Goal: Transaction & Acquisition: Book appointment/travel/reservation

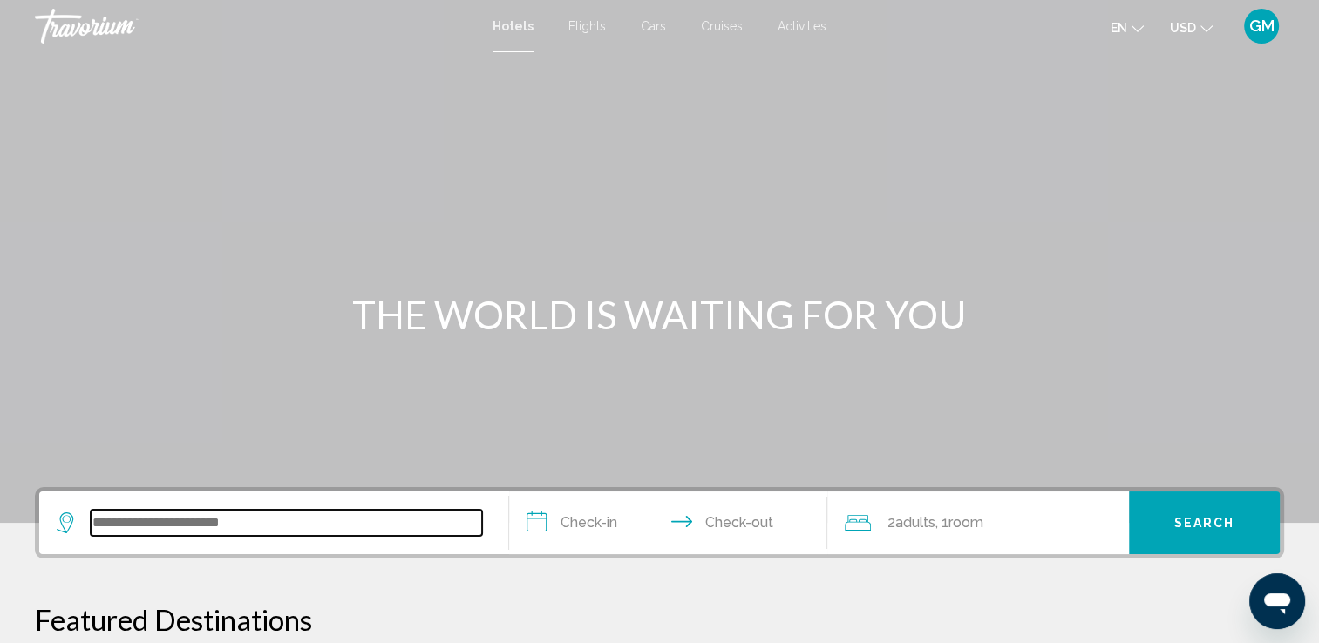
click at [150, 531] on input "Search widget" at bounding box center [286, 523] width 391 height 26
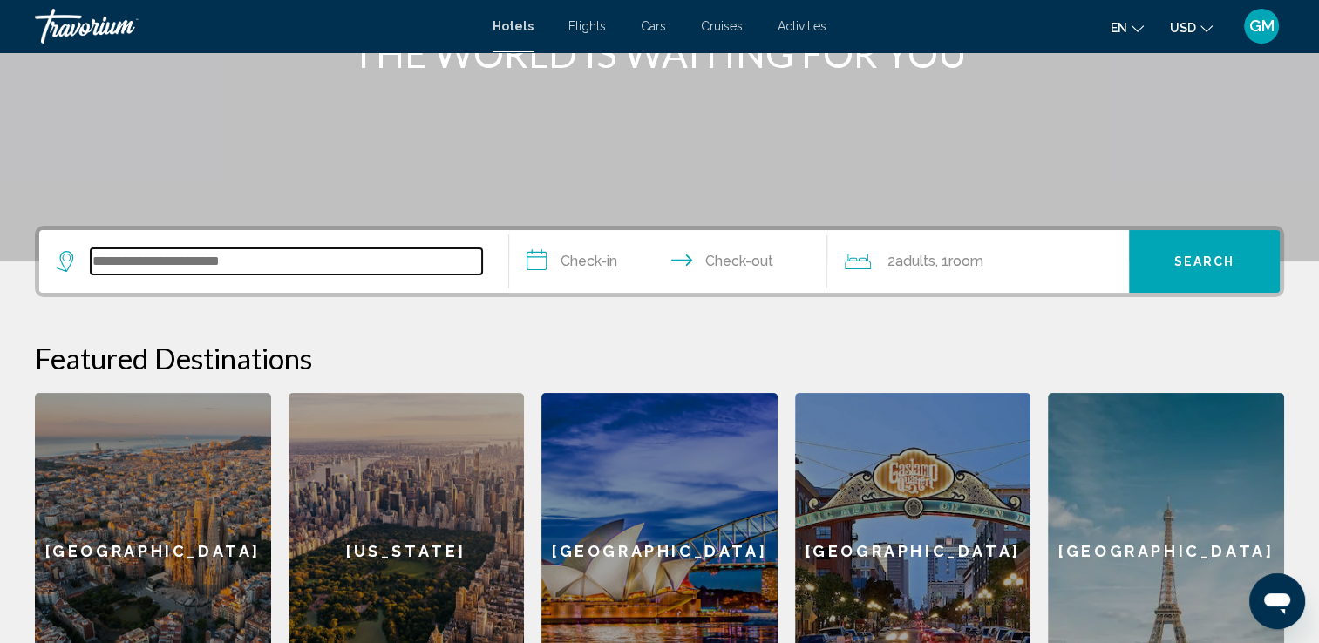
scroll to position [430, 0]
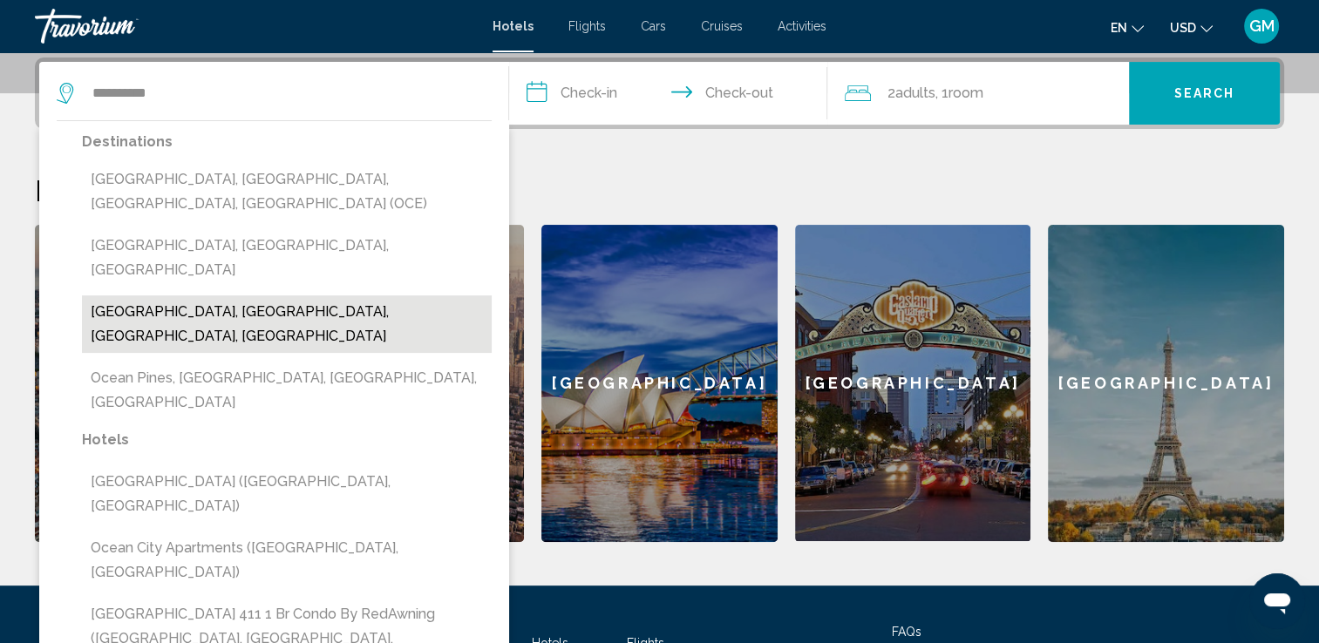
click at [223, 296] on button "Ocean City Beach, Ocean City, MD, United States" at bounding box center [287, 325] width 410 height 58
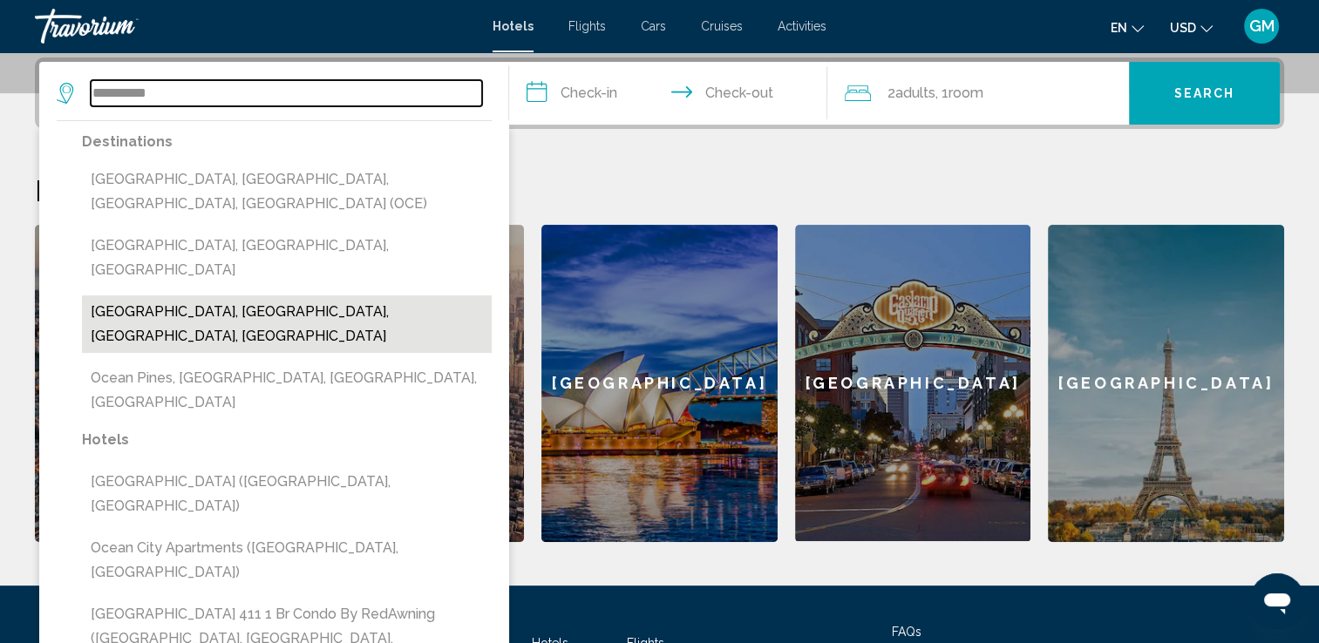
type input "**********"
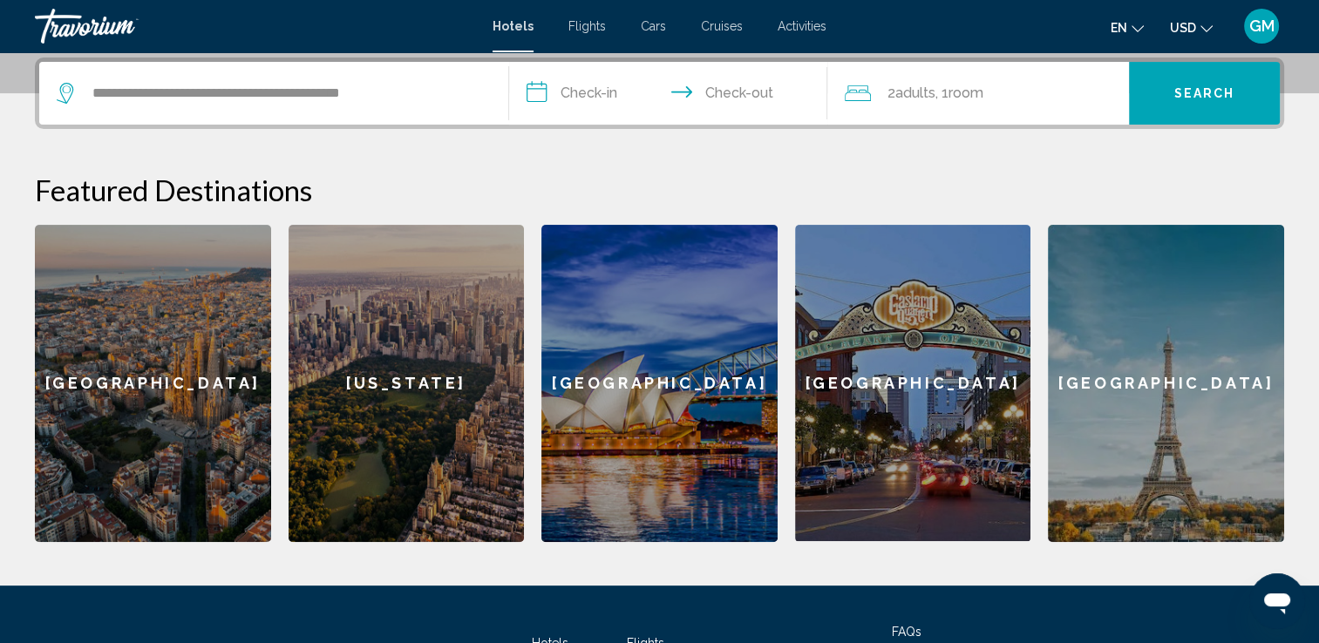
click at [607, 93] on input "**********" at bounding box center [672, 96] width 326 height 68
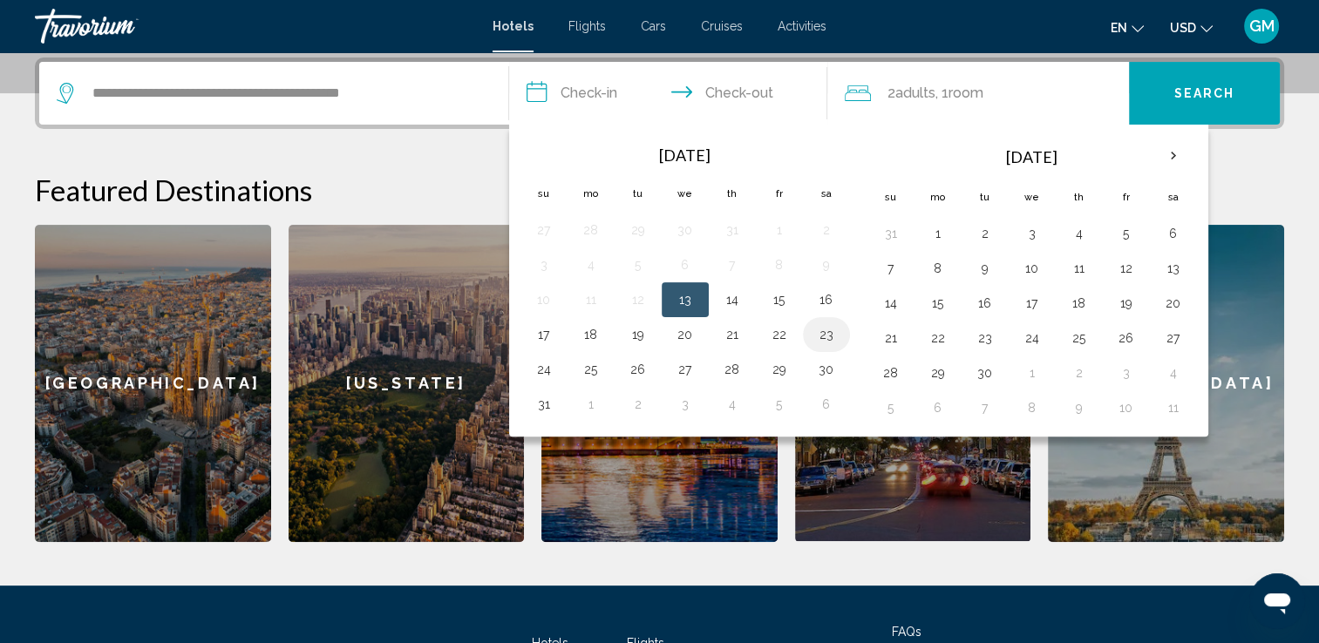
click at [820, 337] on button "23" at bounding box center [827, 335] width 28 height 24
click at [548, 364] on button "24" at bounding box center [544, 369] width 28 height 24
type input "**********"
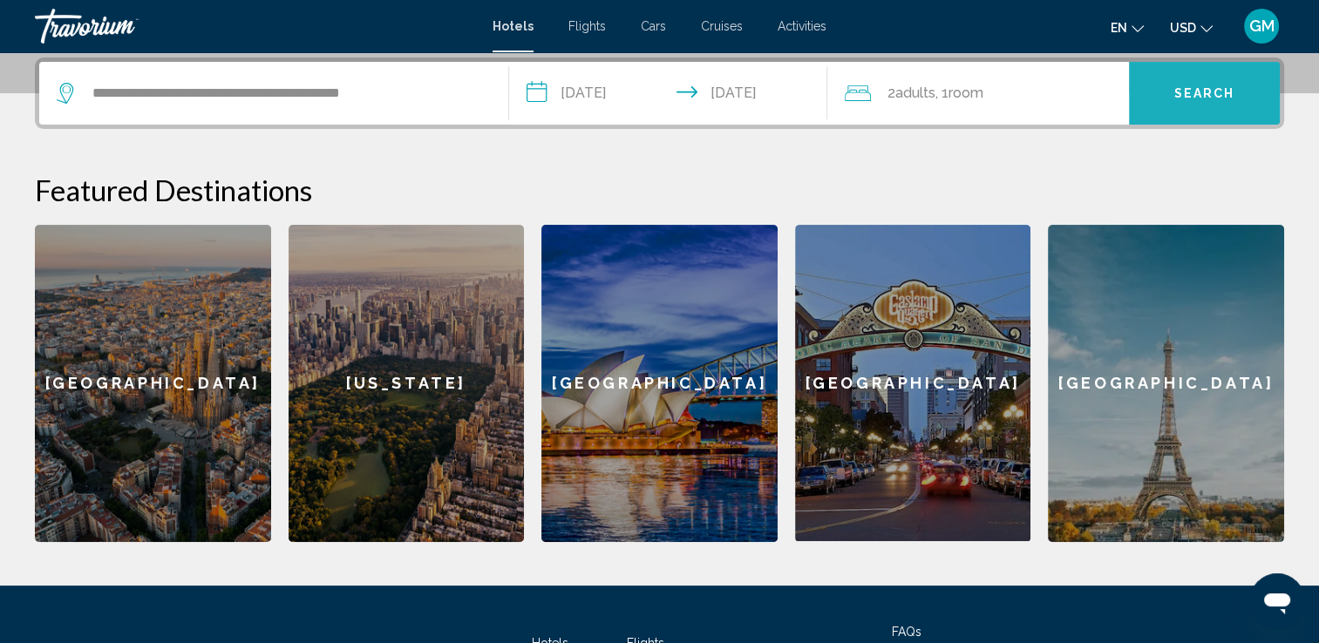
click at [1177, 89] on span "Search" at bounding box center [1204, 94] width 61 height 14
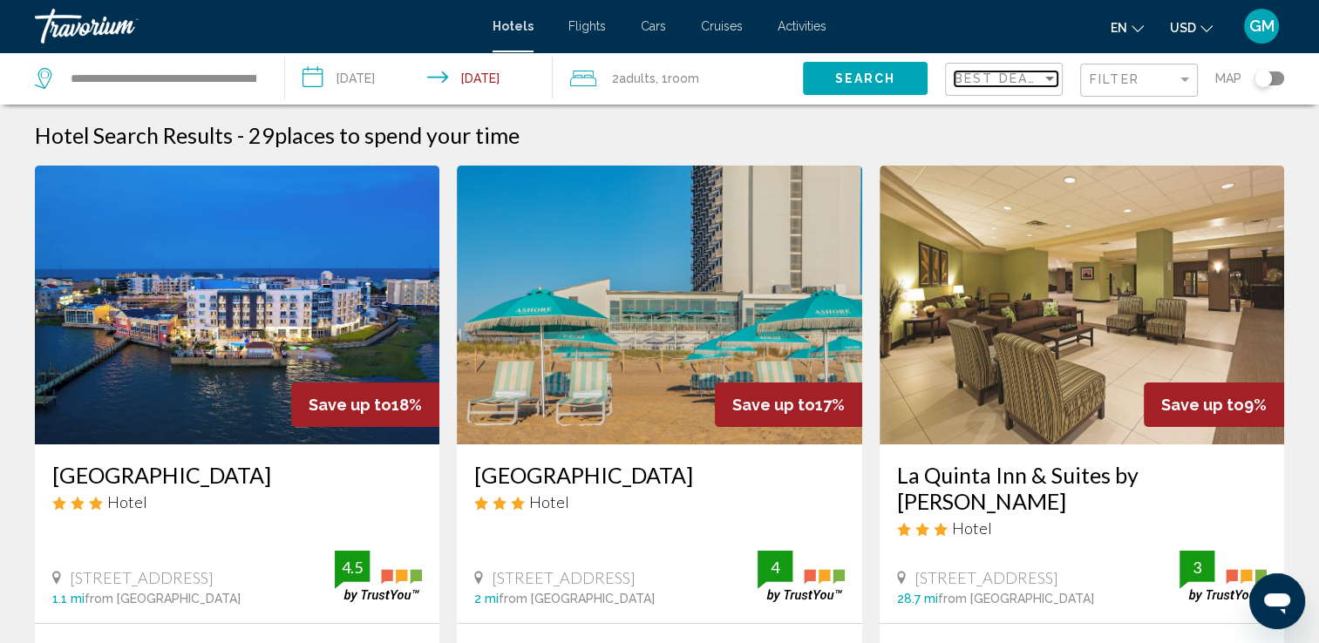
click at [1050, 75] on div "Sort by" at bounding box center [1050, 78] width 16 height 14
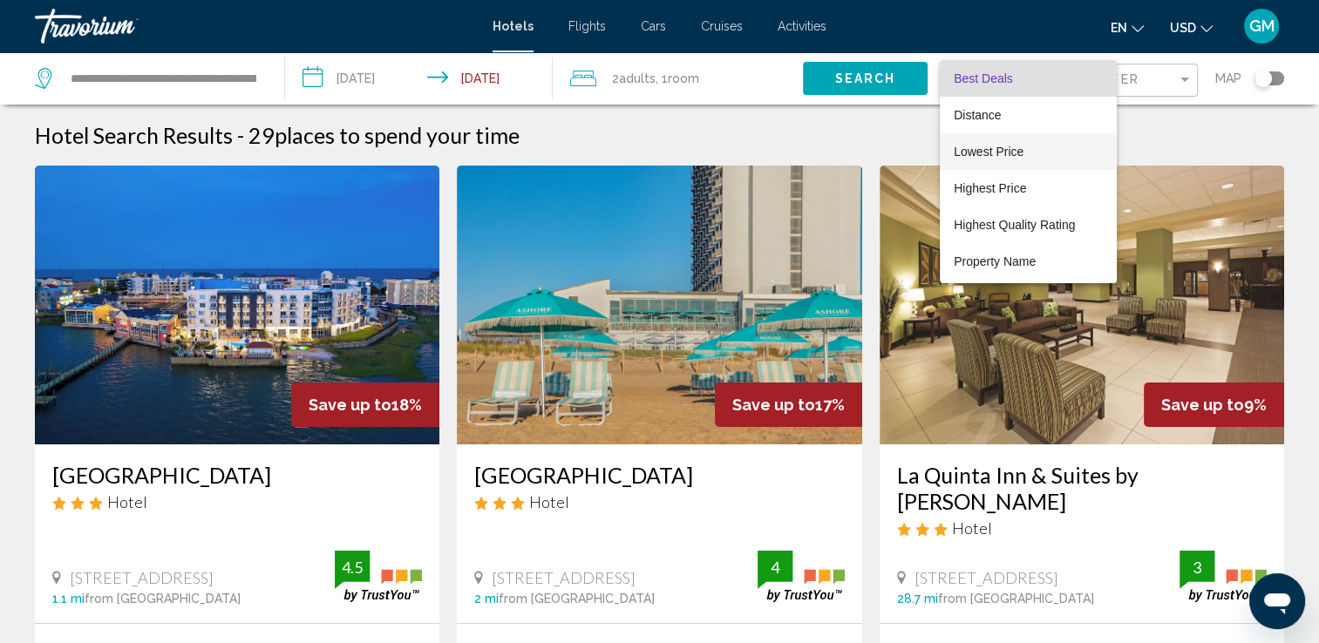
click at [981, 145] on span "Lowest Price" at bounding box center [989, 152] width 70 height 14
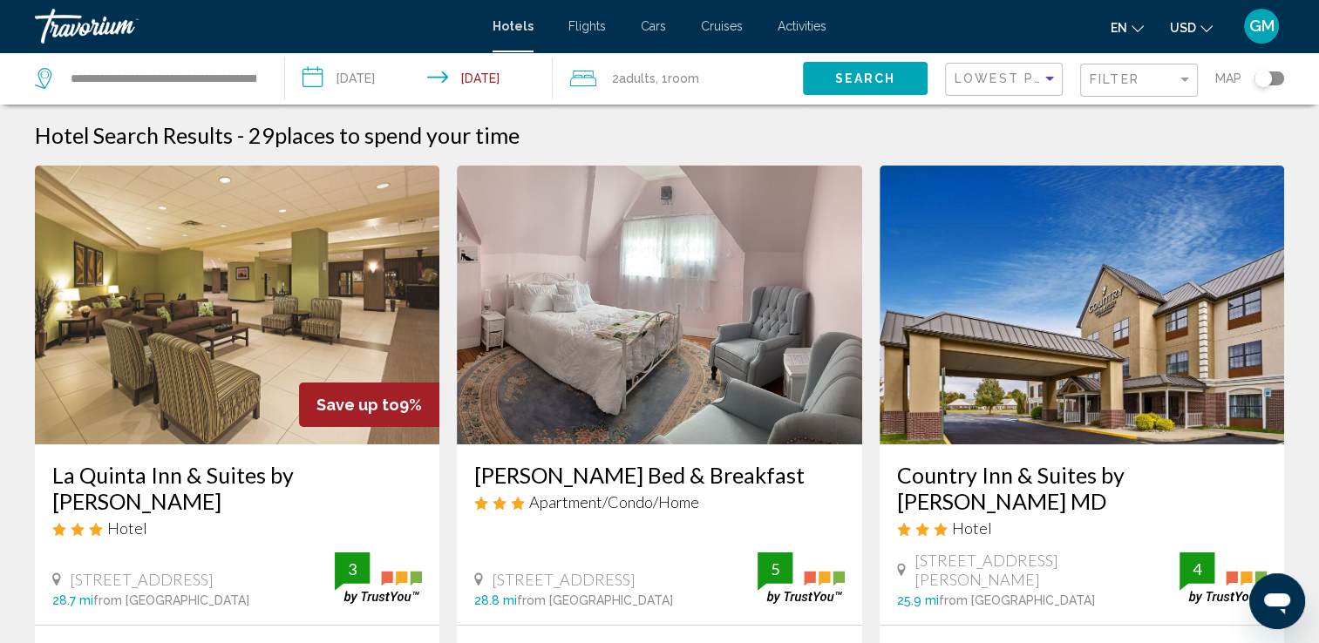
click at [296, 286] on img "Main content" at bounding box center [237, 305] width 405 height 279
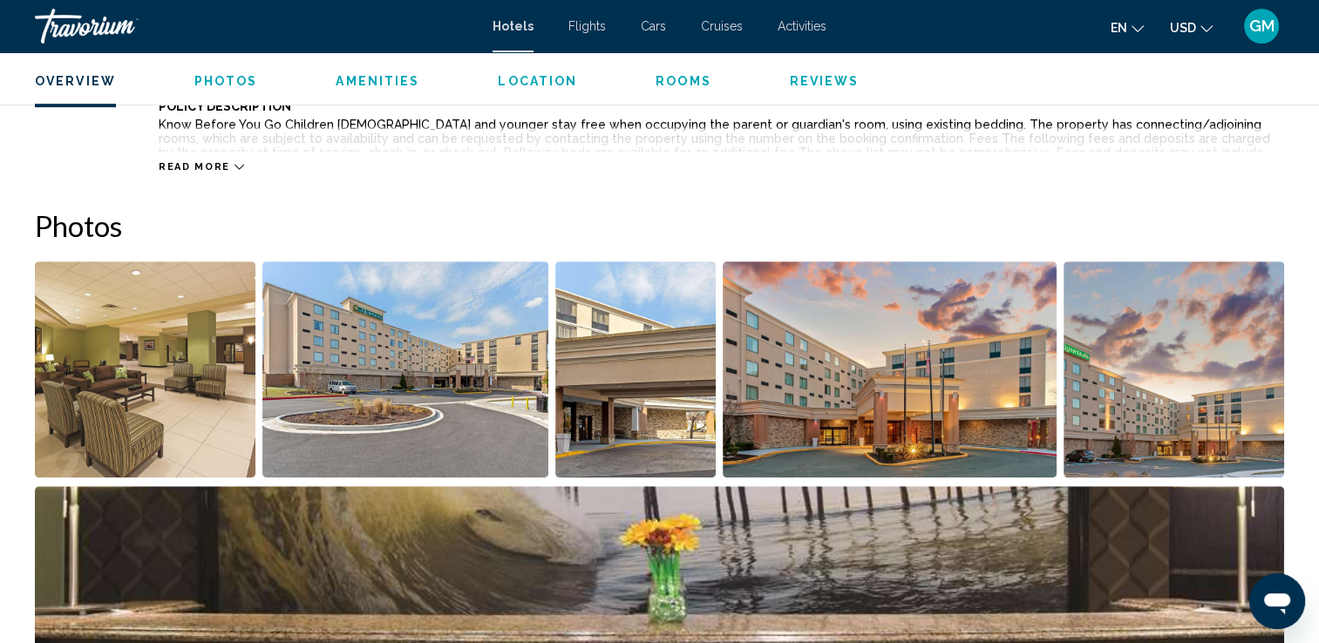
scroll to position [739, 0]
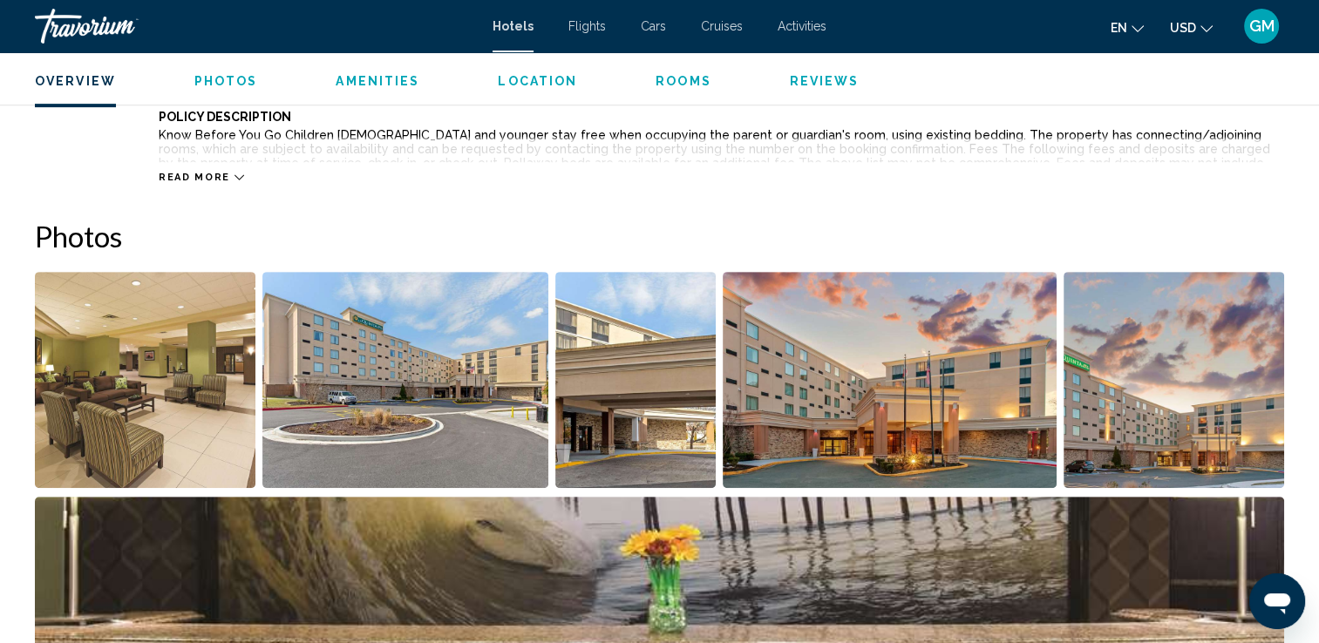
click at [460, 385] on img "Open full-screen image slider" at bounding box center [405, 380] width 286 height 216
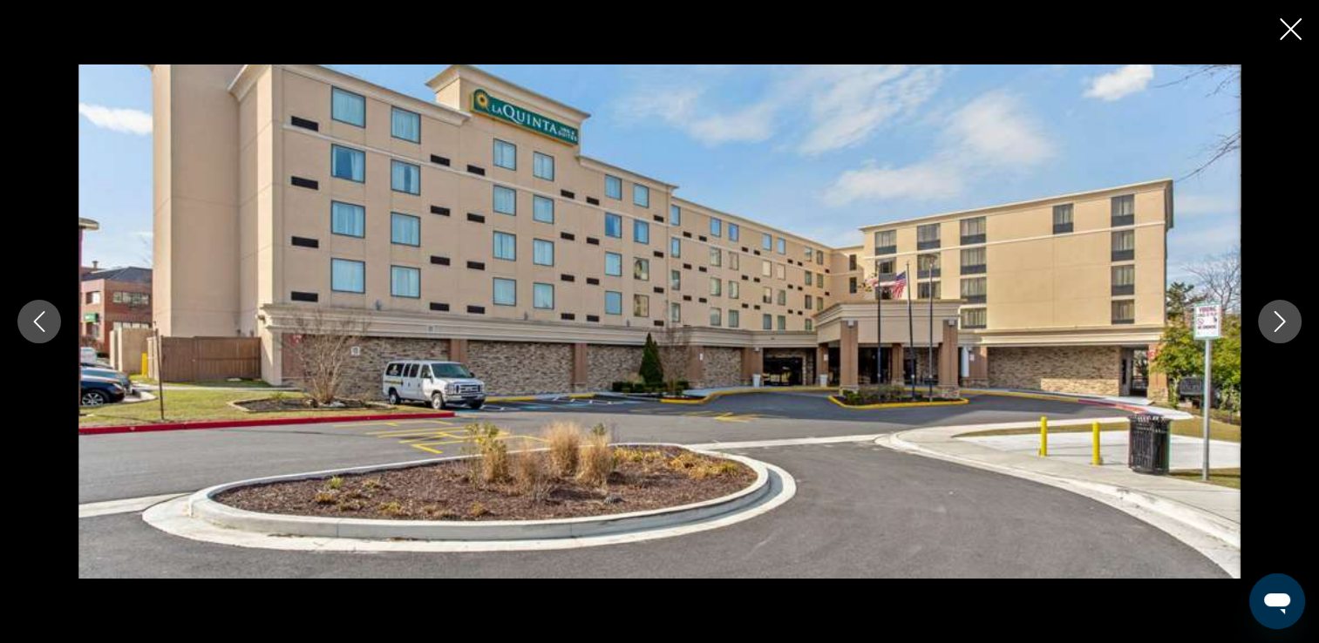
click at [1284, 323] on icon "Next image" at bounding box center [1280, 321] width 21 height 21
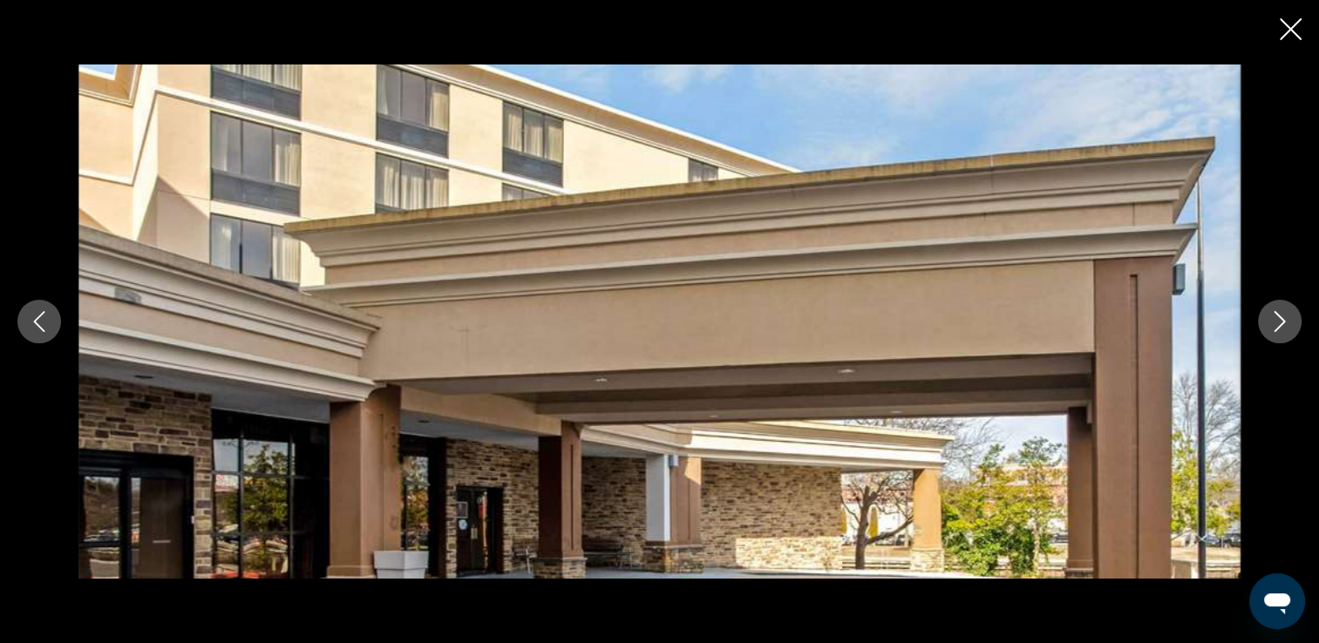
click at [1284, 323] on icon "Next image" at bounding box center [1280, 321] width 21 height 21
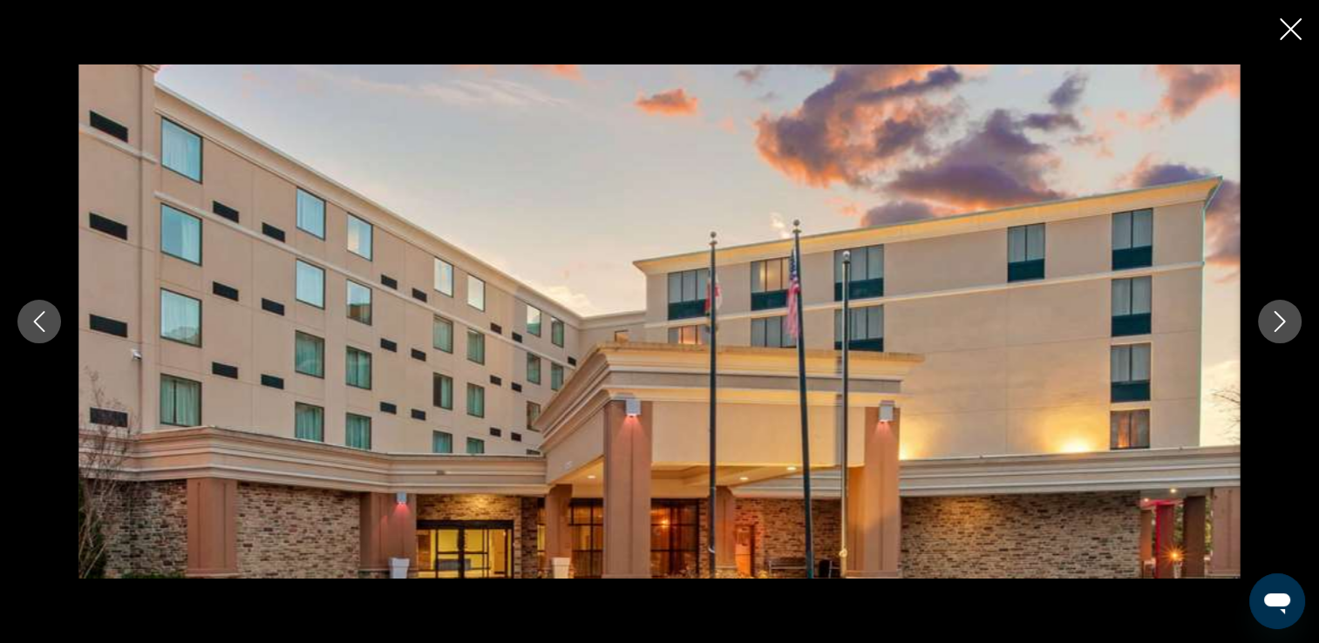
click at [1284, 323] on icon "Next image" at bounding box center [1280, 321] width 21 height 21
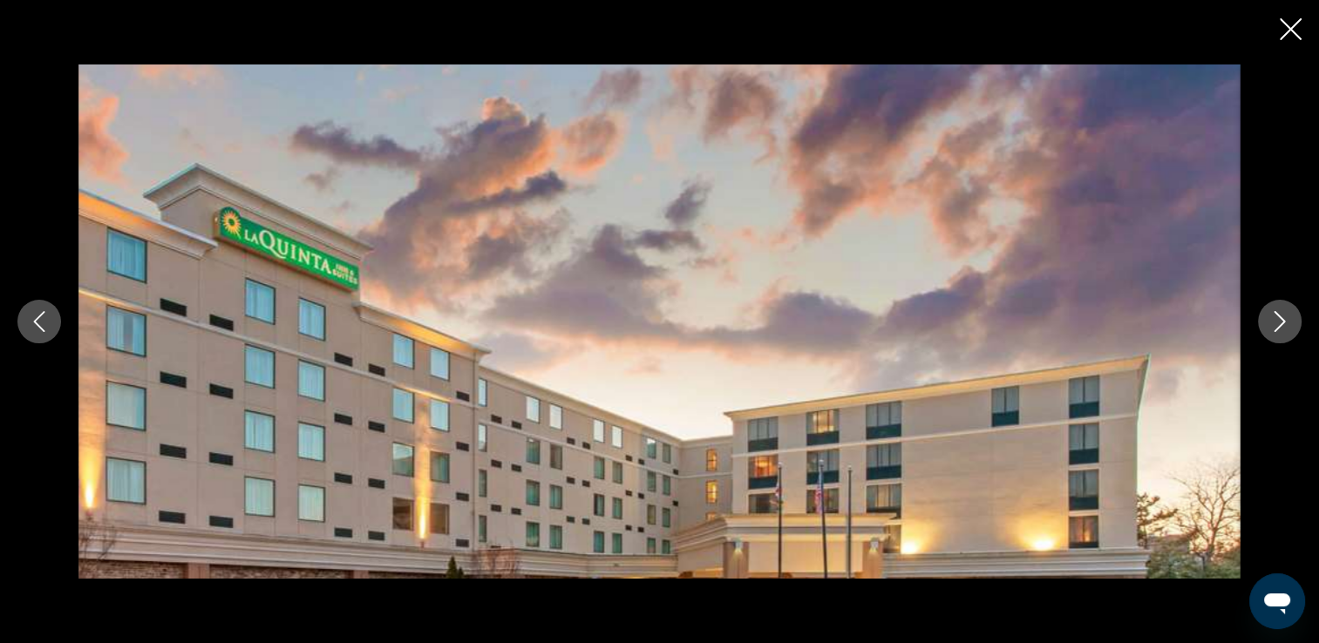
scroll to position [1760, 0]
click at [1277, 318] on icon "Next image" at bounding box center [1280, 321] width 21 height 21
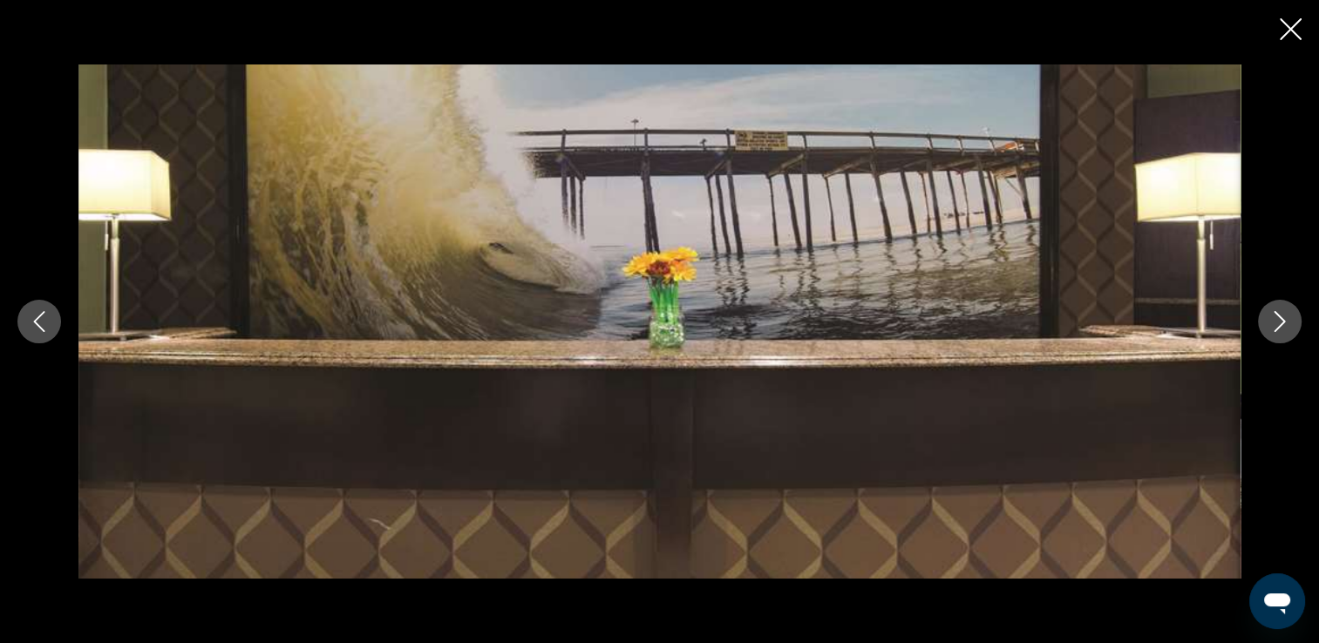
click at [1277, 318] on icon "Next image" at bounding box center [1280, 321] width 21 height 21
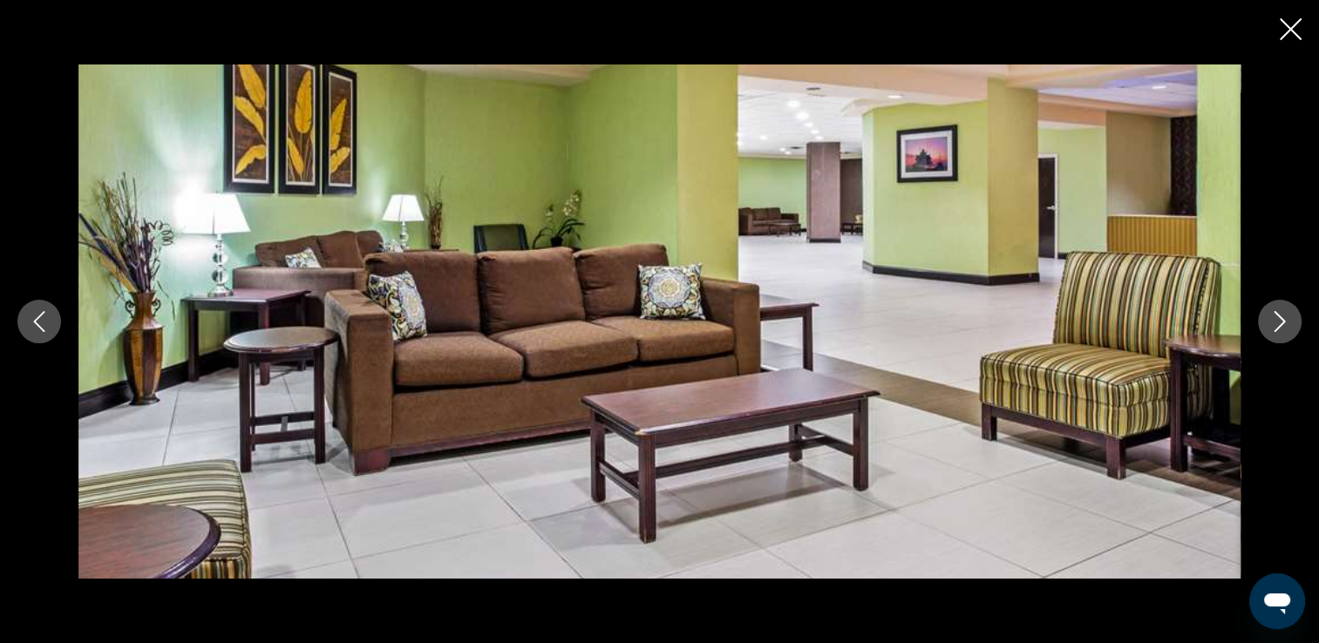
click at [1277, 318] on icon "Next image" at bounding box center [1280, 321] width 21 height 21
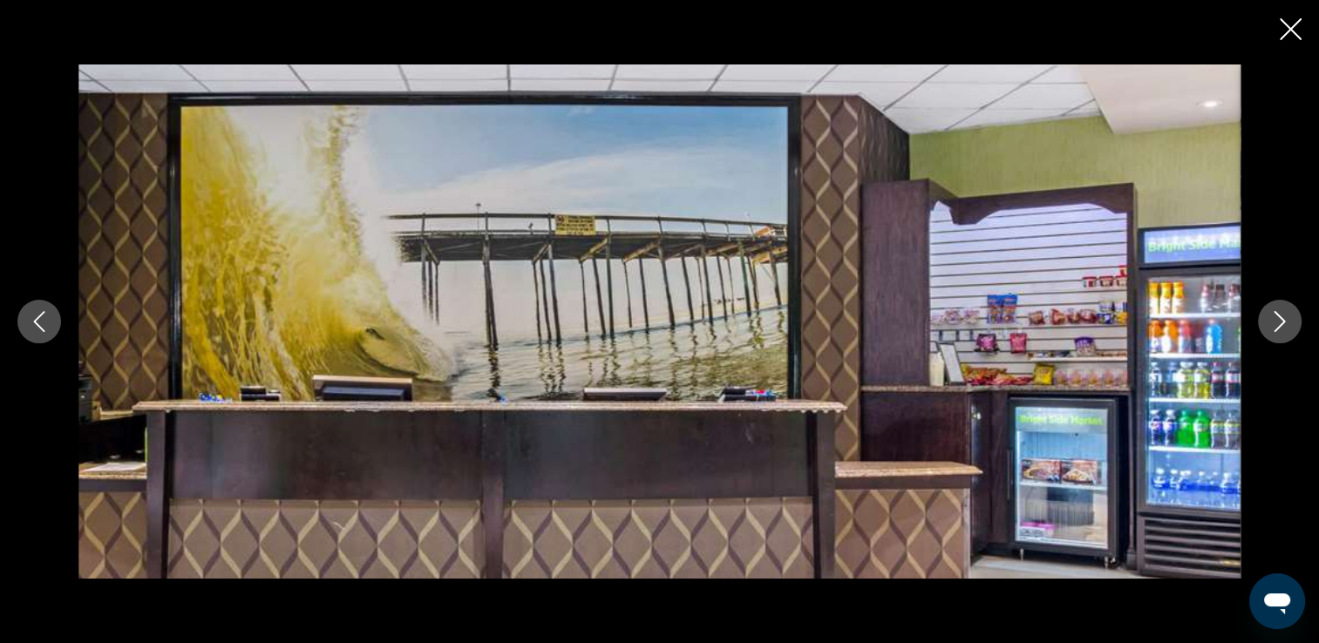
click at [1293, 314] on button "Next image" at bounding box center [1280, 322] width 44 height 44
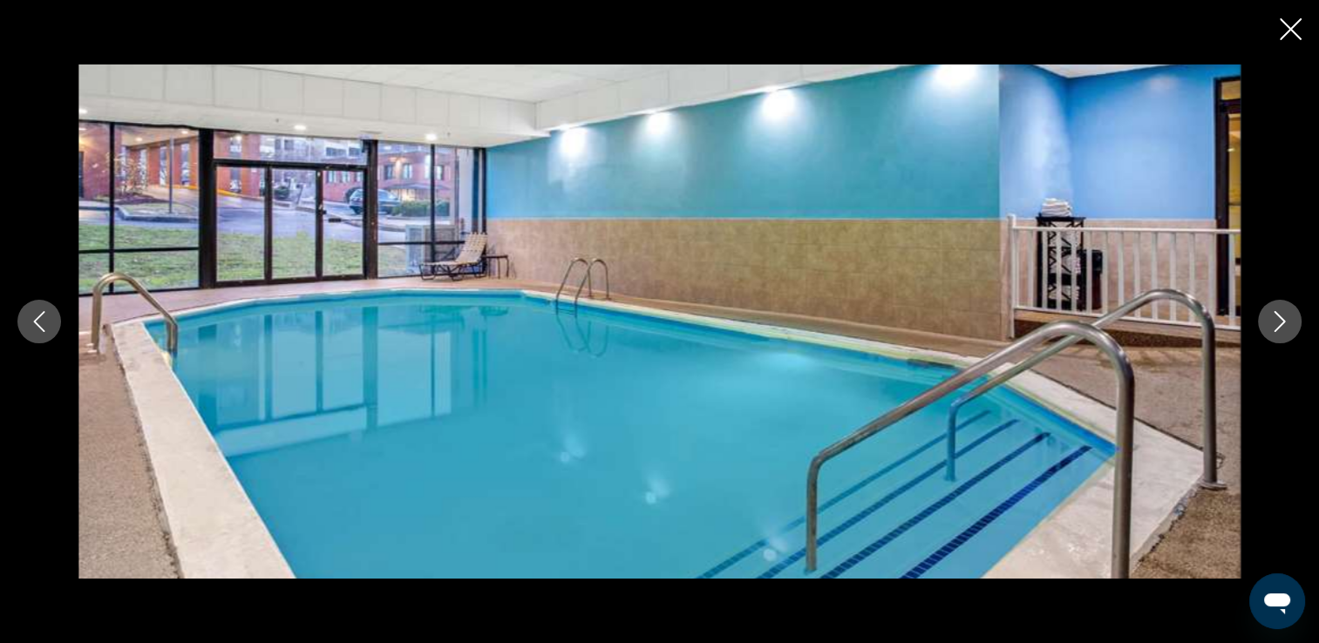
click at [1290, 328] on button "Next image" at bounding box center [1280, 322] width 44 height 44
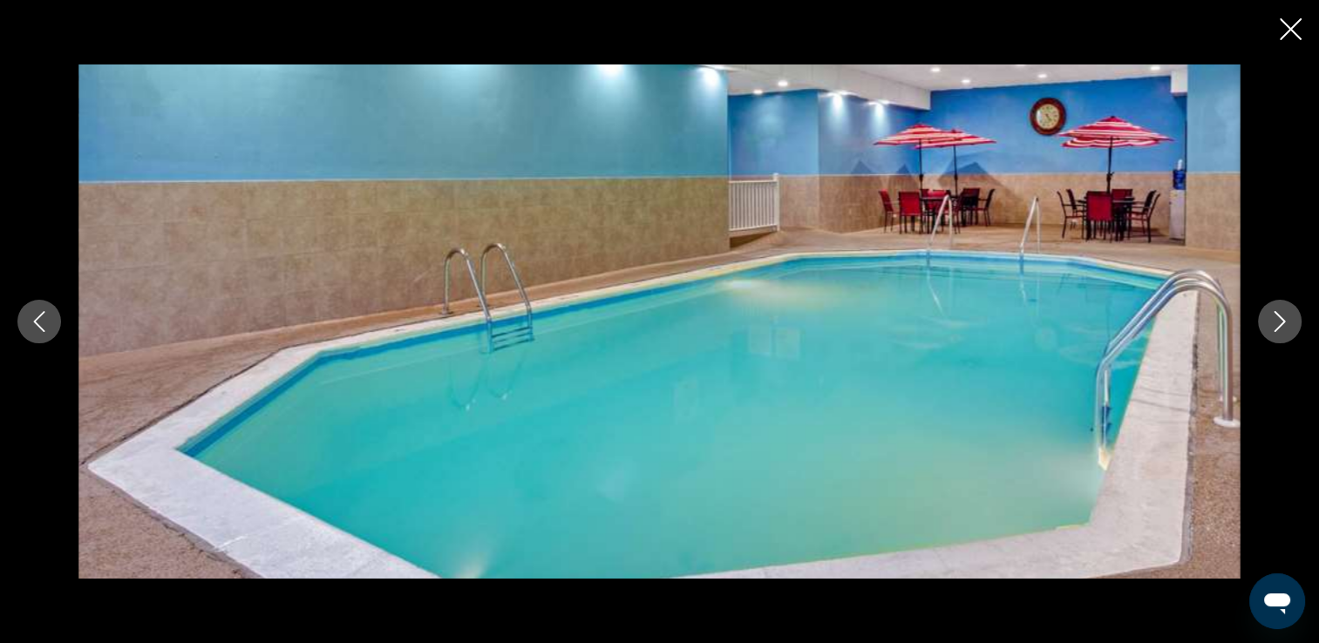
click at [1294, 334] on button "Next image" at bounding box center [1280, 322] width 44 height 44
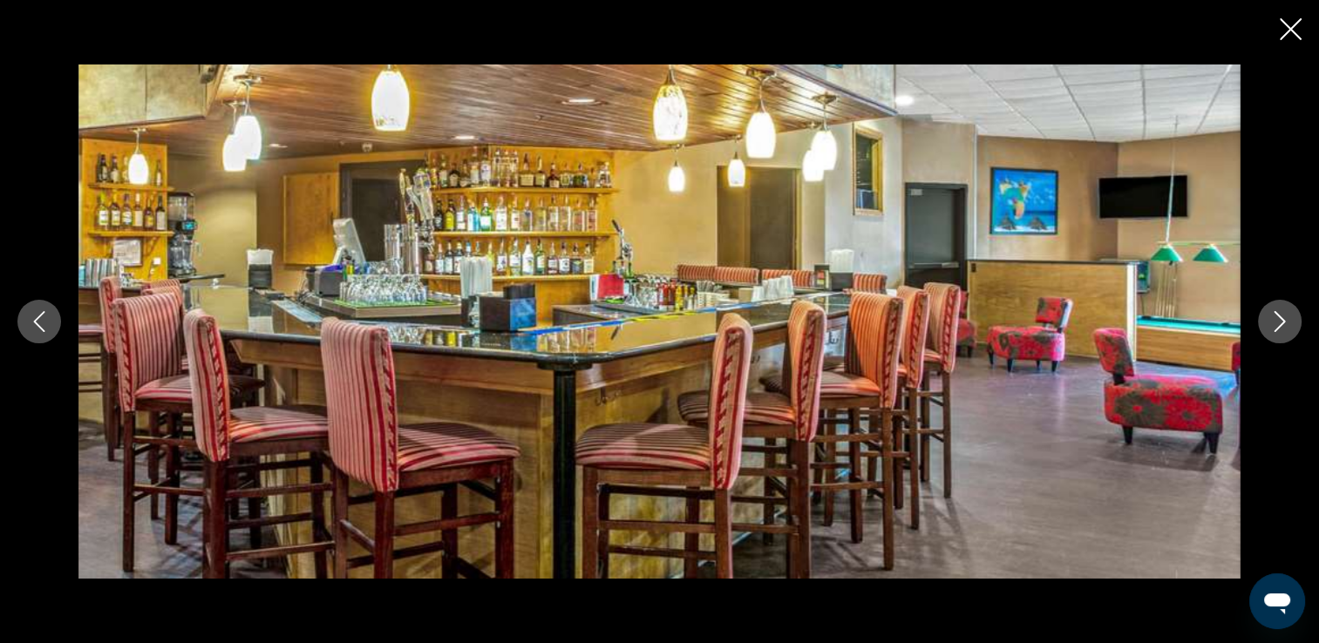
click at [1294, 330] on button "Next image" at bounding box center [1280, 322] width 44 height 44
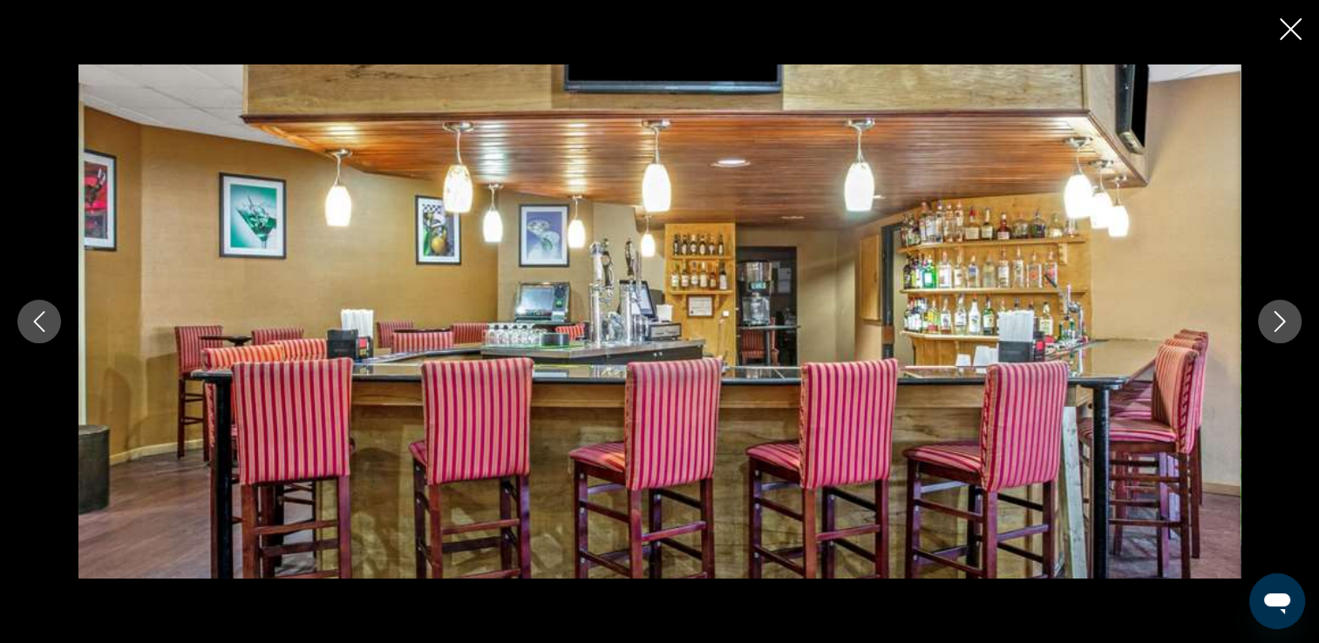
click at [1286, 322] on icon "Next image" at bounding box center [1280, 321] width 21 height 21
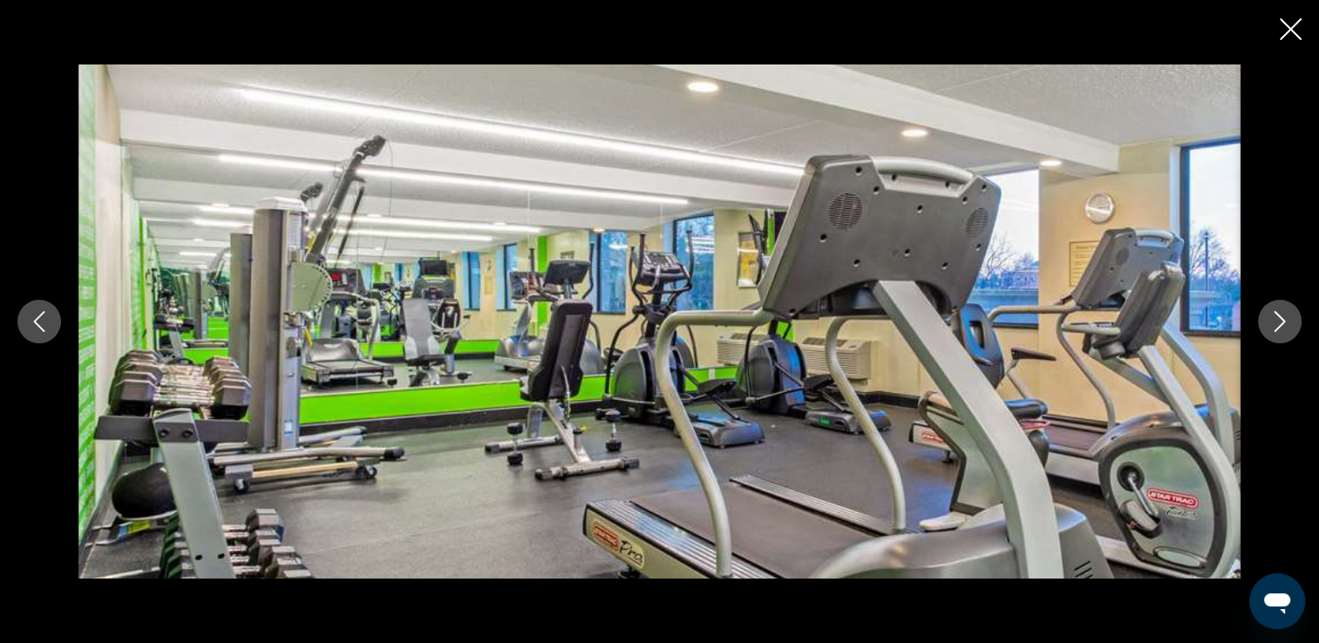
click at [1293, 325] on button "Next image" at bounding box center [1280, 322] width 44 height 44
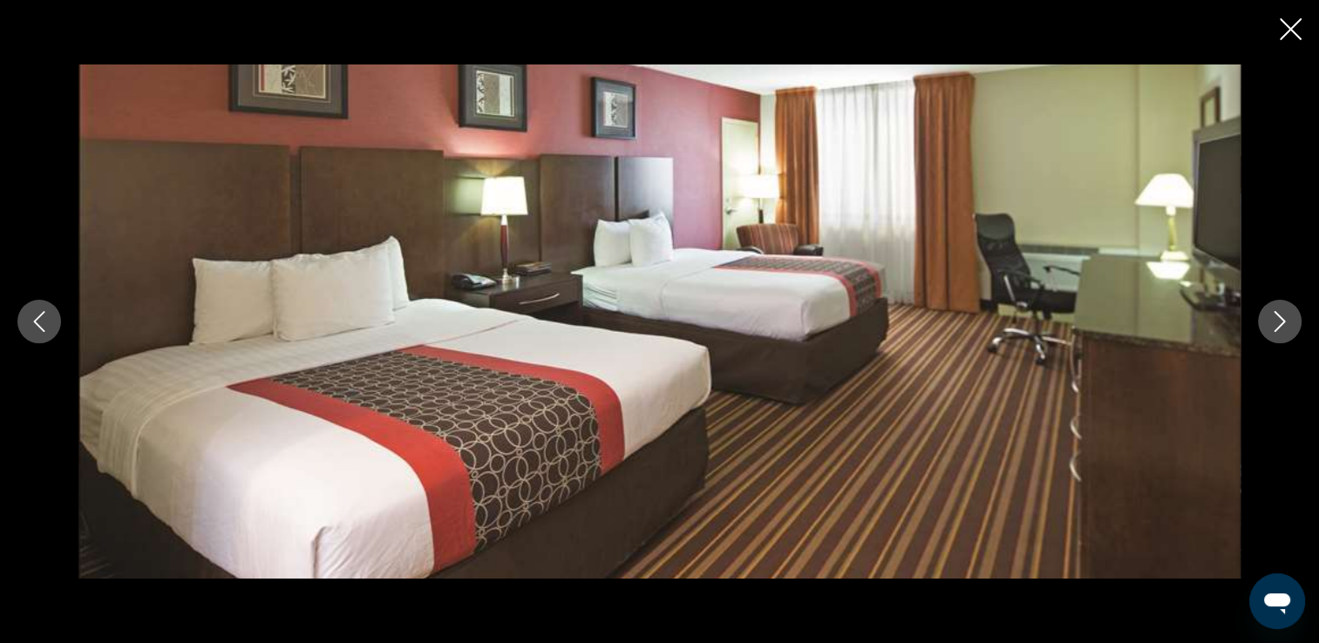
click at [1298, 329] on button "Next image" at bounding box center [1280, 322] width 44 height 44
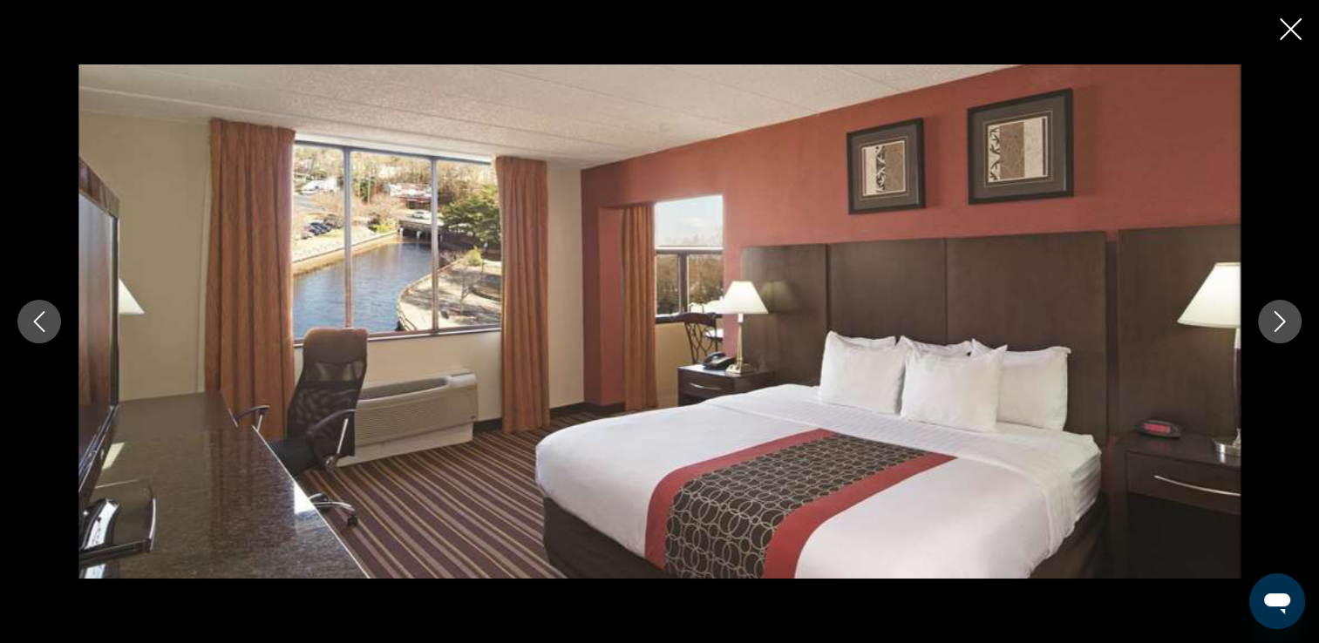
click at [1294, 330] on button "Next image" at bounding box center [1280, 322] width 44 height 44
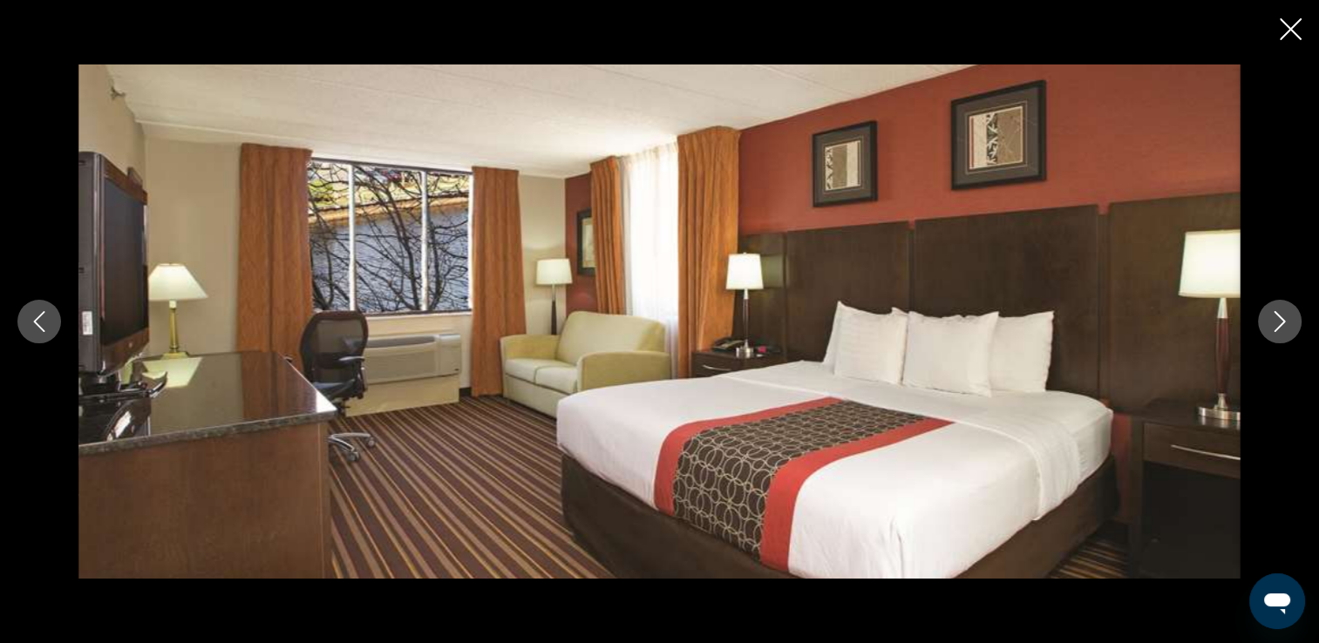
click at [1286, 331] on icon "Next image" at bounding box center [1280, 321] width 21 height 21
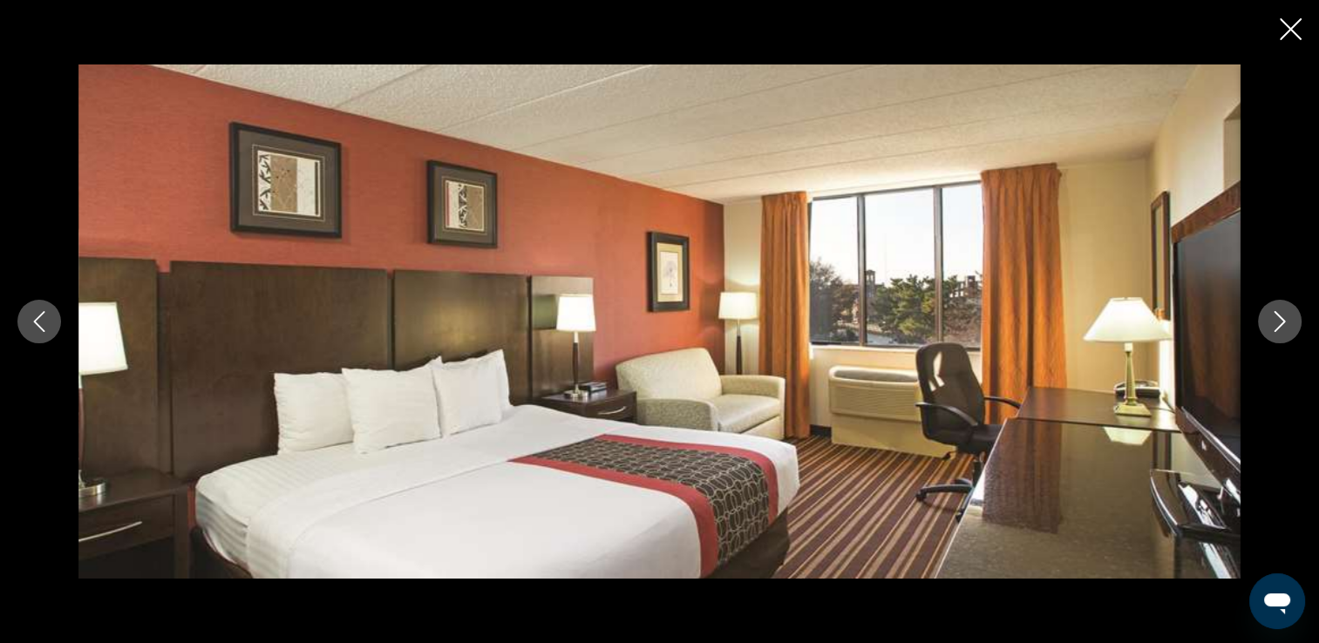
click at [1285, 328] on icon "Next image" at bounding box center [1280, 321] width 21 height 21
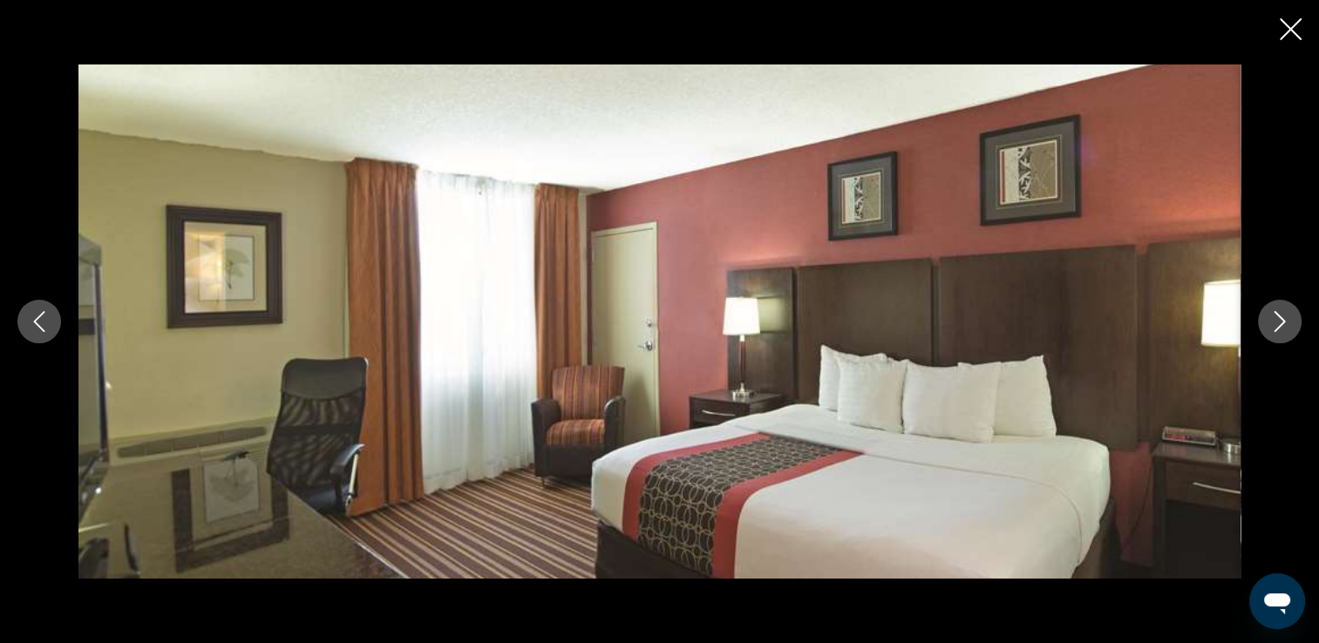
click at [1284, 328] on icon "Next image" at bounding box center [1280, 321] width 21 height 21
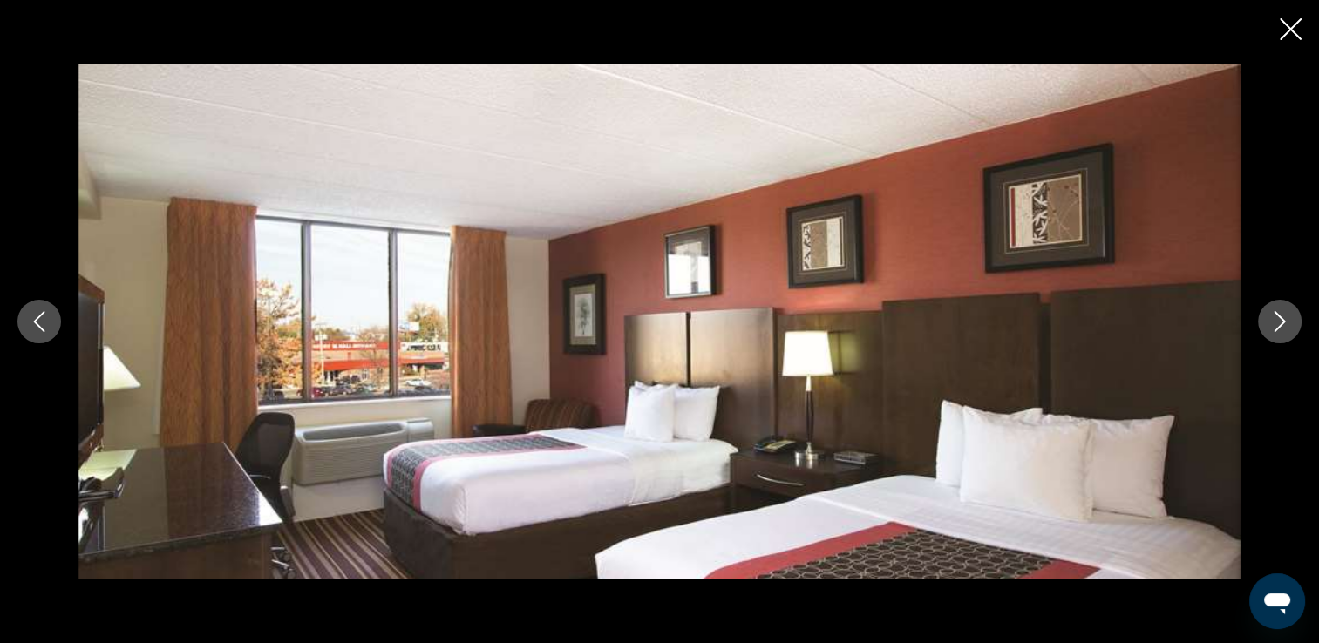
click at [1291, 324] on button "Next image" at bounding box center [1280, 322] width 44 height 44
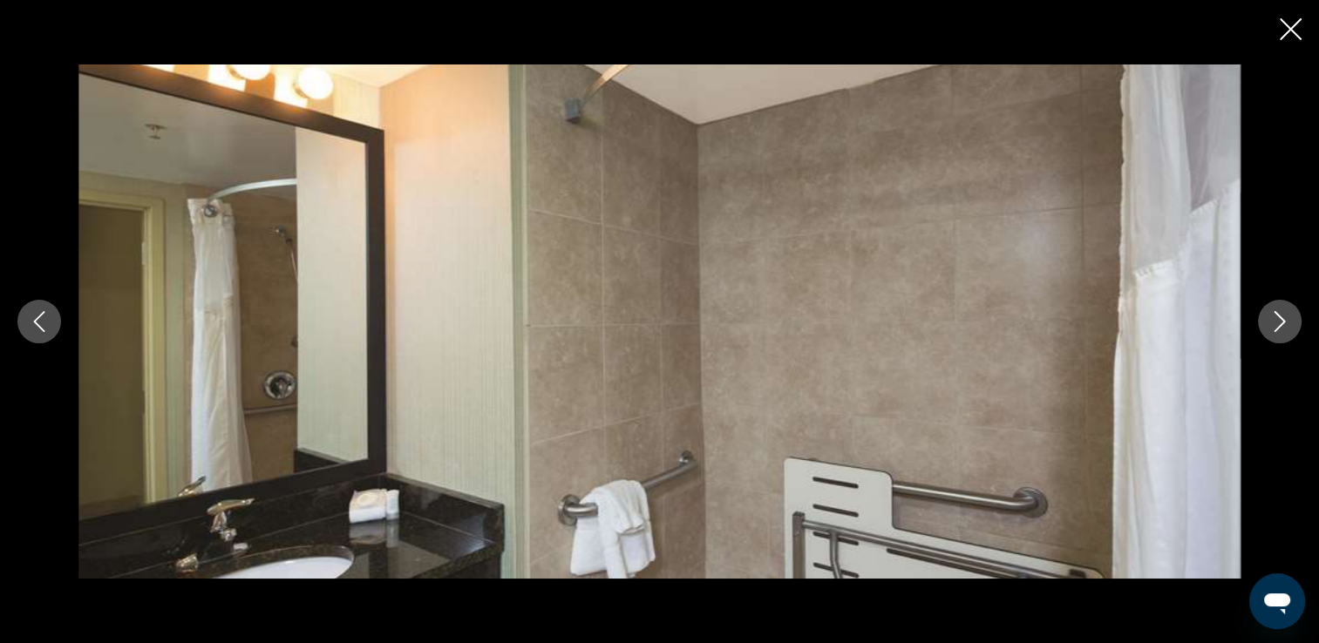
click at [1290, 324] on icon "Next image" at bounding box center [1280, 321] width 21 height 21
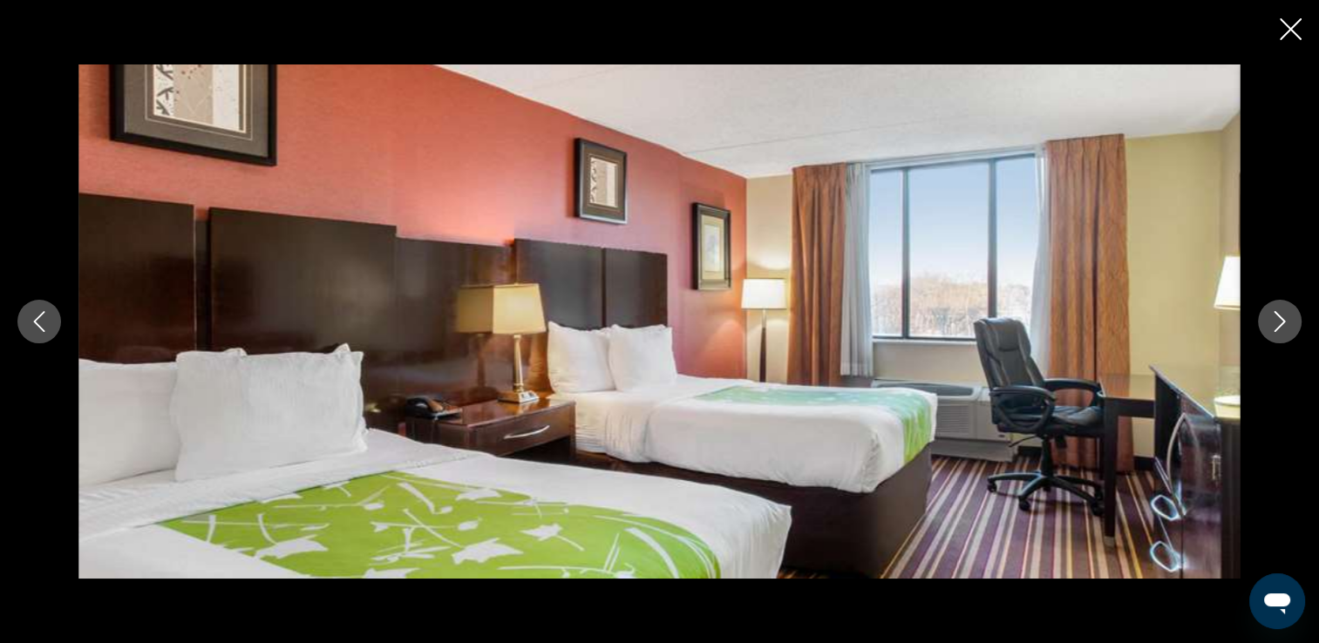
click at [1280, 327] on icon "Next image" at bounding box center [1280, 321] width 21 height 21
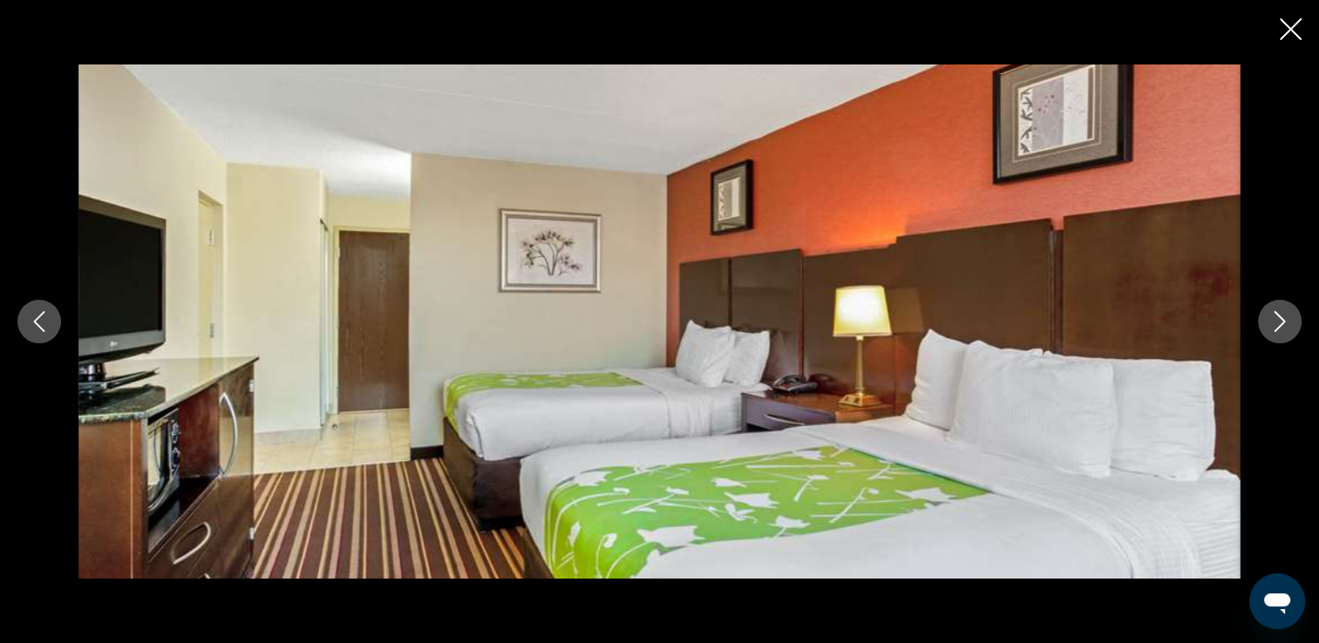
click at [1290, 328] on button "Next image" at bounding box center [1280, 322] width 44 height 44
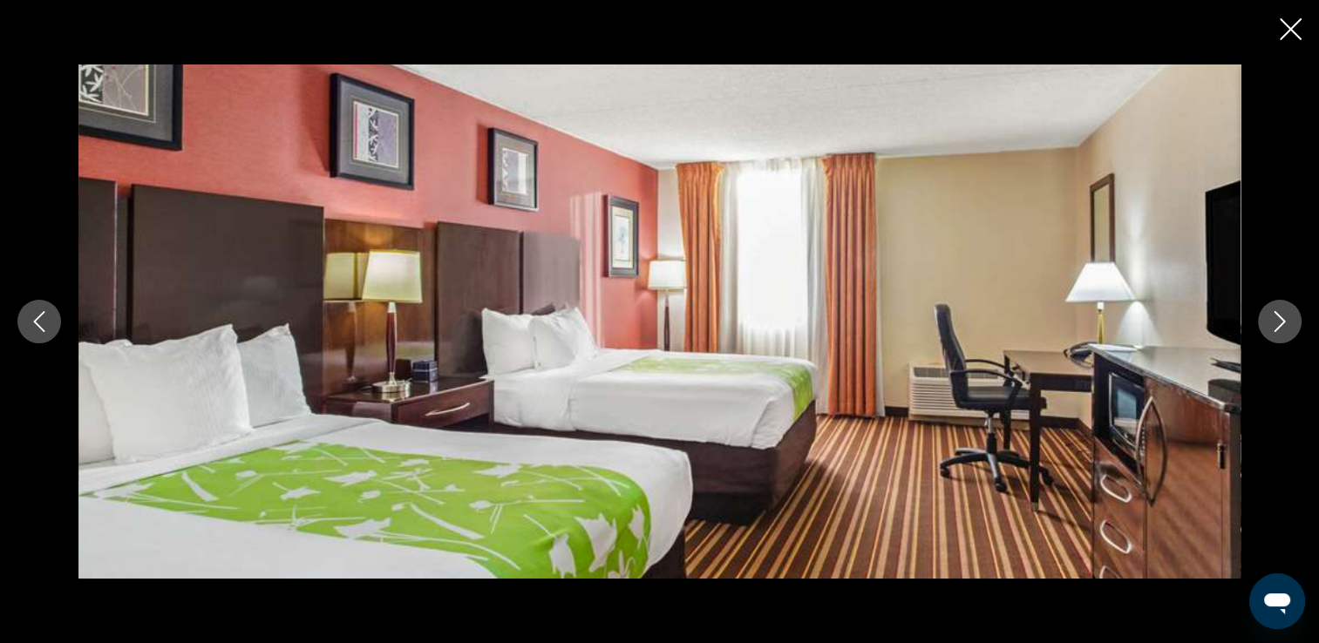
click at [1301, 330] on div "Main content" at bounding box center [659, 322] width 1319 height 514
click at [1290, 335] on button "Next image" at bounding box center [1280, 322] width 44 height 44
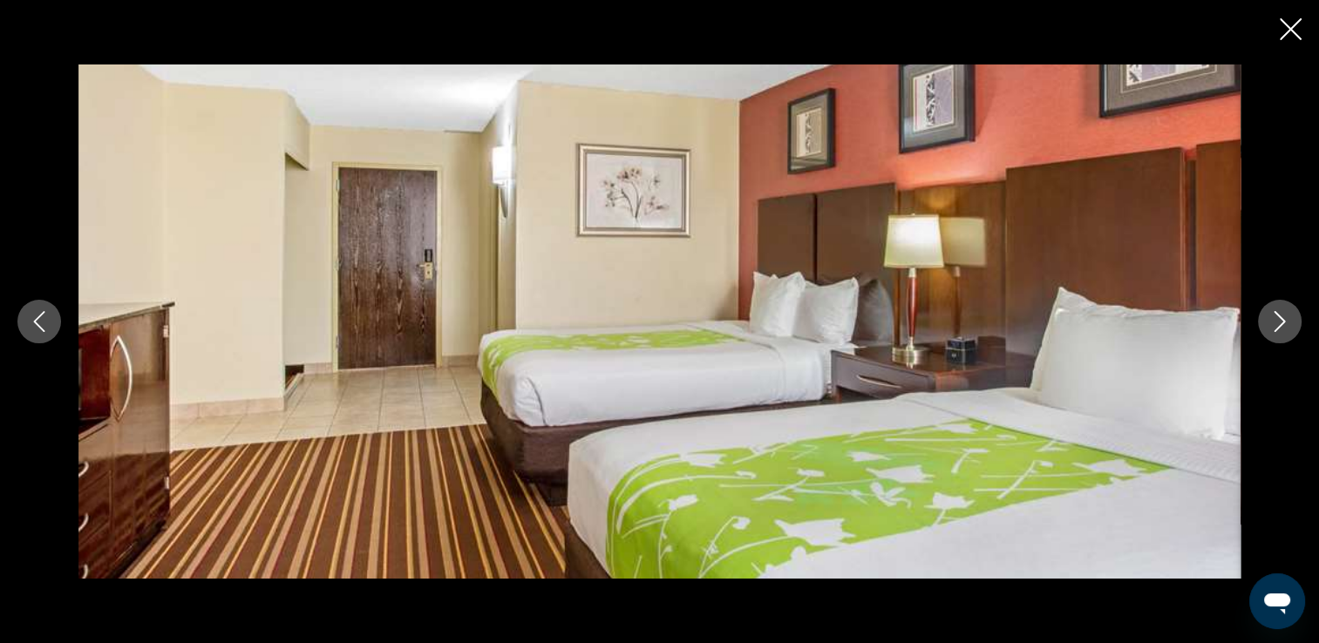
click at [1301, 28] on icon "Close slideshow" at bounding box center [1291, 29] width 22 height 22
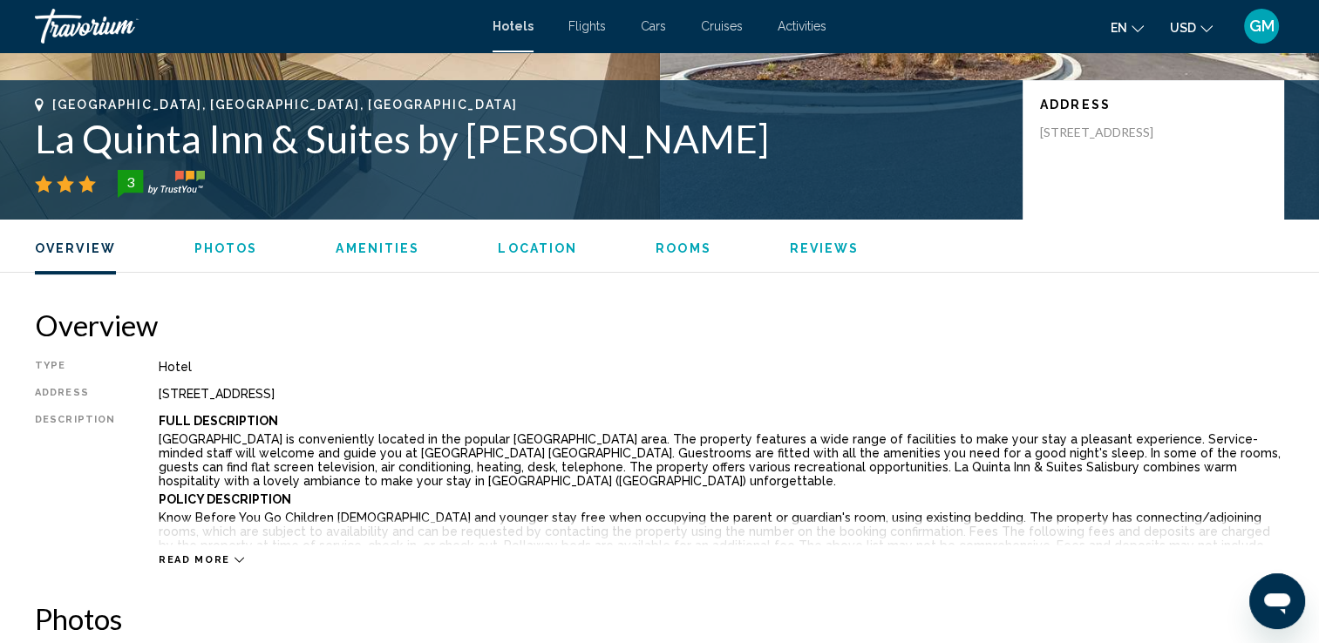
scroll to position [0, 0]
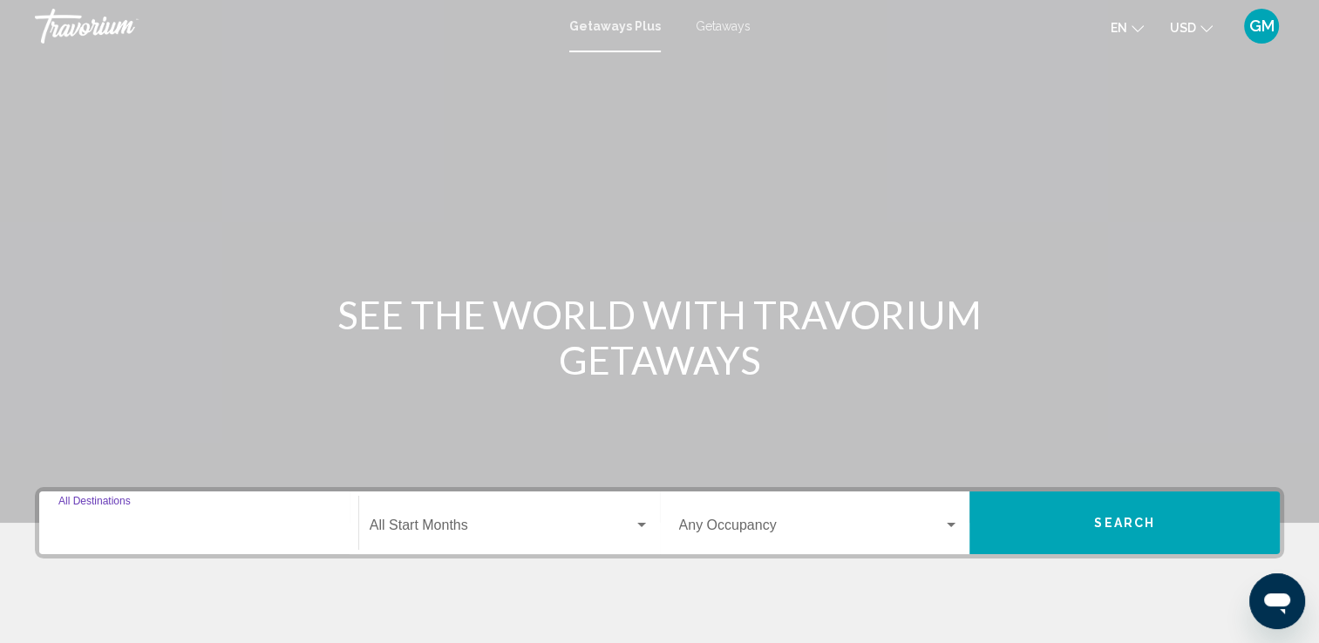
click at [125, 522] on input "Destination All Destinations" at bounding box center [198, 529] width 281 height 16
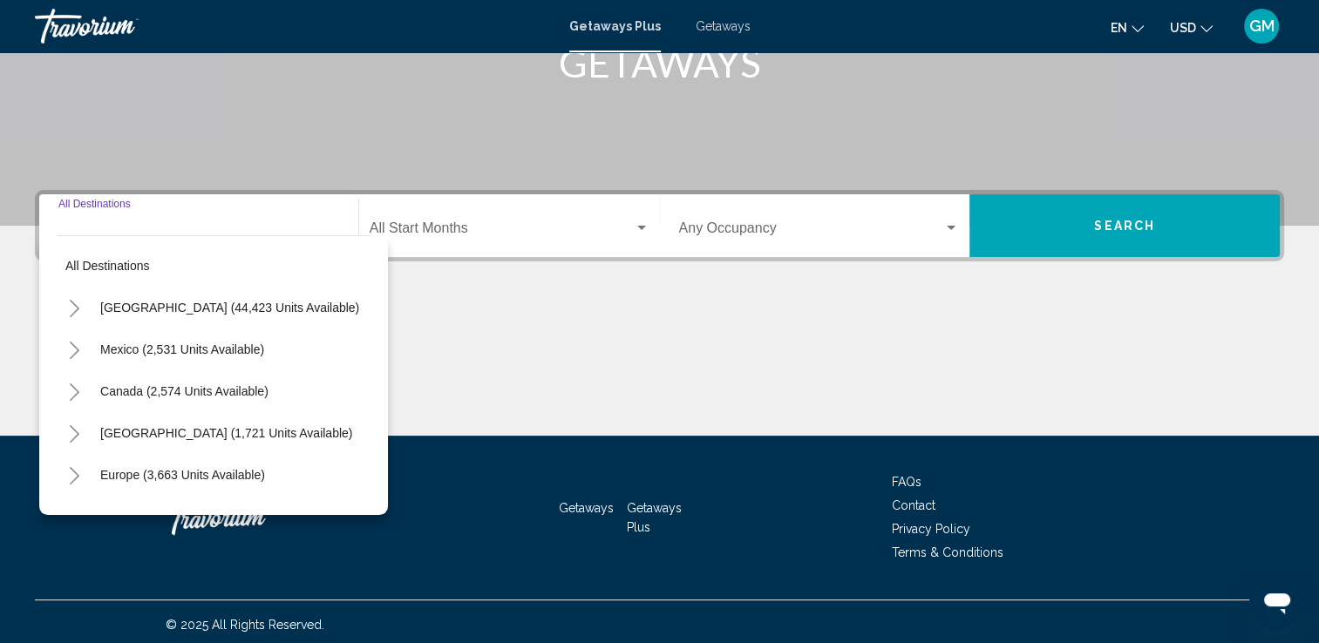
scroll to position [303, 0]
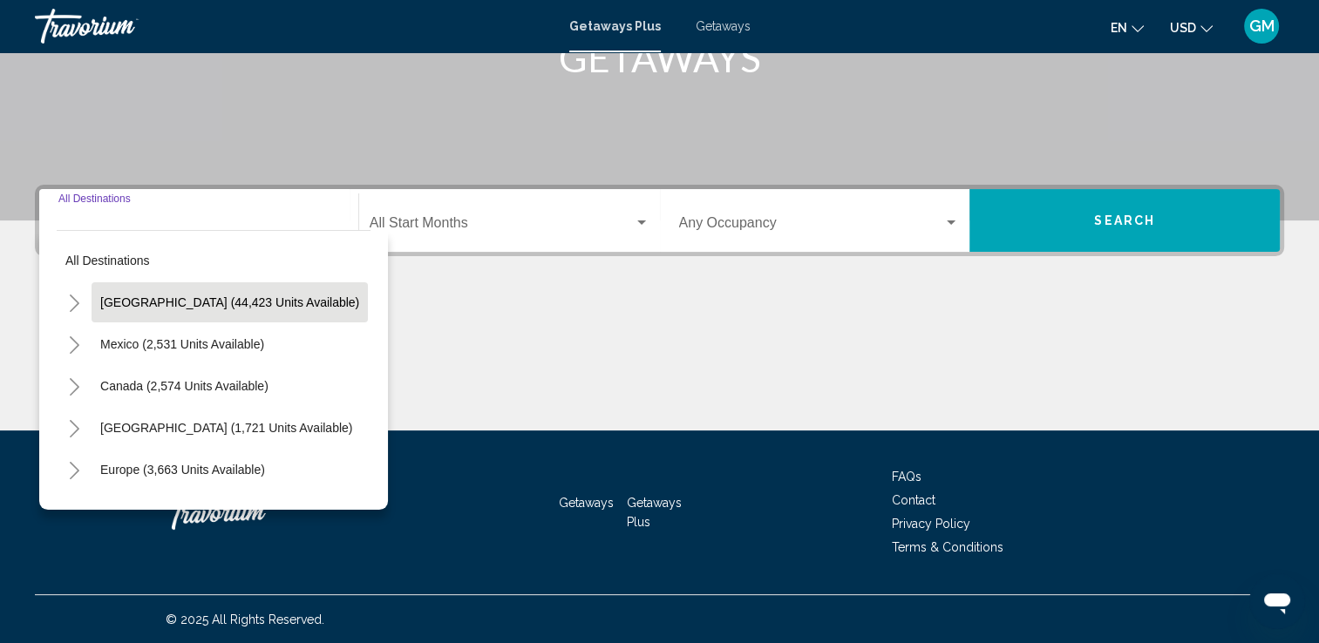
click at [148, 299] on span "United States (44,423 units available)" at bounding box center [229, 303] width 259 height 14
type input "**********"
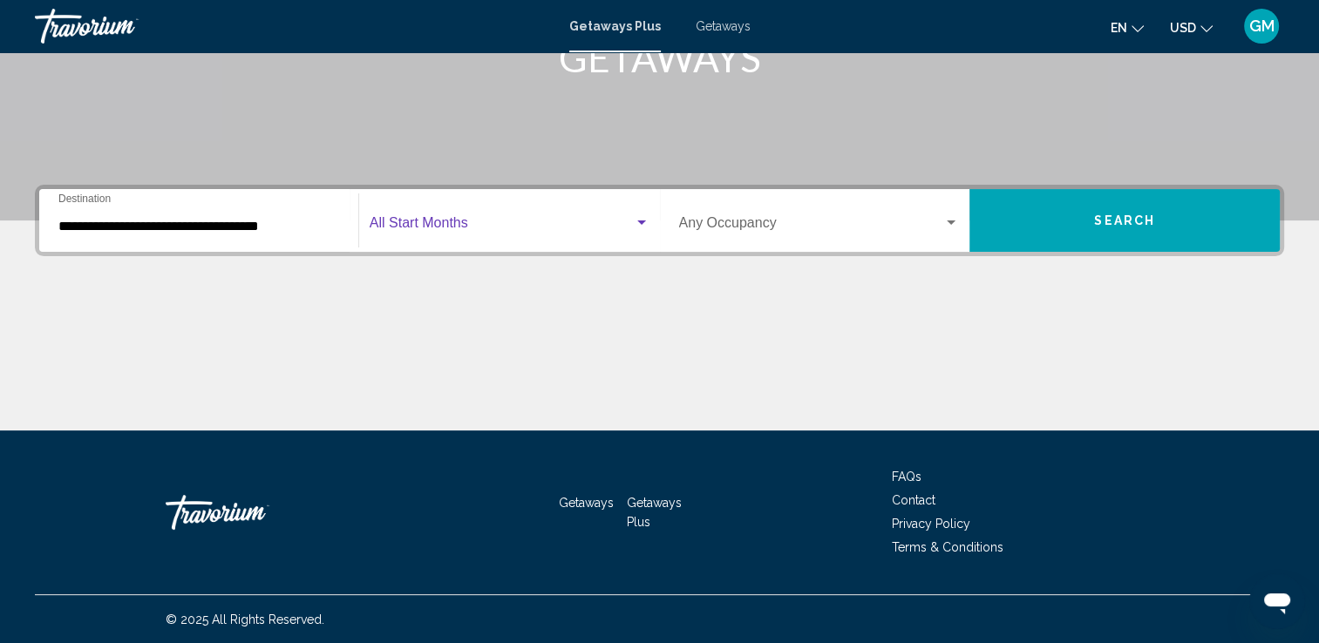
click at [634, 225] on div "Search widget" at bounding box center [642, 223] width 16 height 14
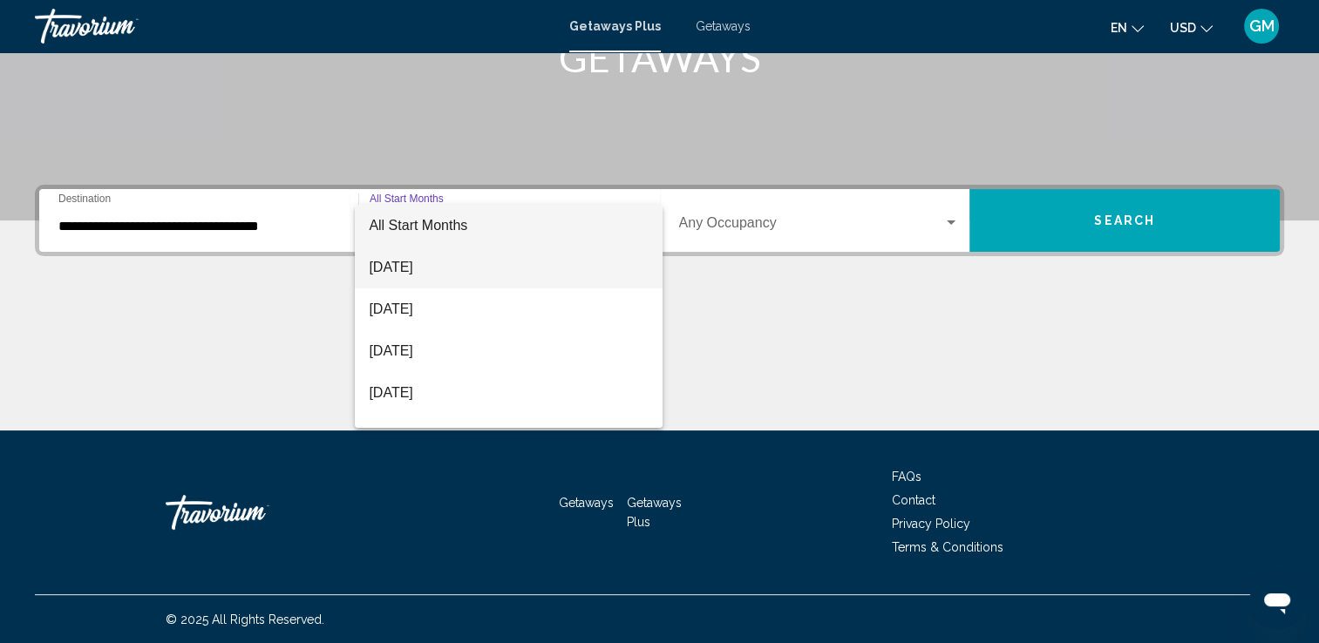
click at [447, 272] on span "August 2025" at bounding box center [509, 268] width 280 height 42
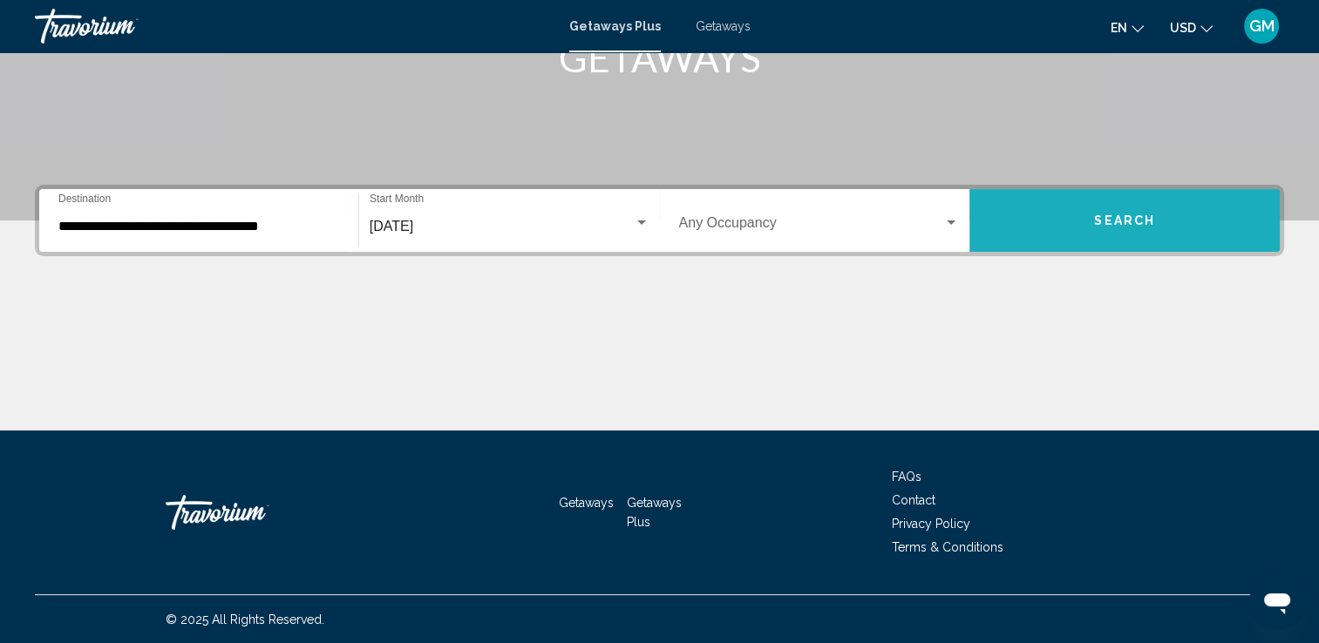
click at [1098, 224] on span "Search" at bounding box center [1124, 221] width 61 height 14
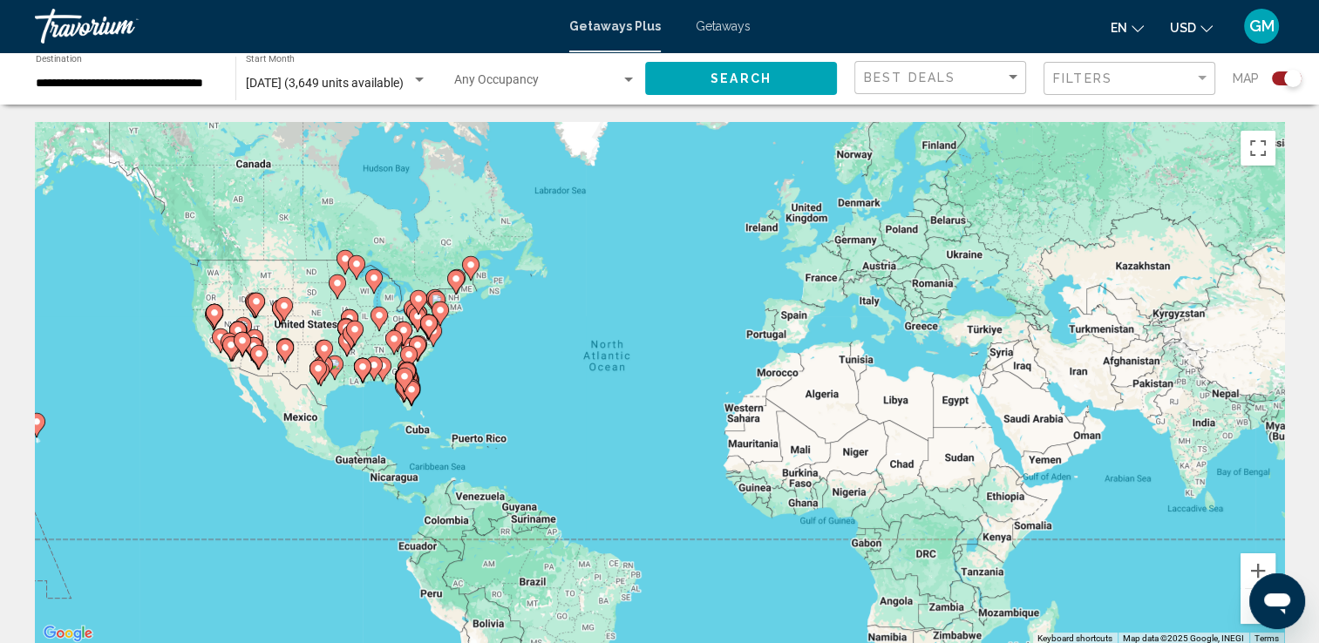
click at [121, 78] on input "**********" at bounding box center [127, 84] width 182 height 14
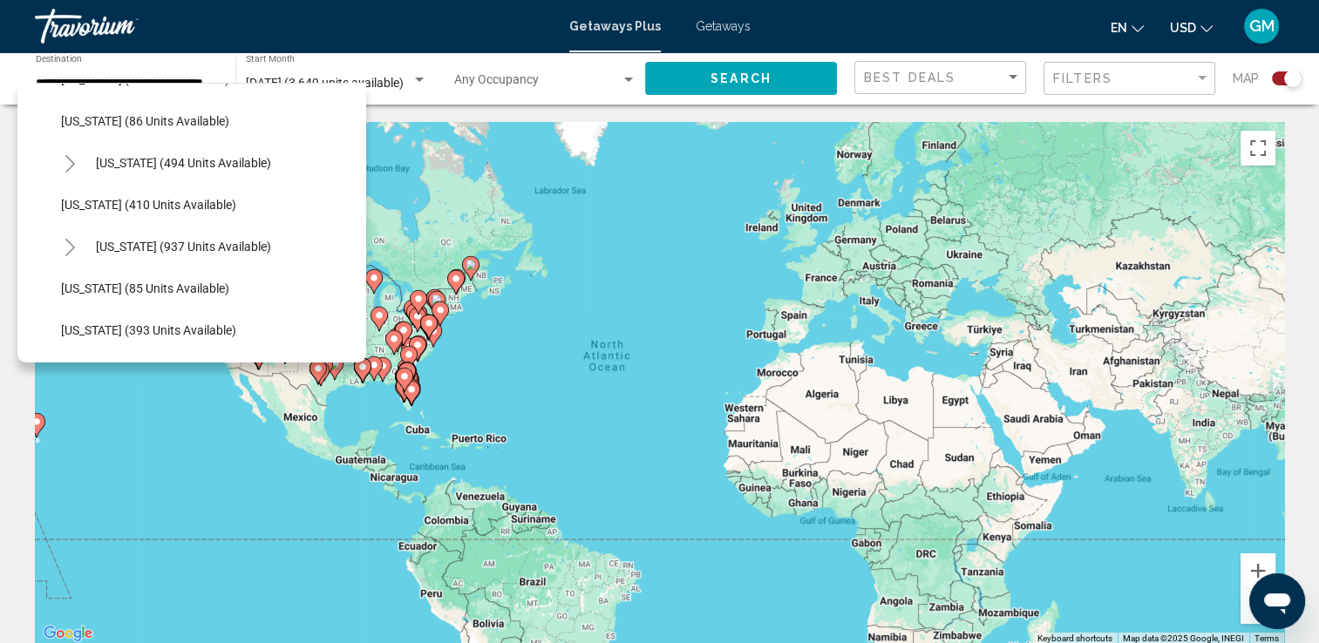
scroll to position [691, 0]
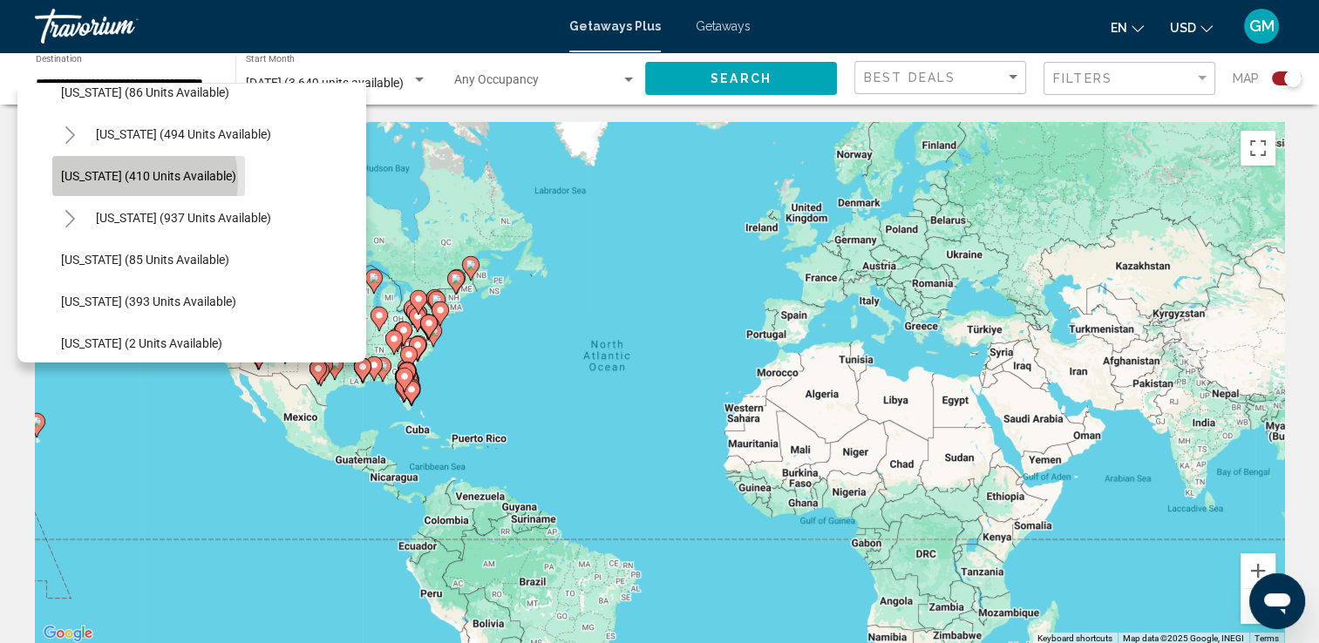
click at [134, 180] on span "Maryland (410 units available)" at bounding box center [148, 176] width 175 height 14
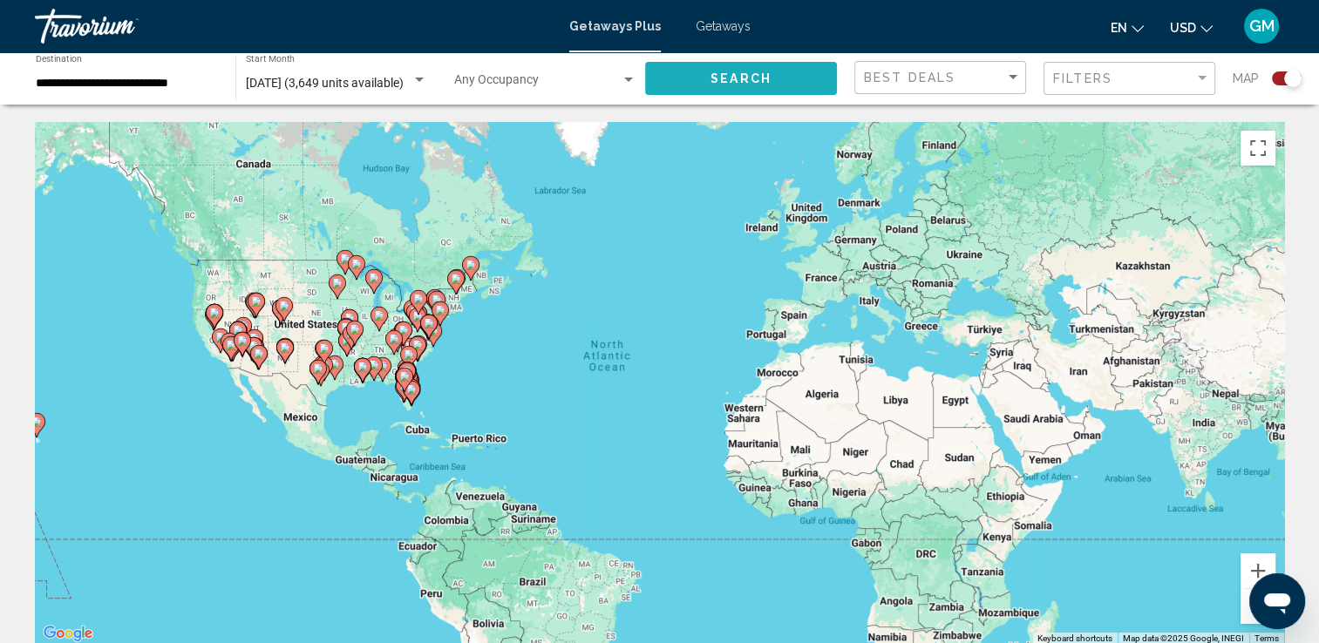
click at [781, 80] on button "Search" at bounding box center [741, 78] width 192 height 32
click at [737, 77] on span "Search" at bounding box center [741, 79] width 61 height 14
click at [628, 85] on div "Search widget" at bounding box center [629, 80] width 16 height 14
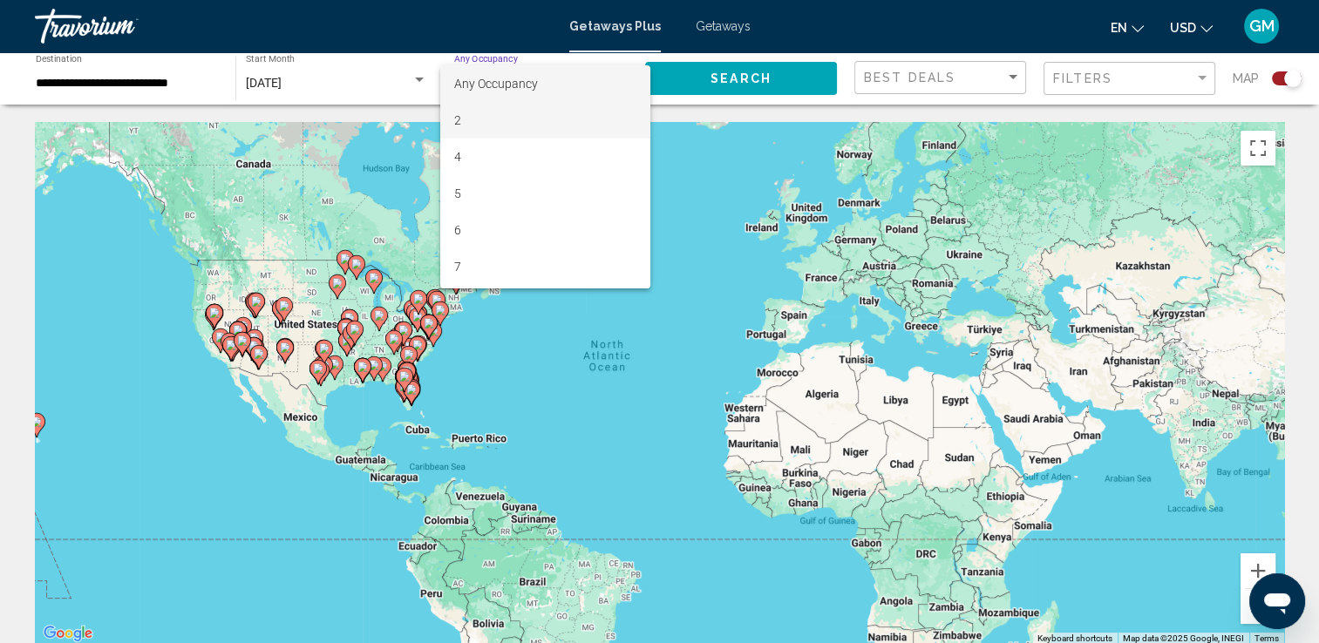
click at [506, 117] on span "2" at bounding box center [545, 120] width 182 height 37
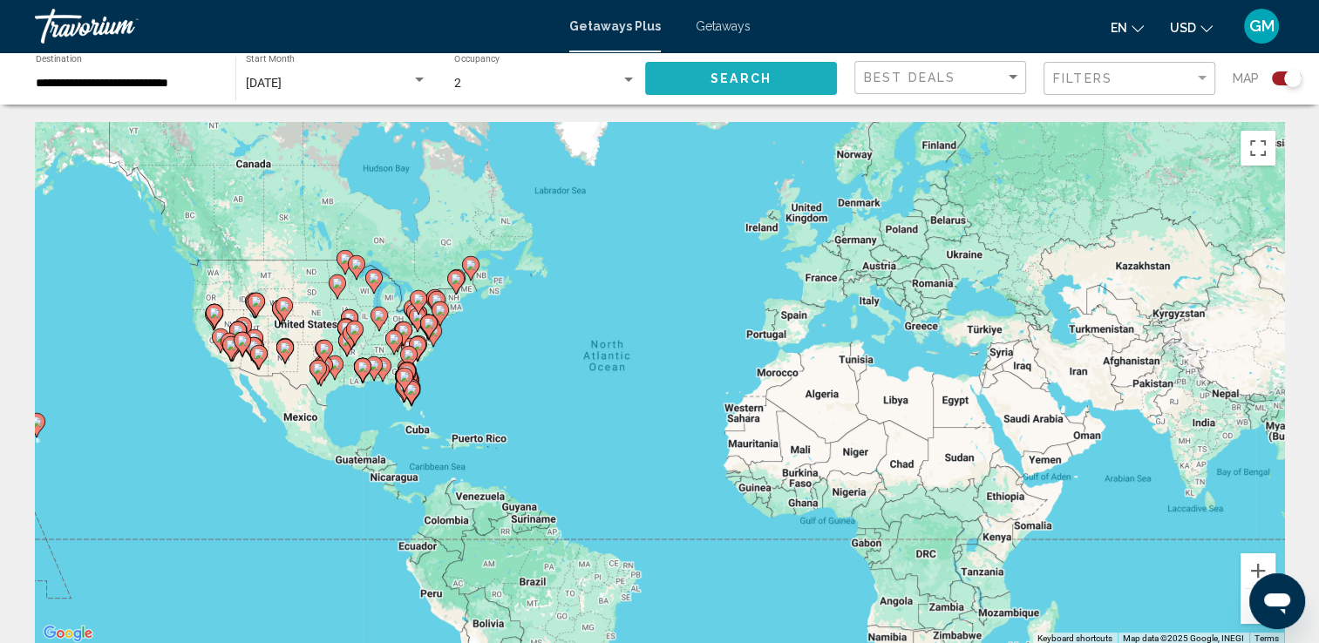
click at [764, 80] on span "Search" at bounding box center [741, 79] width 61 height 14
click at [623, 80] on div "Search widget" at bounding box center [629, 80] width 16 height 14
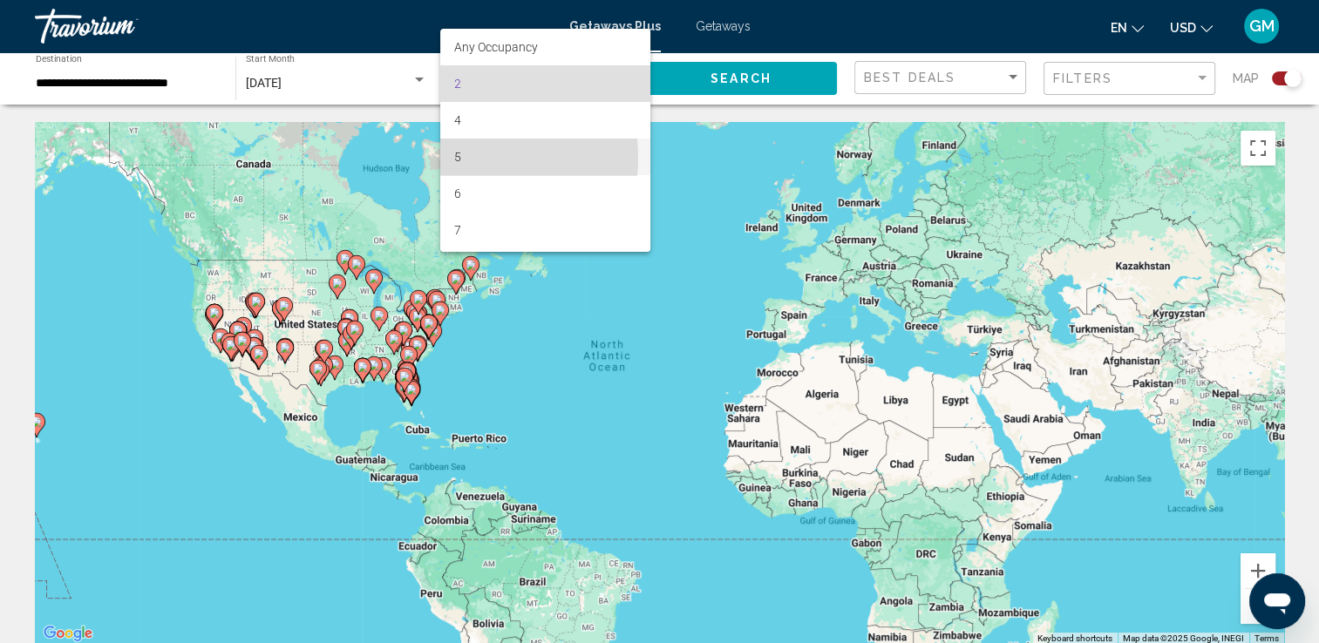
click at [456, 157] on span "5" at bounding box center [545, 157] width 182 height 37
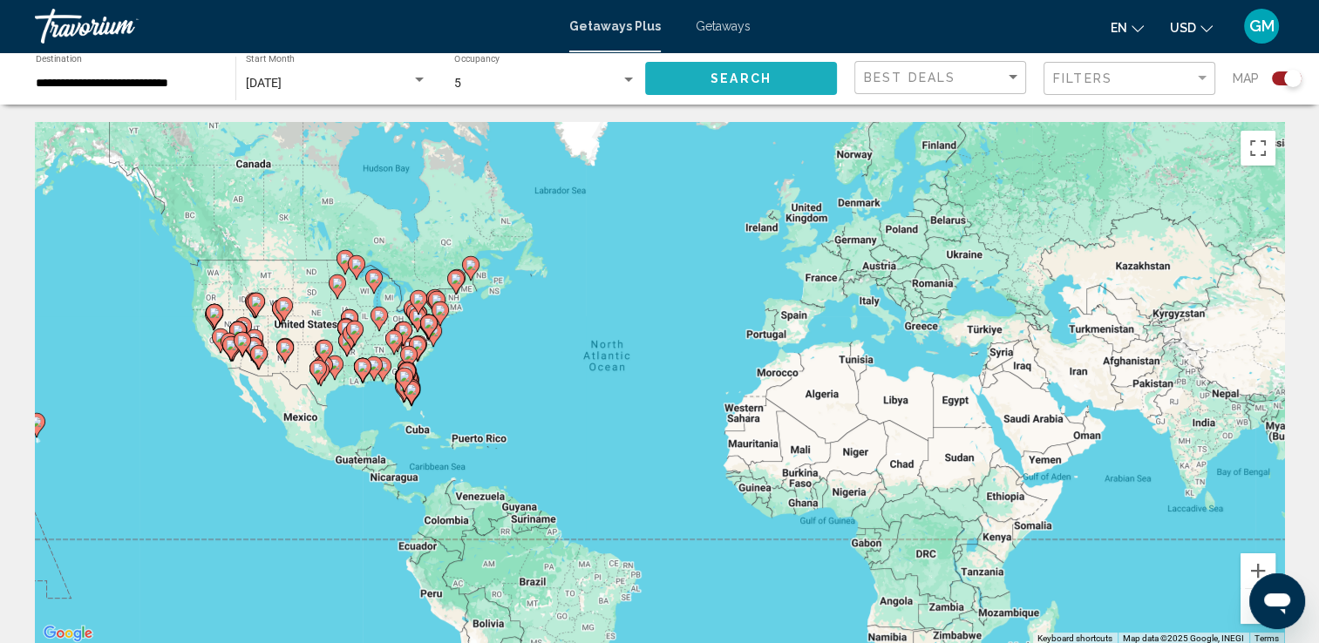
click at [753, 74] on span "Search" at bounding box center [741, 79] width 61 height 14
click at [405, 354] on image "Main content" at bounding box center [409, 355] width 10 height 10
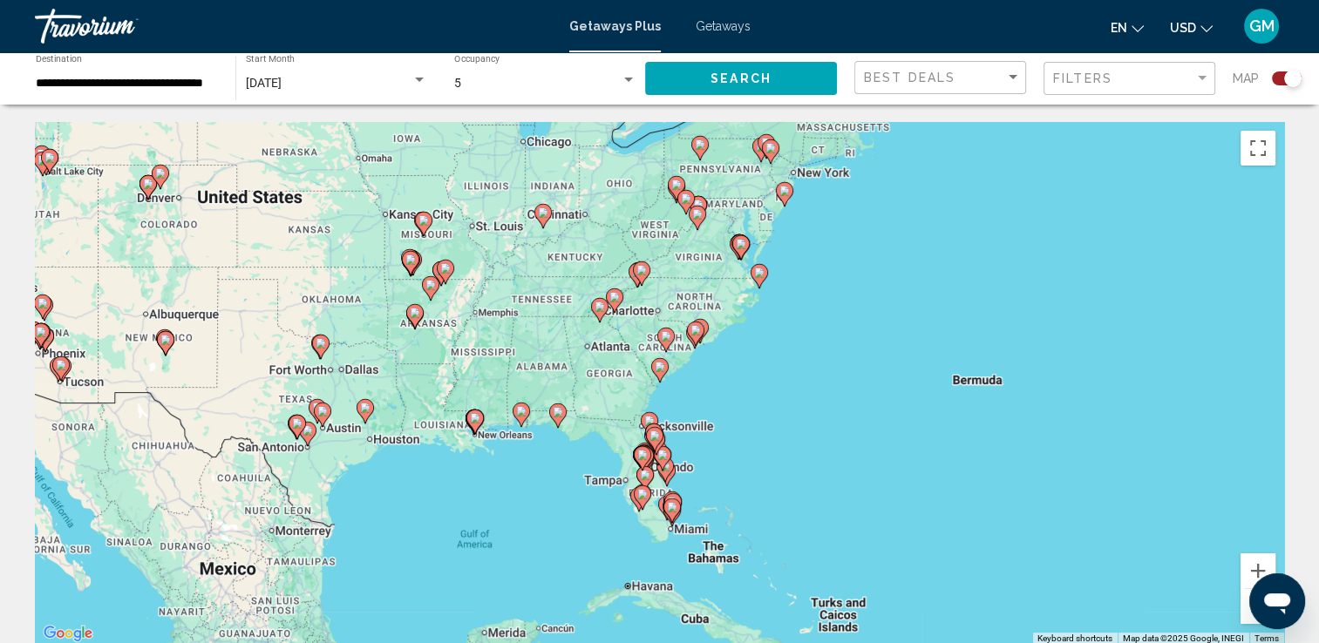
click at [688, 197] on image "Main content" at bounding box center [686, 199] width 10 height 10
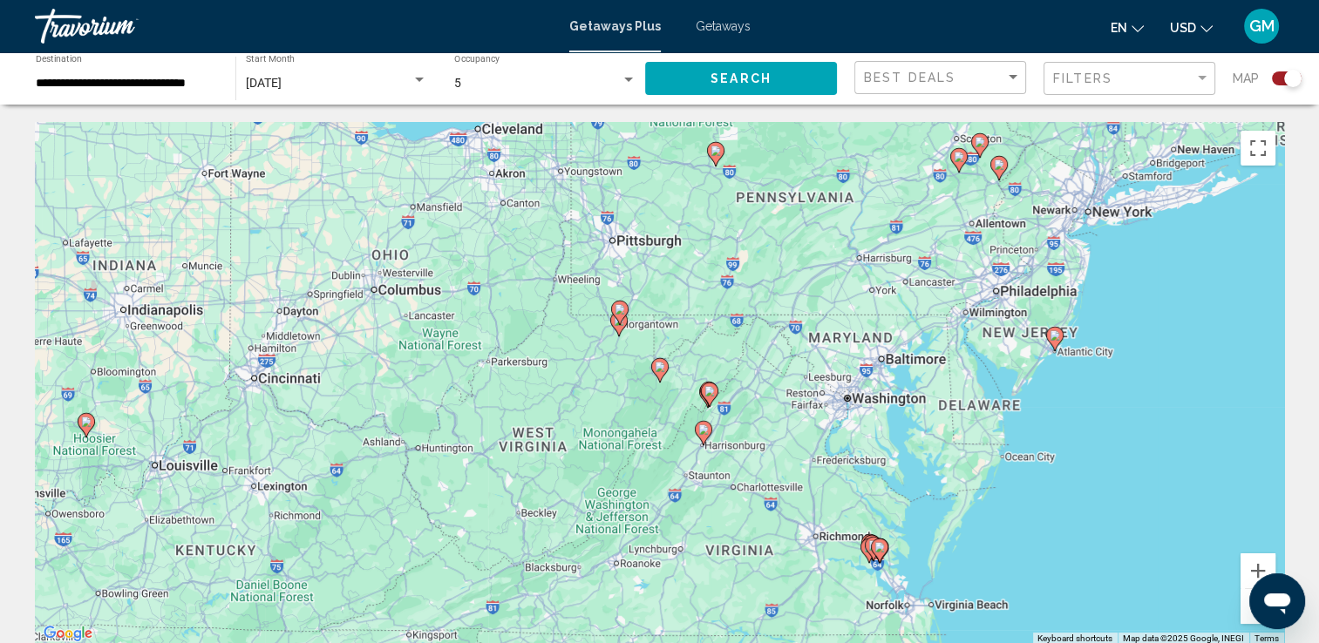
click at [705, 430] on image "Main content" at bounding box center [703, 430] width 10 height 10
type input "**********"
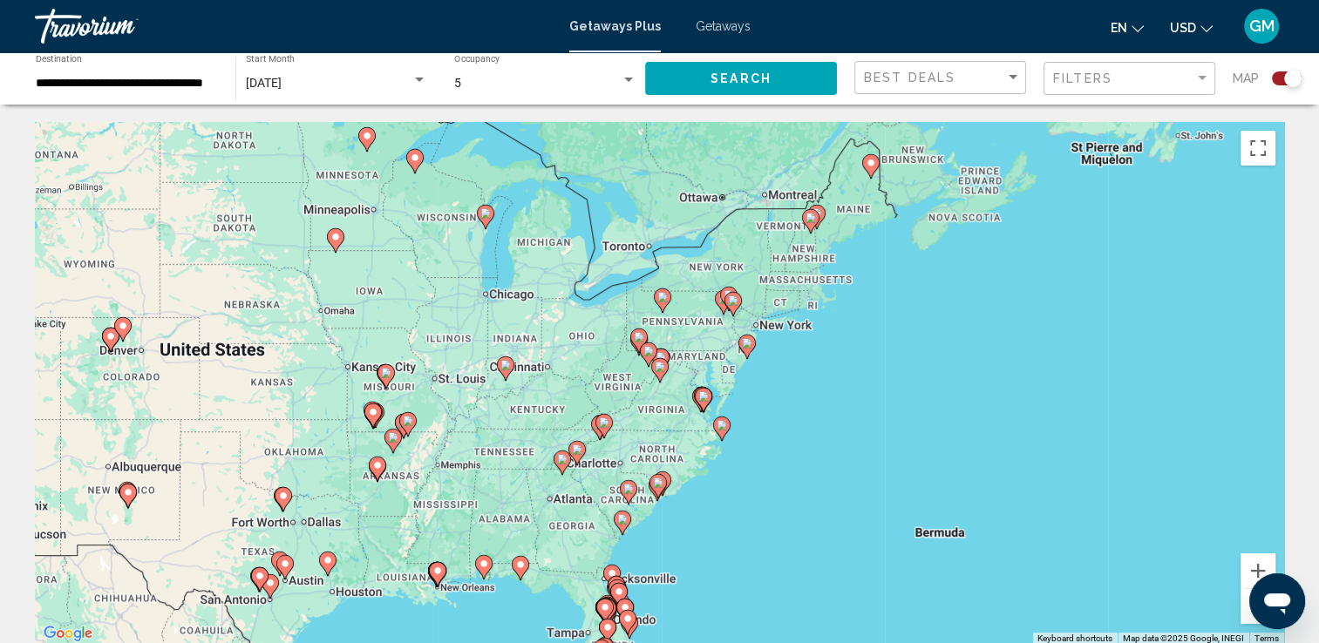
click at [721, 28] on span "Getaways" at bounding box center [723, 26] width 55 height 14
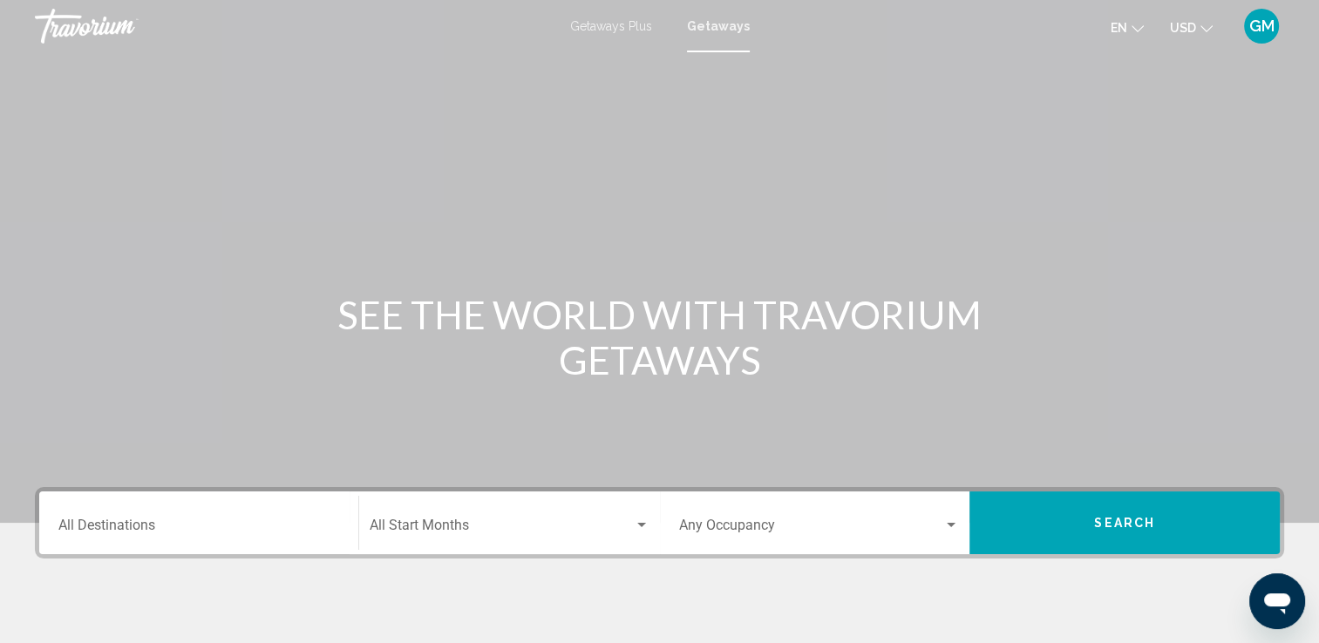
click at [157, 519] on div "Destination All Destinations" at bounding box center [198, 523] width 281 height 55
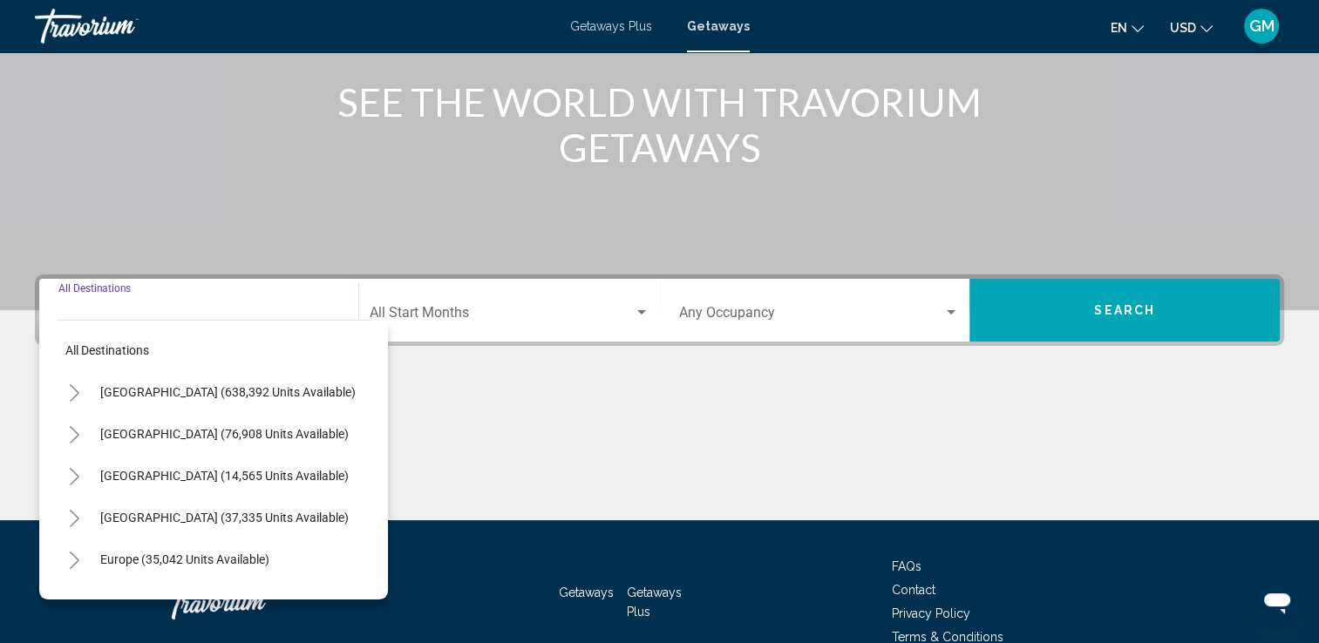
scroll to position [303, 0]
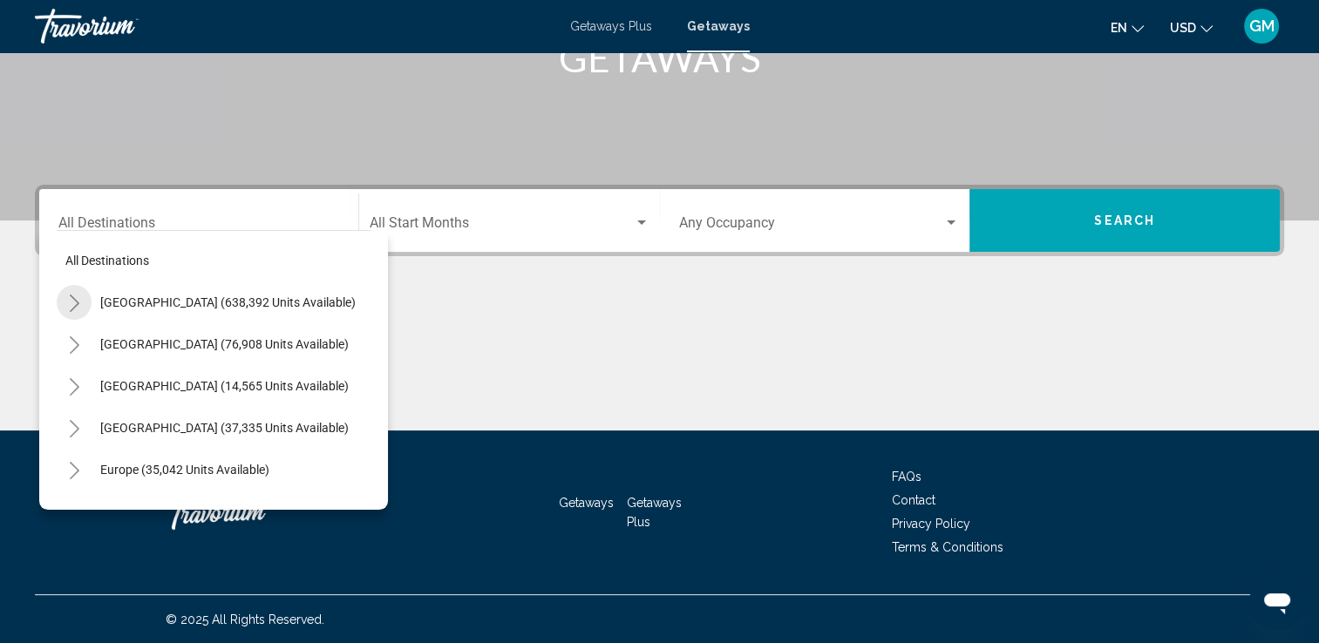
click at [73, 300] on icon "Toggle United States (638,392 units available)" at bounding box center [74, 303] width 13 height 17
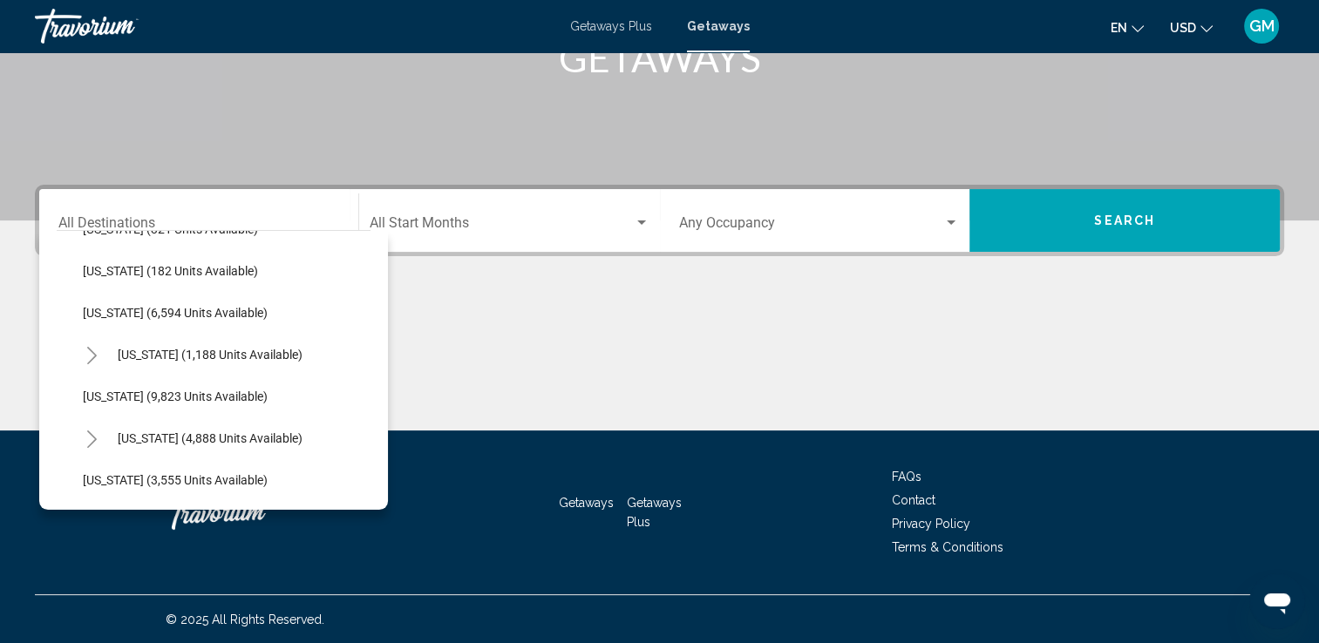
scroll to position [666, 0]
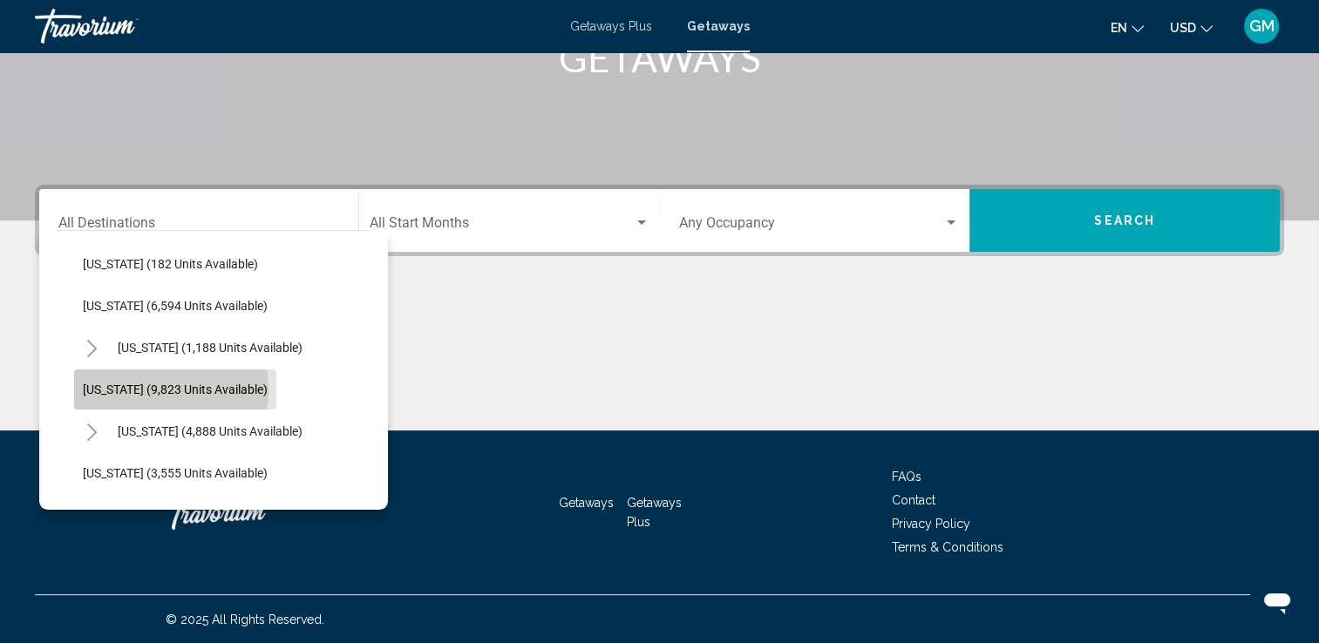
click at [152, 389] on span "Maryland (9,823 units available)" at bounding box center [175, 390] width 185 height 14
type input "**********"
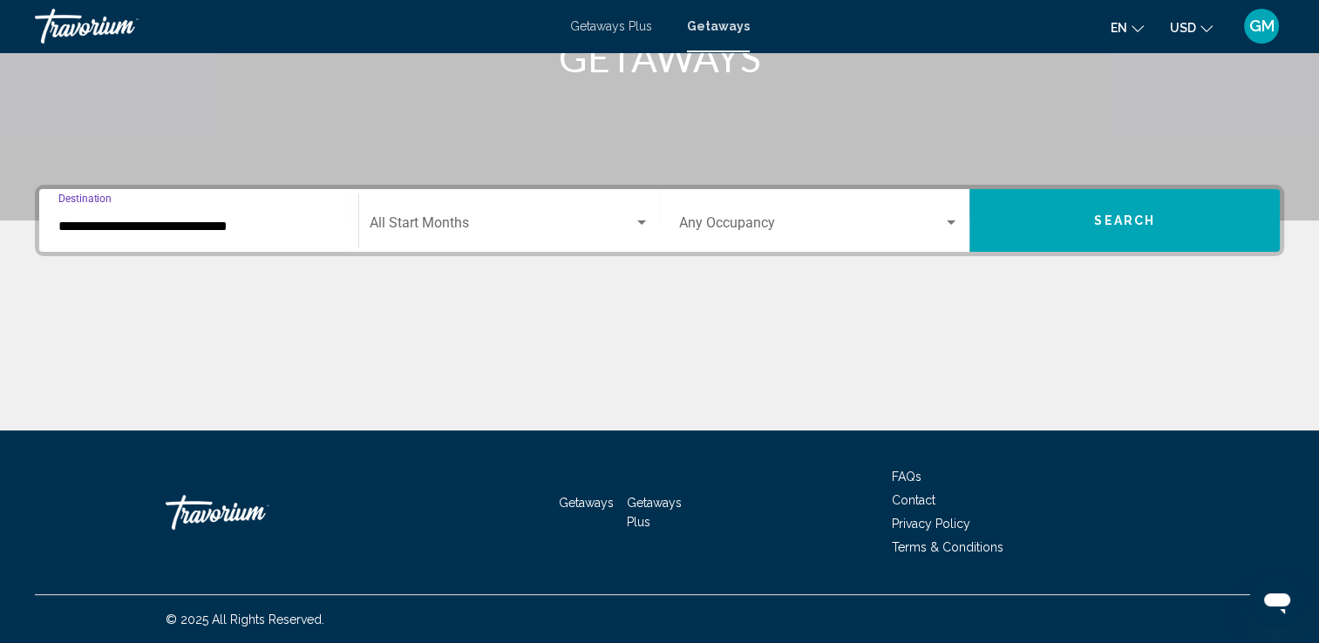
click at [642, 226] on div "Search widget" at bounding box center [642, 223] width 16 height 14
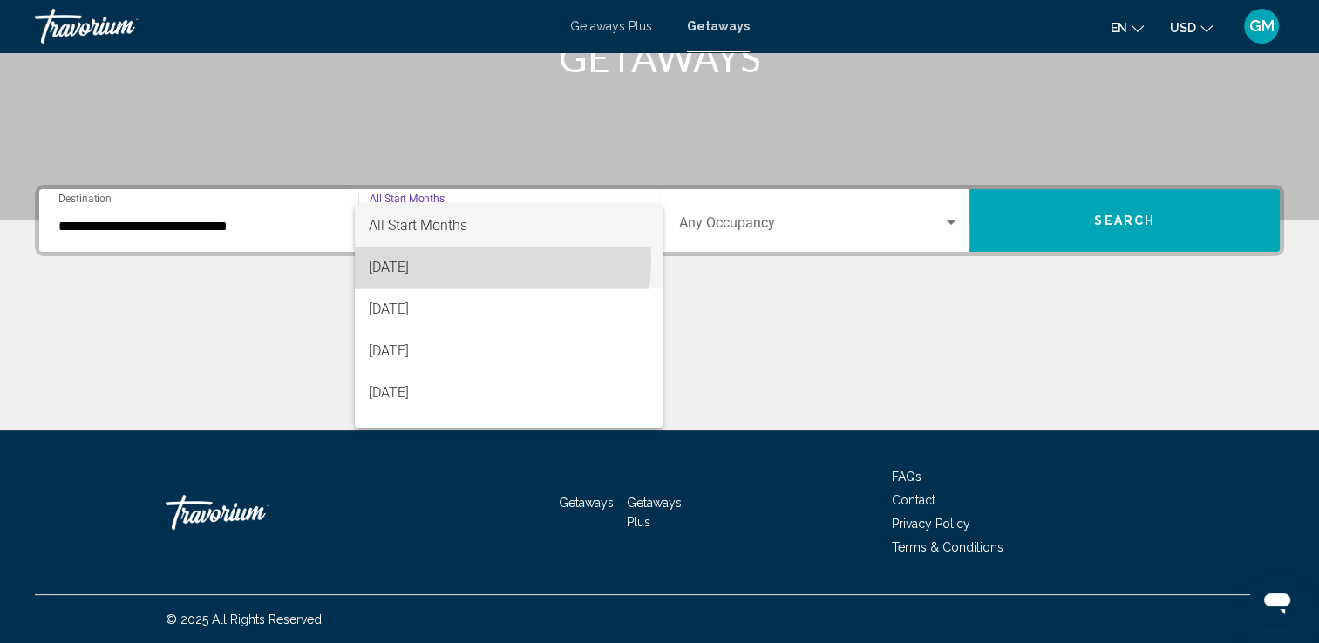
click at [436, 260] on span "August 2025" at bounding box center [509, 268] width 280 height 42
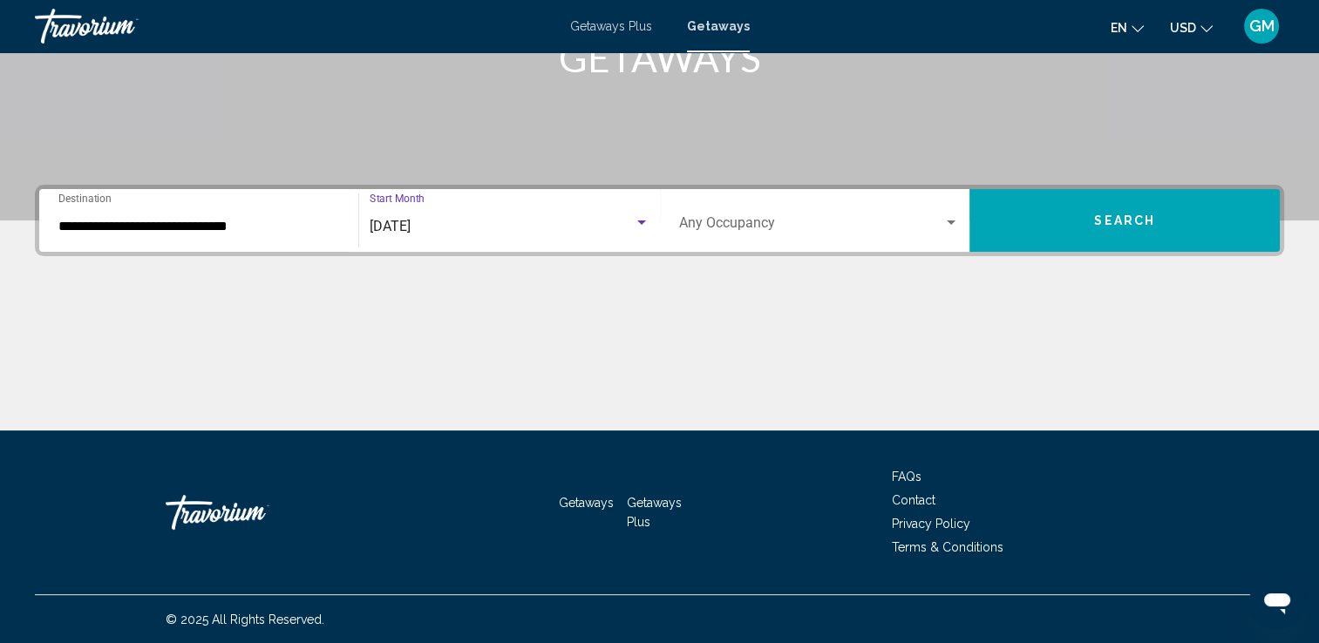
click at [1047, 228] on button "Search" at bounding box center [1125, 220] width 310 height 63
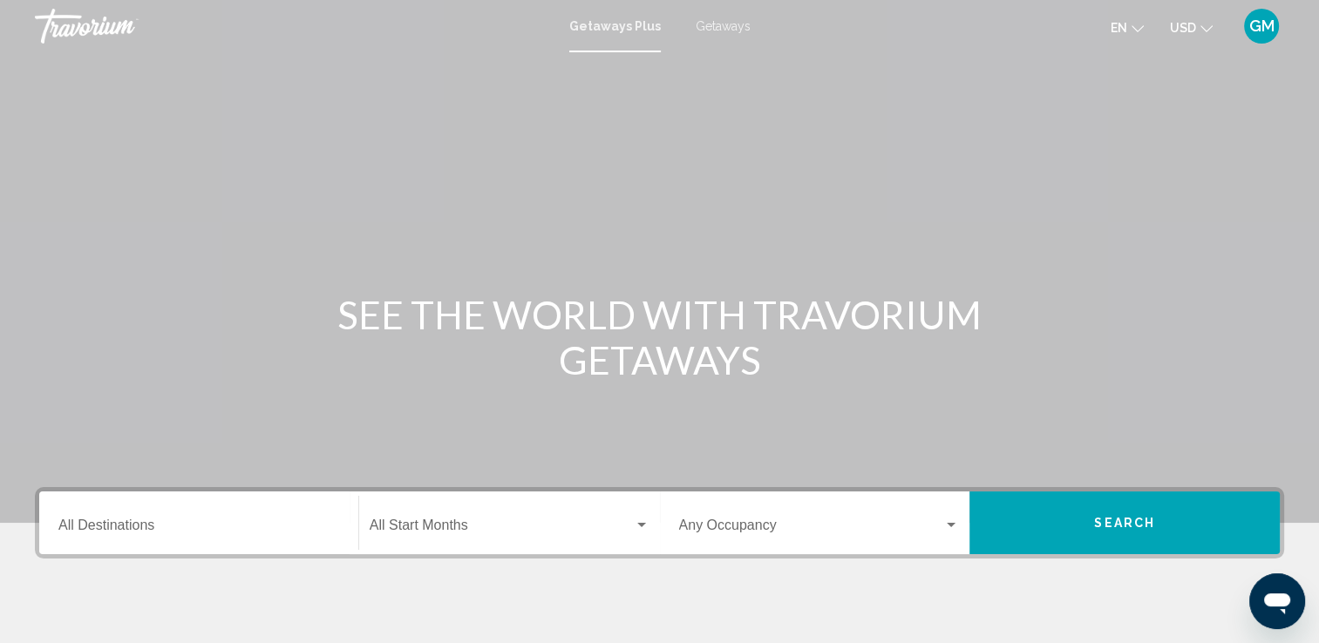
click at [729, 23] on span "Getaways" at bounding box center [723, 26] width 55 height 14
click at [192, 534] on input "Destination All Destinations" at bounding box center [198, 529] width 281 height 16
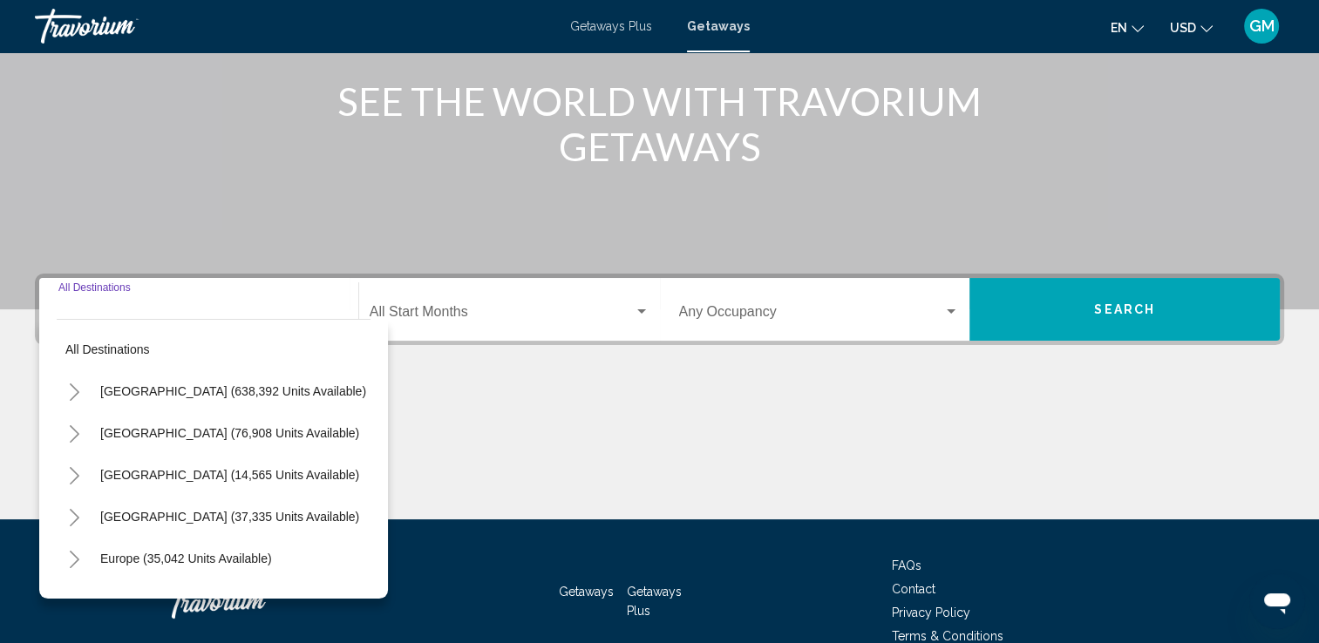
scroll to position [303, 0]
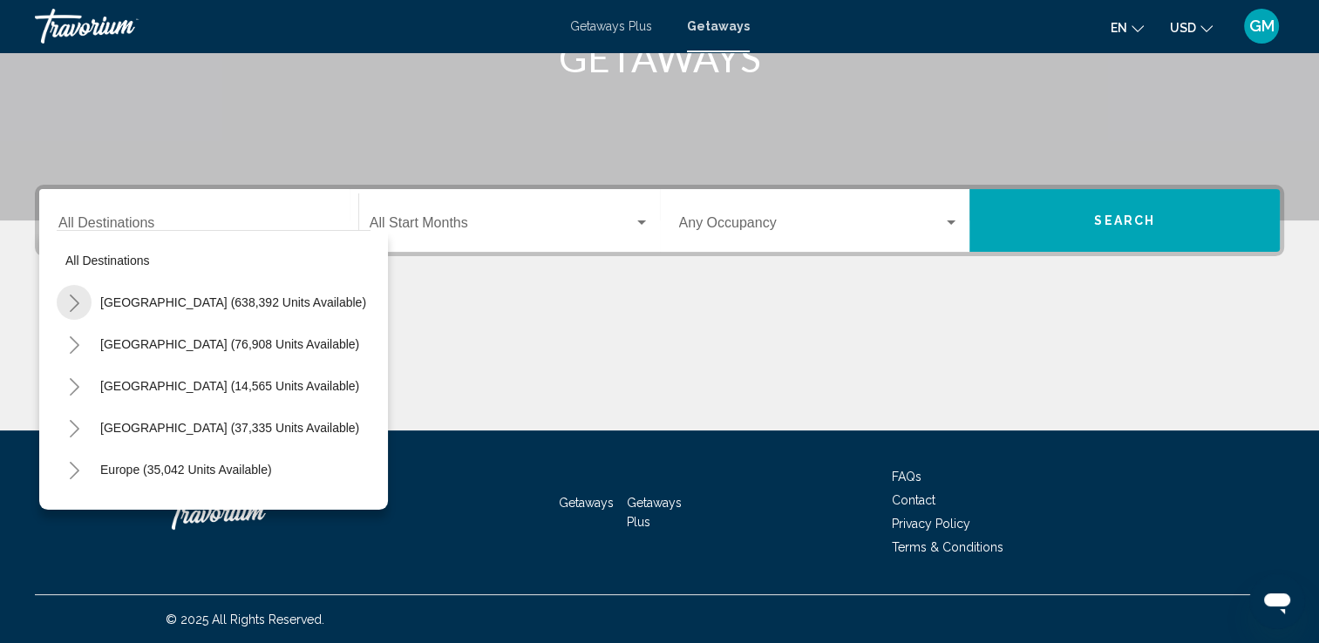
click at [77, 301] on icon "Toggle United States (638,392 units available)" at bounding box center [75, 303] width 10 height 17
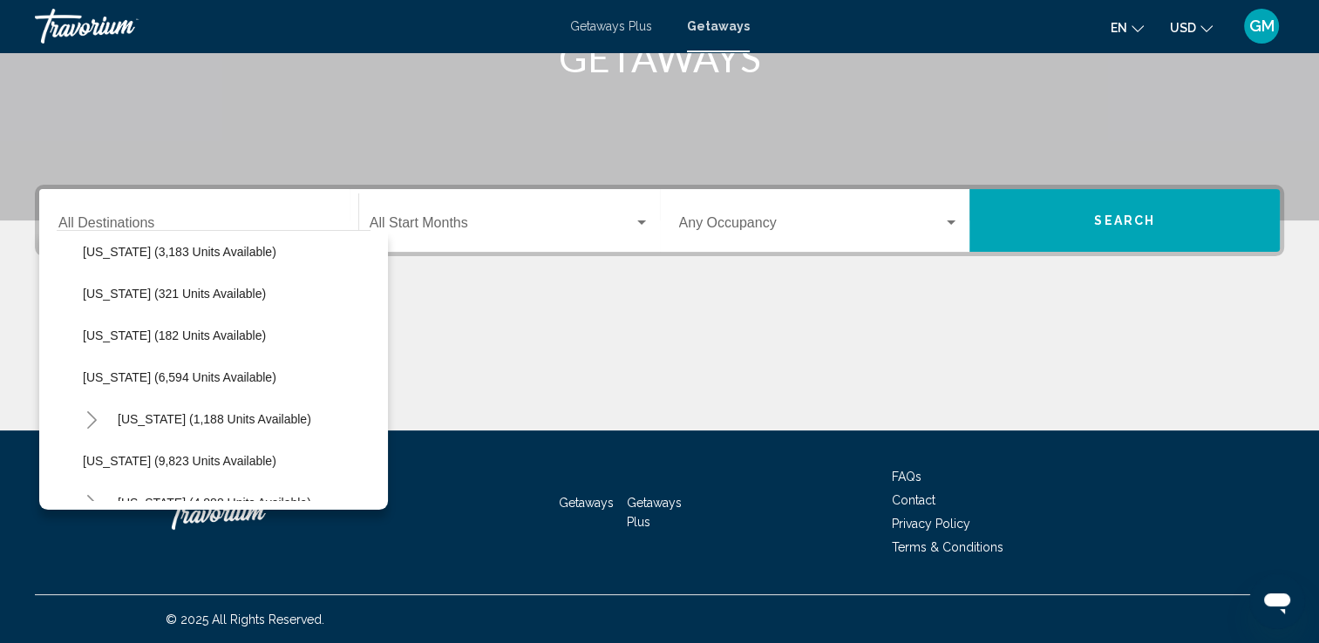
scroll to position [603, 0]
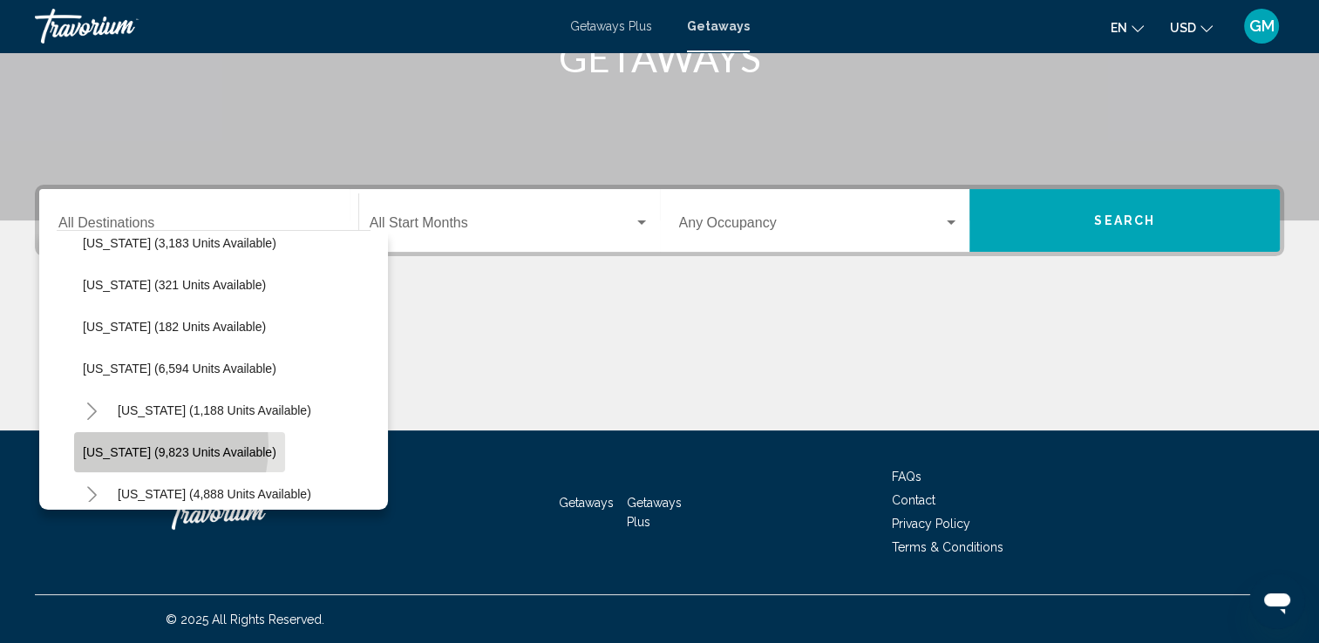
click at [115, 446] on span "Maryland (9,823 units available)" at bounding box center [180, 453] width 194 height 14
type input "**********"
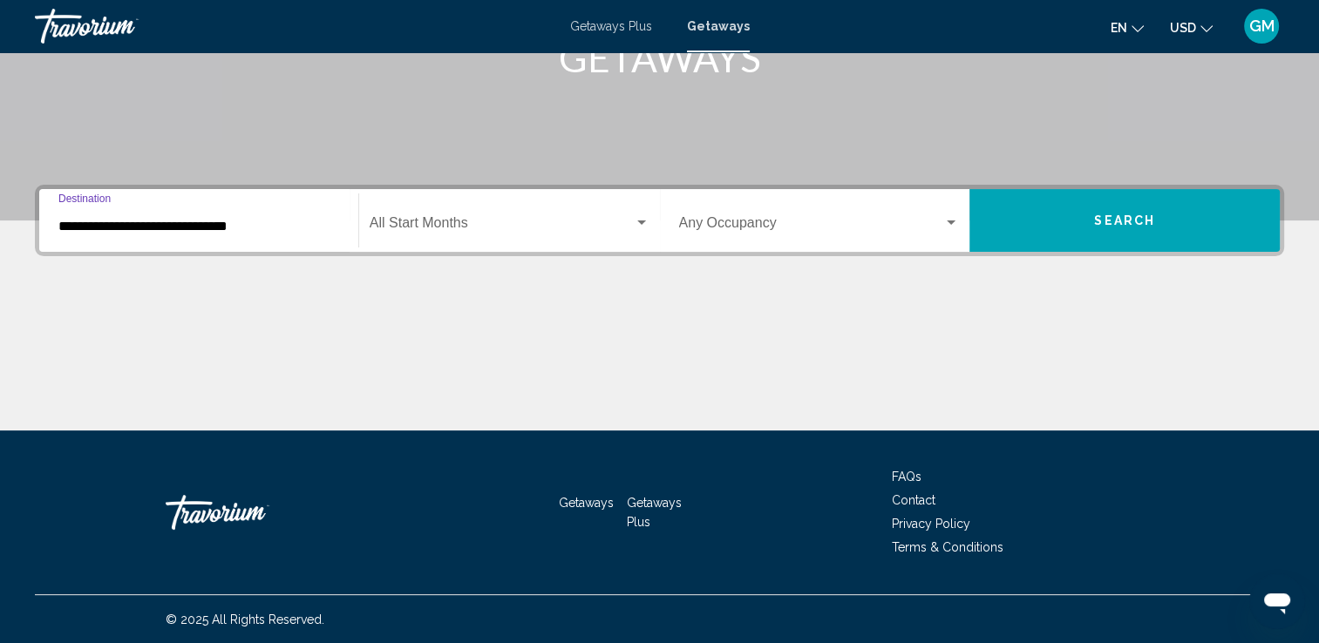
click at [639, 218] on div "Search widget" at bounding box center [642, 223] width 16 height 14
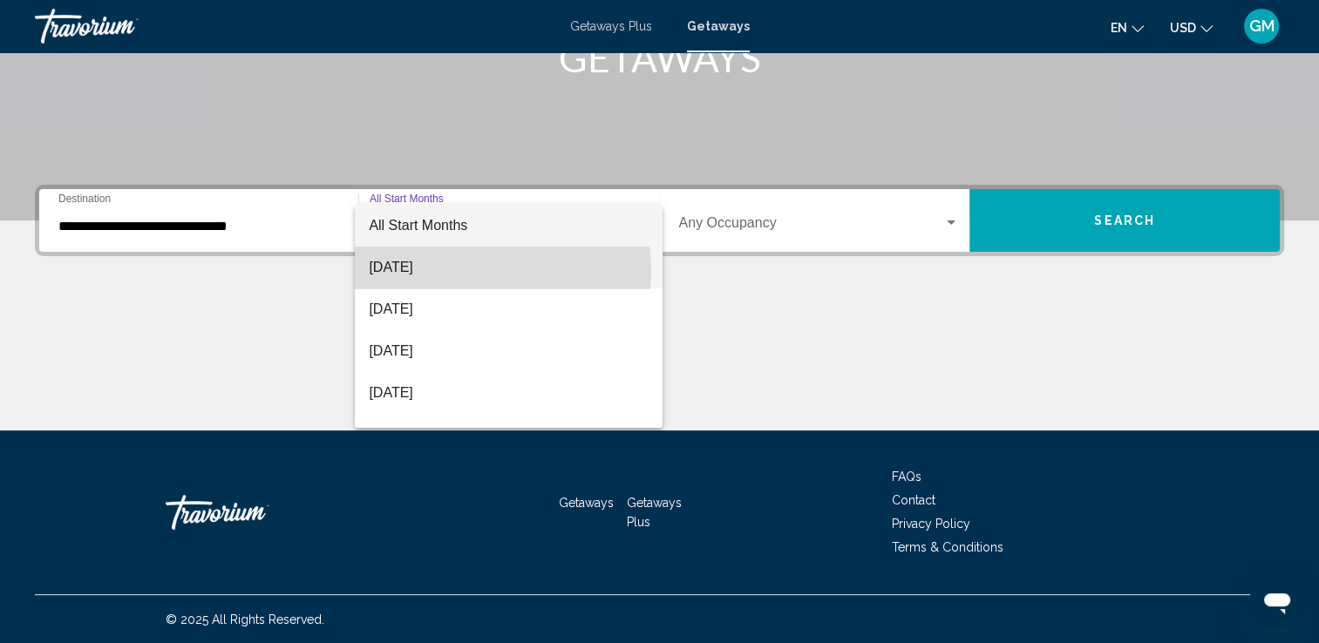
click at [460, 271] on span "August 2025" at bounding box center [509, 268] width 280 height 42
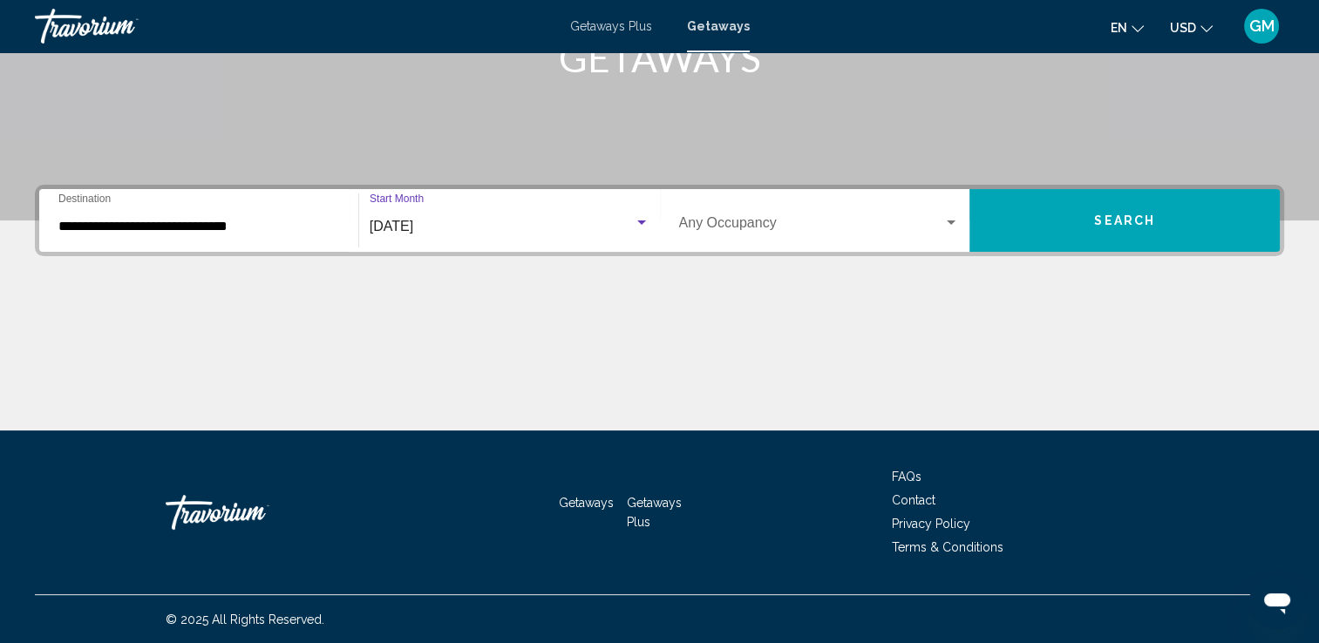
click at [1055, 228] on button "Search" at bounding box center [1125, 220] width 310 height 63
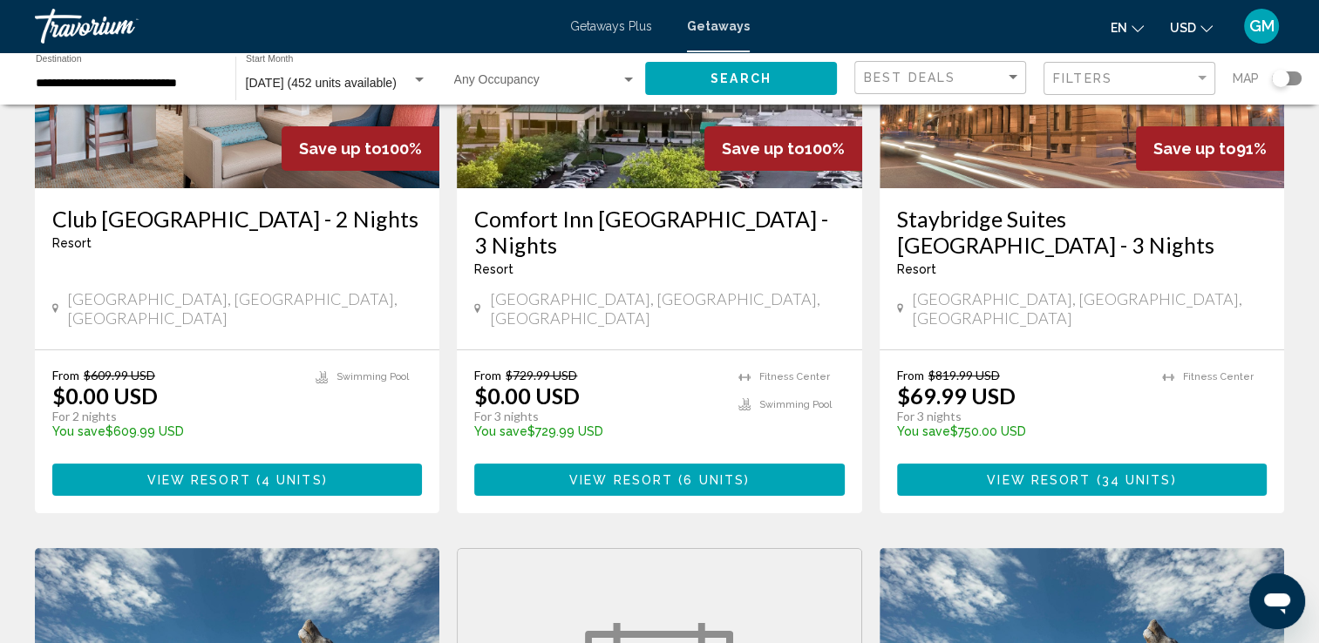
scroll to position [263, 0]
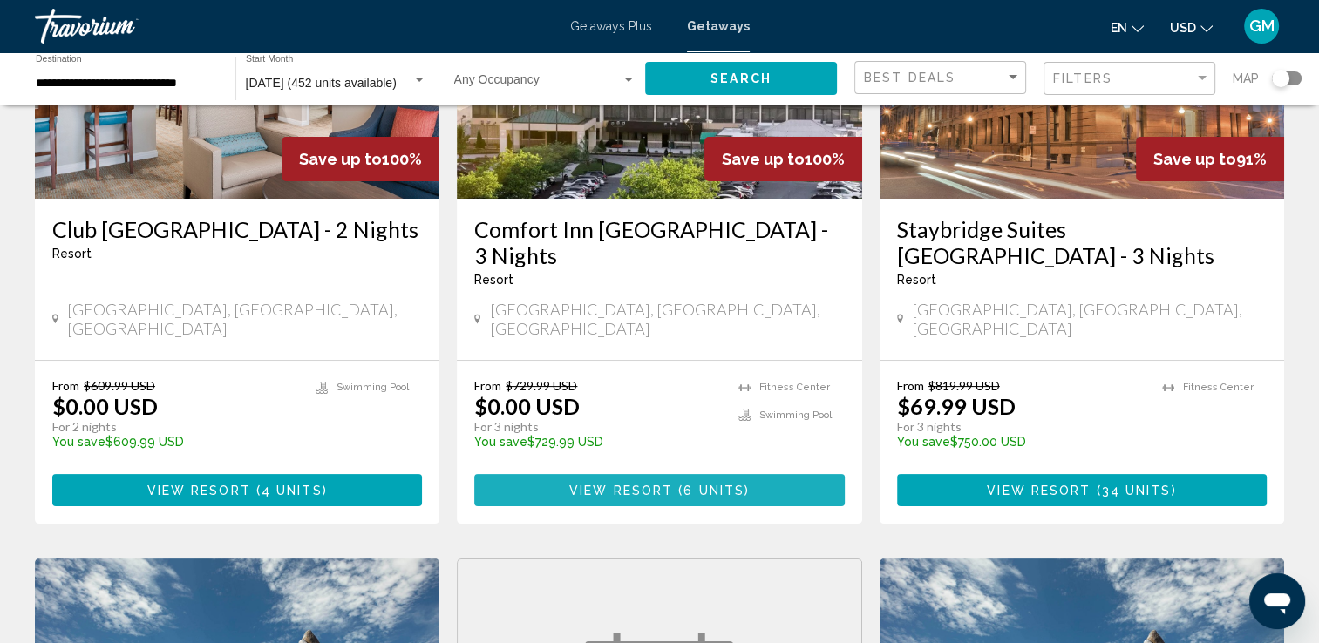
click at [627, 484] on span "View Resort" at bounding box center [621, 491] width 104 height 14
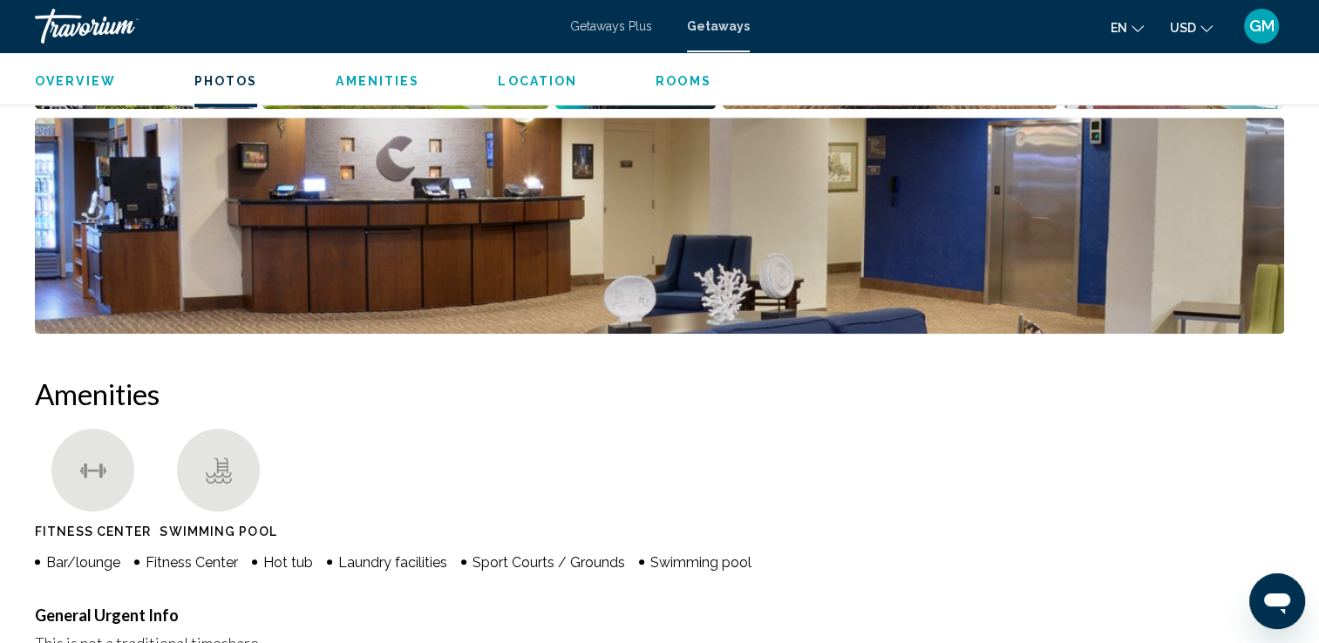
scroll to position [1020, 0]
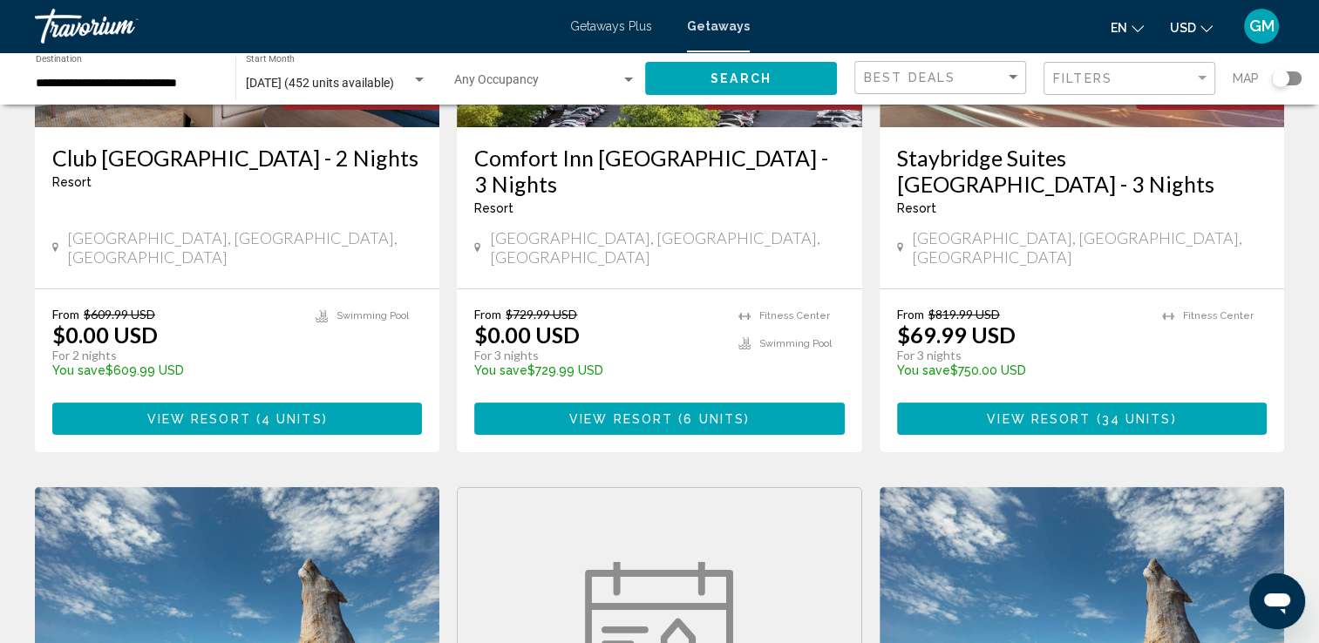
scroll to position [349, 0]
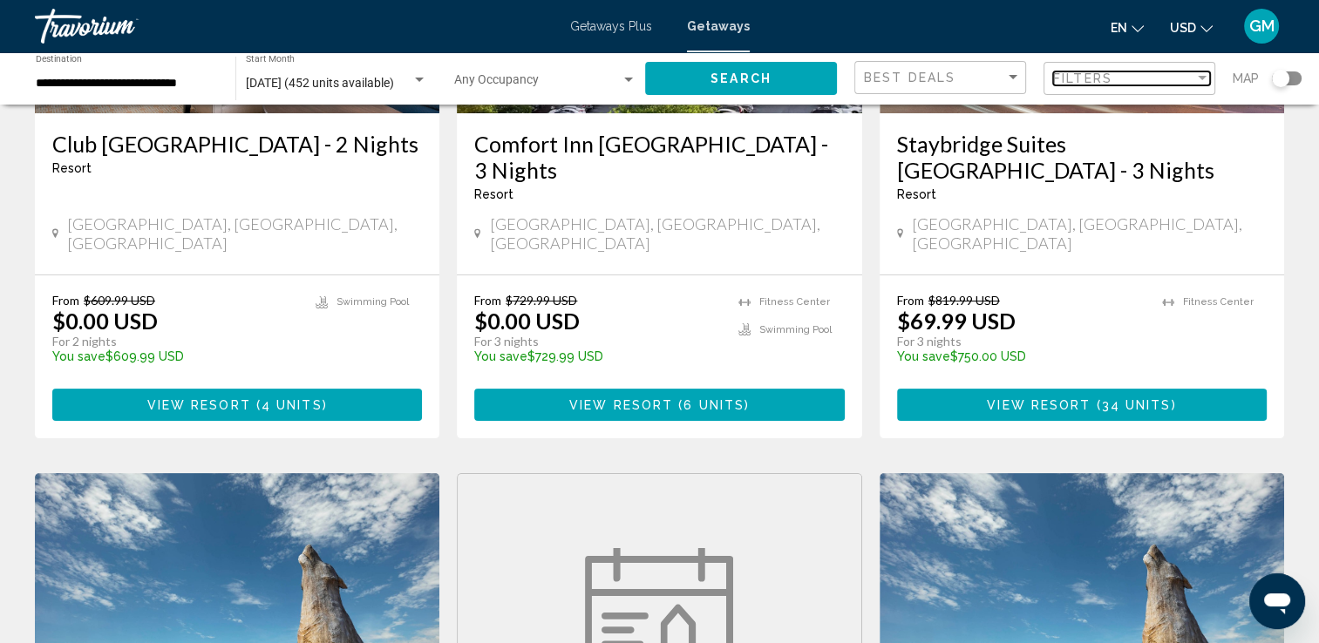
click at [1202, 77] on div "Filter" at bounding box center [1202, 78] width 9 height 4
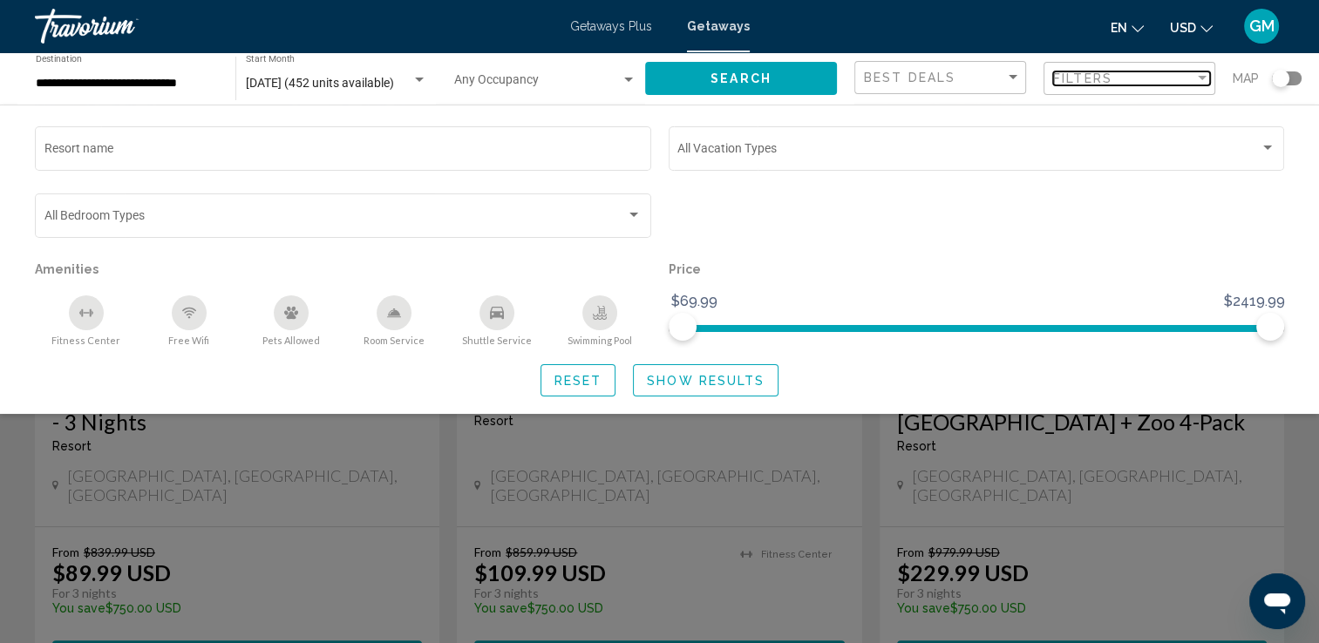
scroll to position [766, 0]
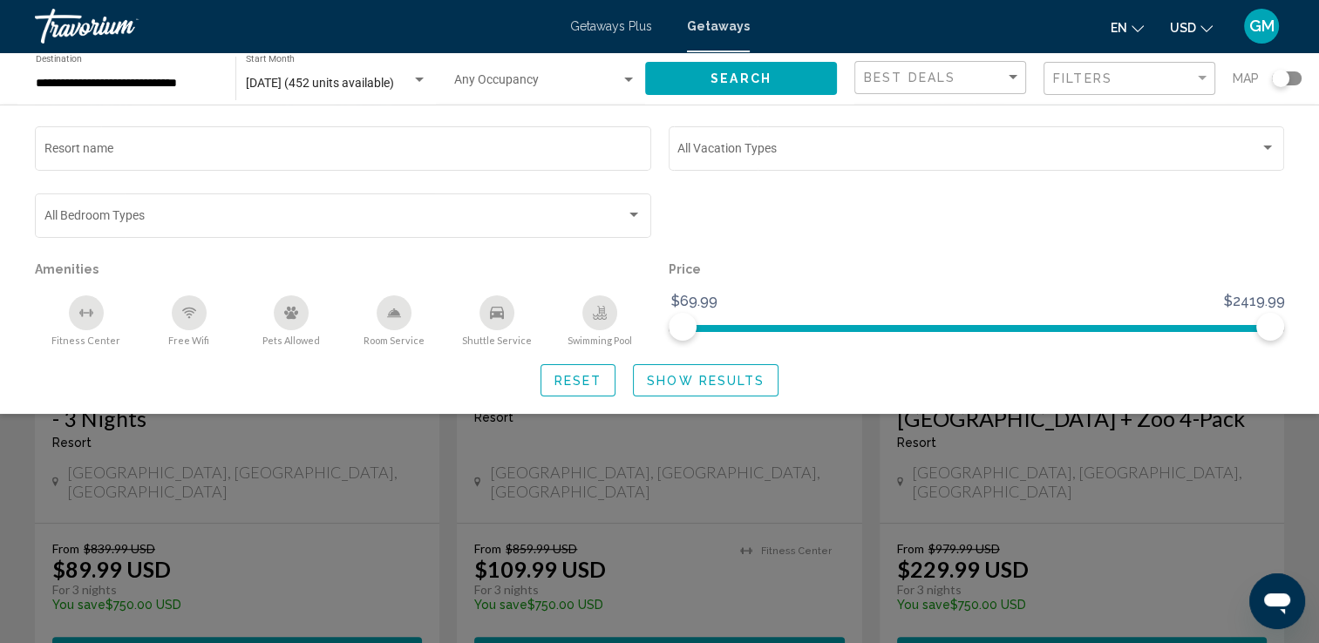
click at [797, 80] on button "Search" at bounding box center [741, 78] width 192 height 32
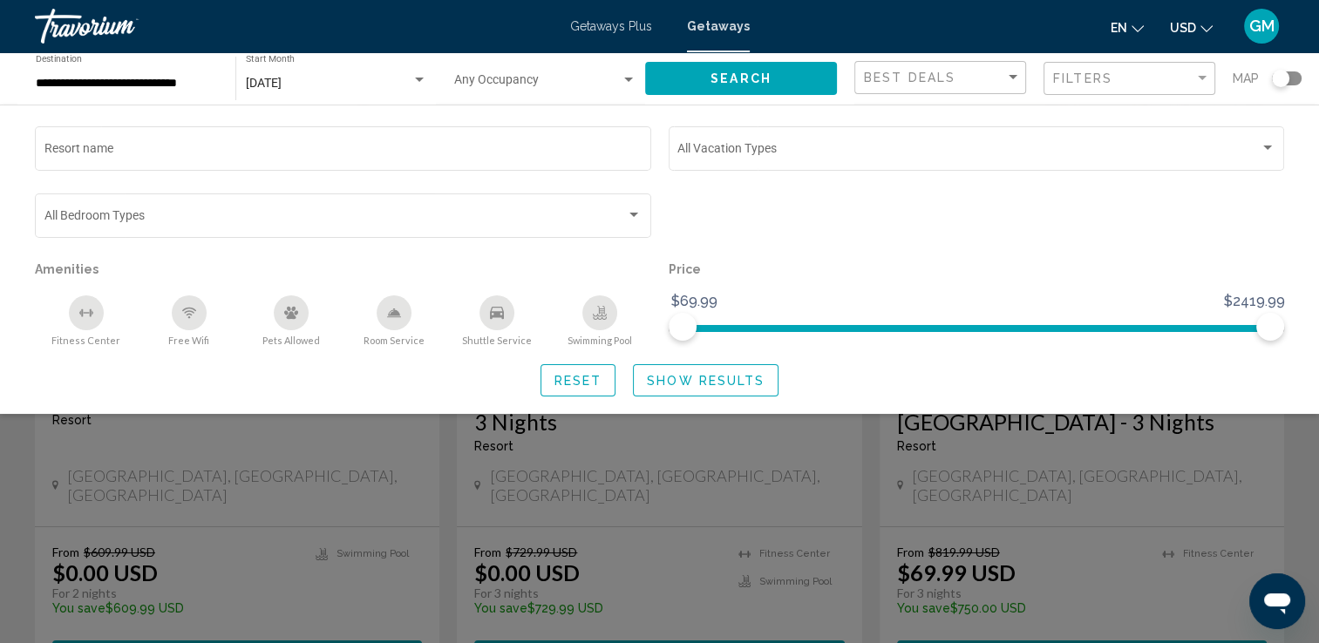
scroll to position [38, 0]
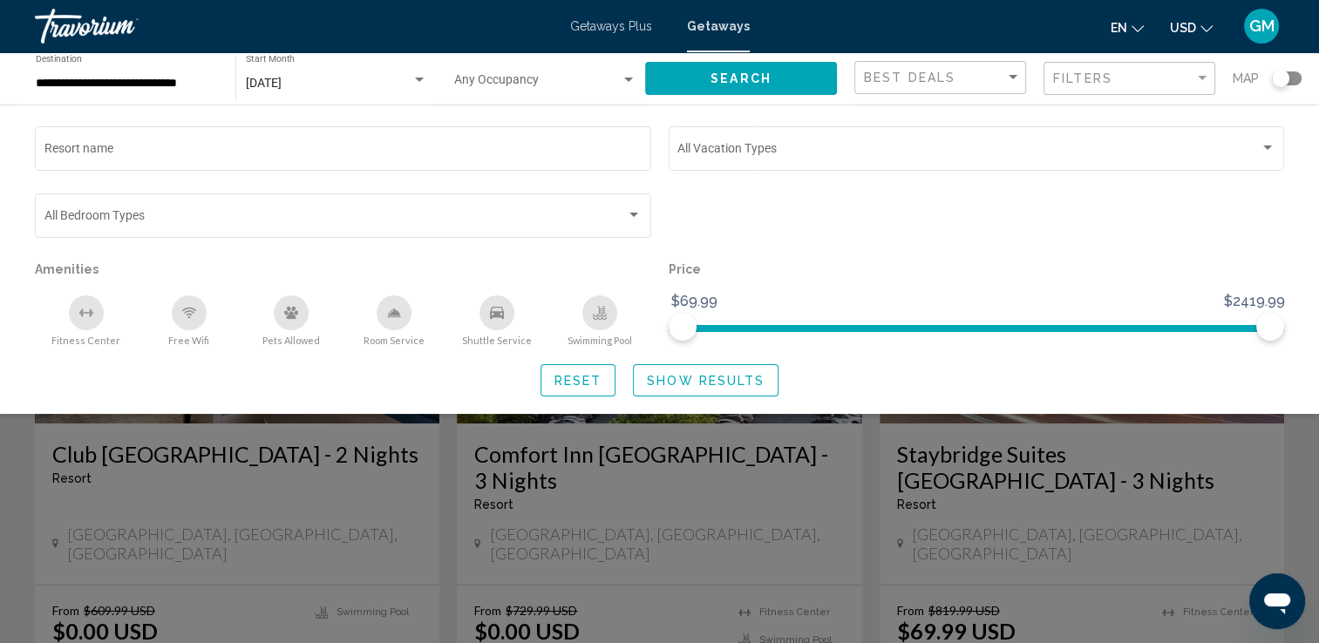
click at [824, 490] on div "Search widget" at bounding box center [659, 453] width 1319 height 382
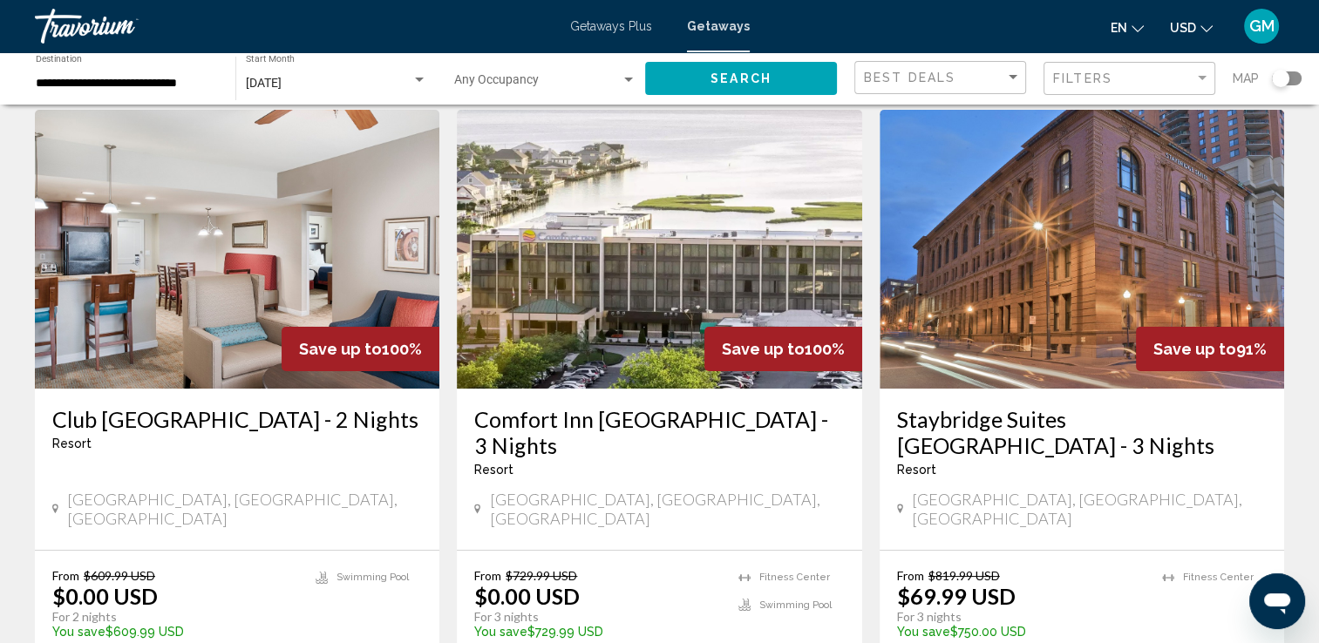
scroll to position [0, 0]
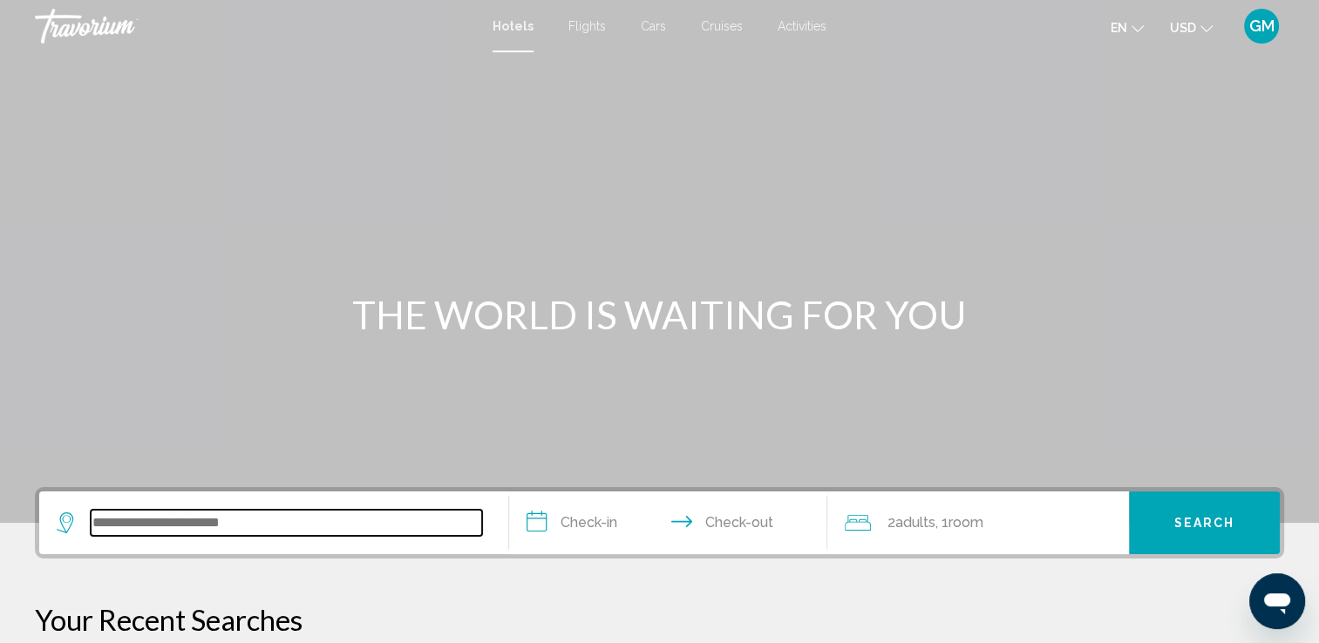
click at [172, 521] on input "Search widget" at bounding box center [286, 523] width 391 height 26
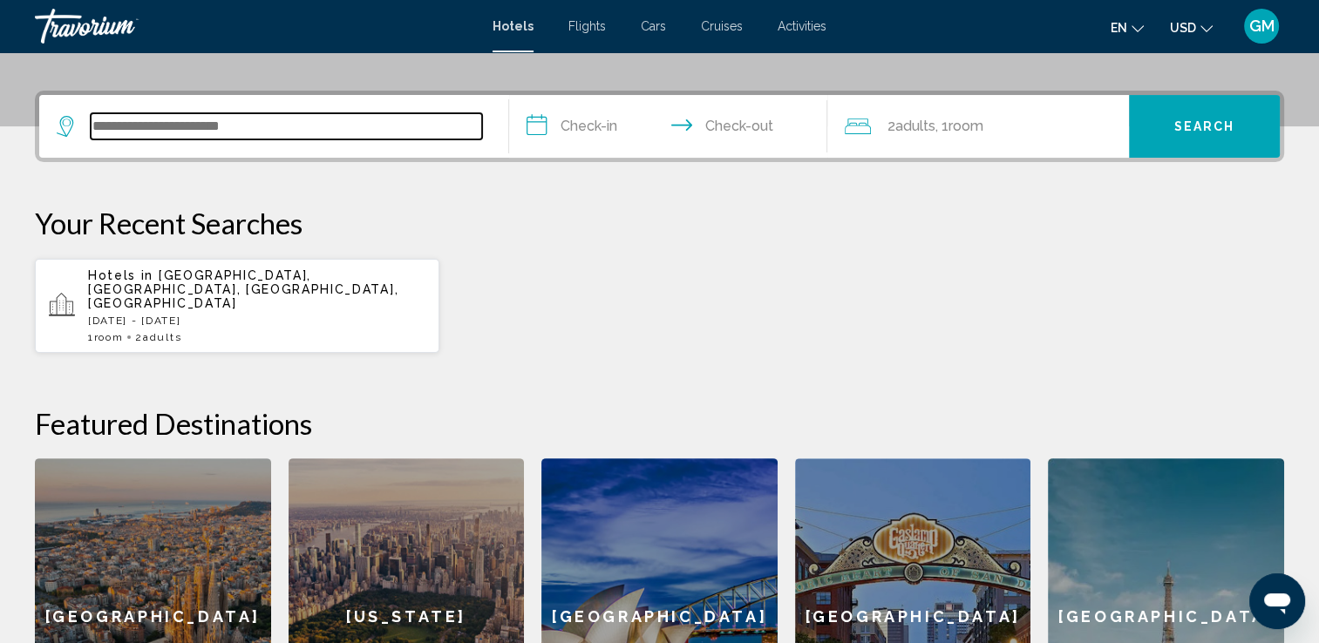
scroll to position [430, 0]
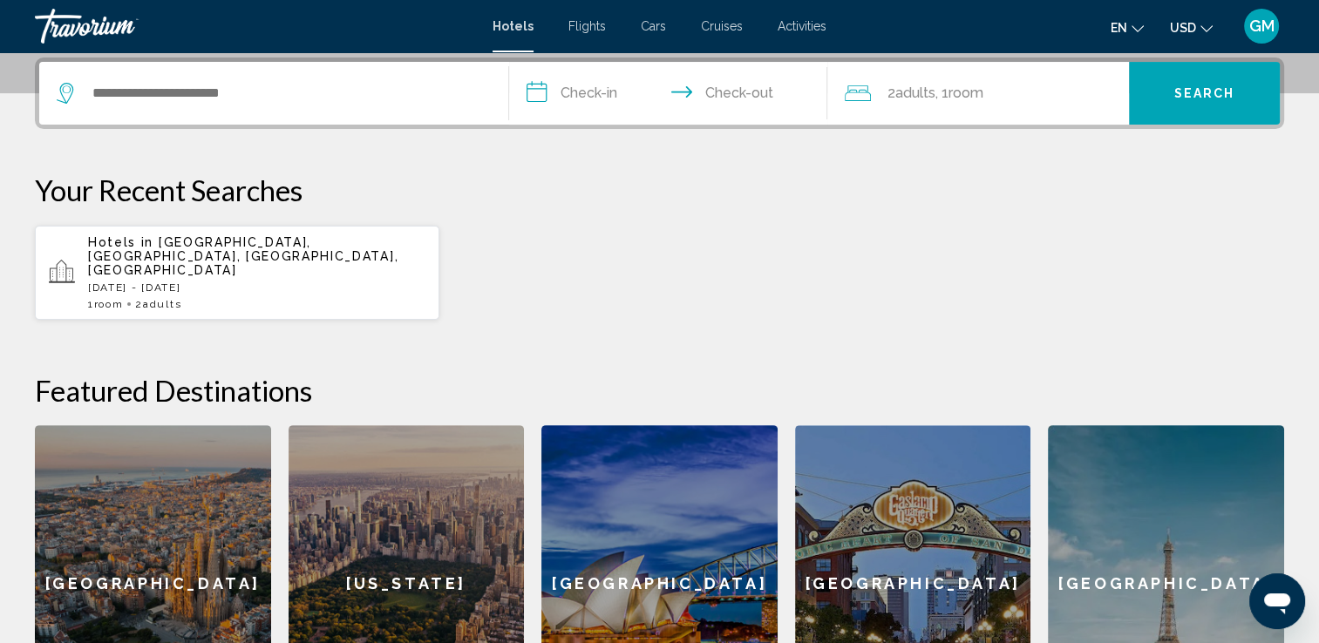
click at [214, 249] on p "Hotels in [GEOGRAPHIC_DATA], [GEOGRAPHIC_DATA], [GEOGRAPHIC_DATA], [GEOGRAPHIC_…" at bounding box center [256, 256] width 337 height 42
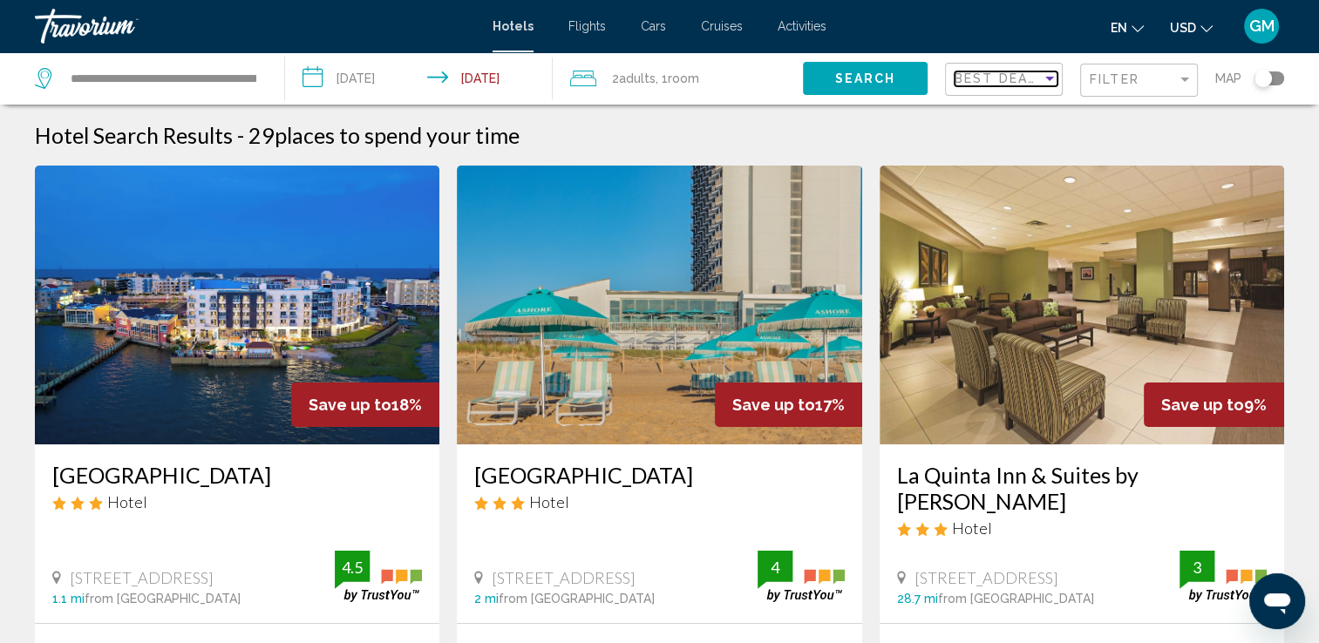
click at [1052, 77] on div "Sort by" at bounding box center [1049, 79] width 9 height 4
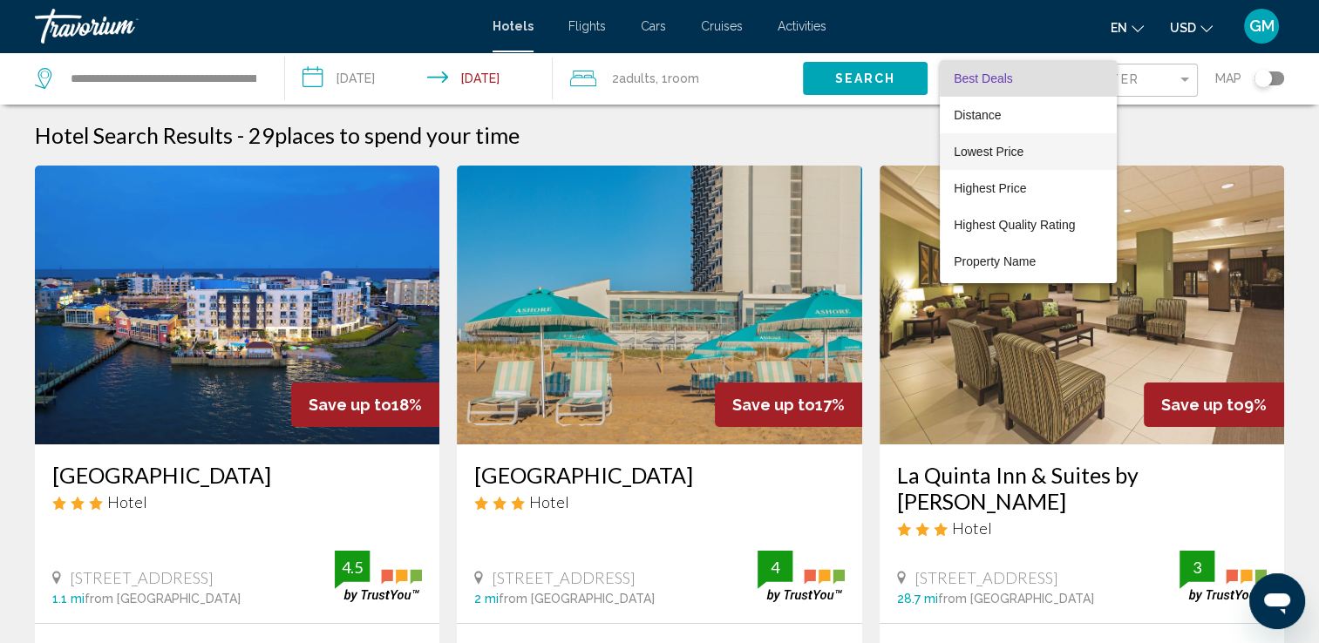
click at [1015, 151] on span "Lowest Price" at bounding box center [989, 152] width 70 height 14
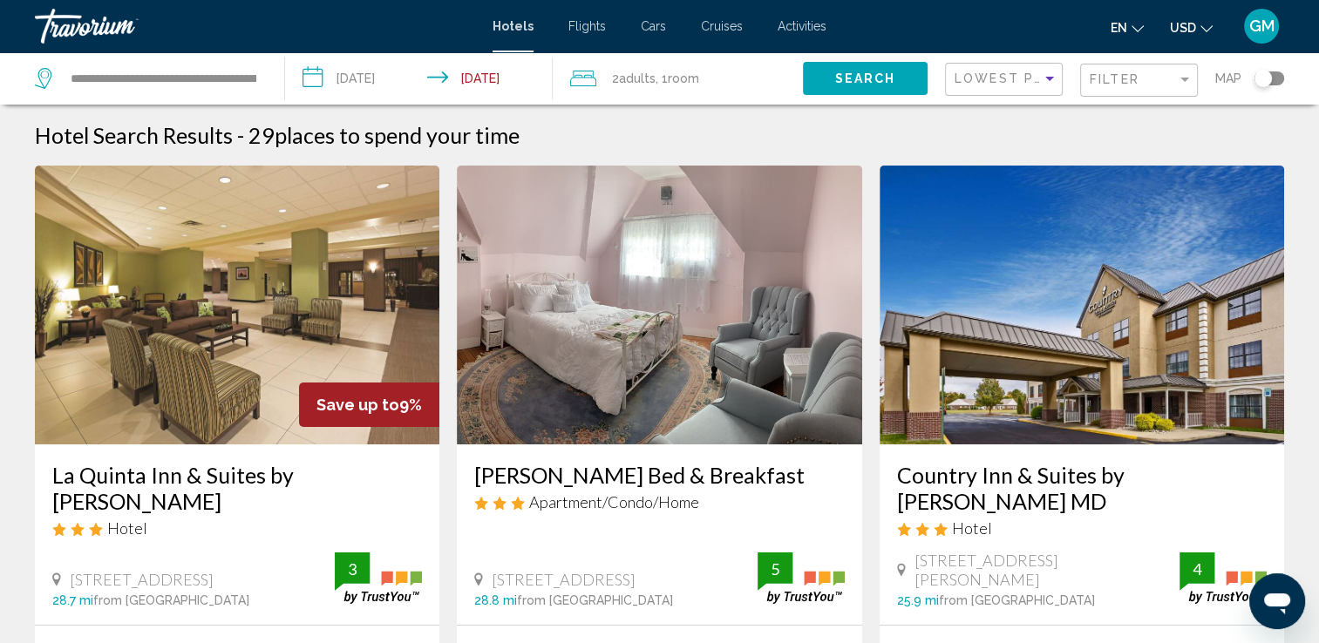
click at [249, 430] on img "Main content" at bounding box center [237, 305] width 405 height 279
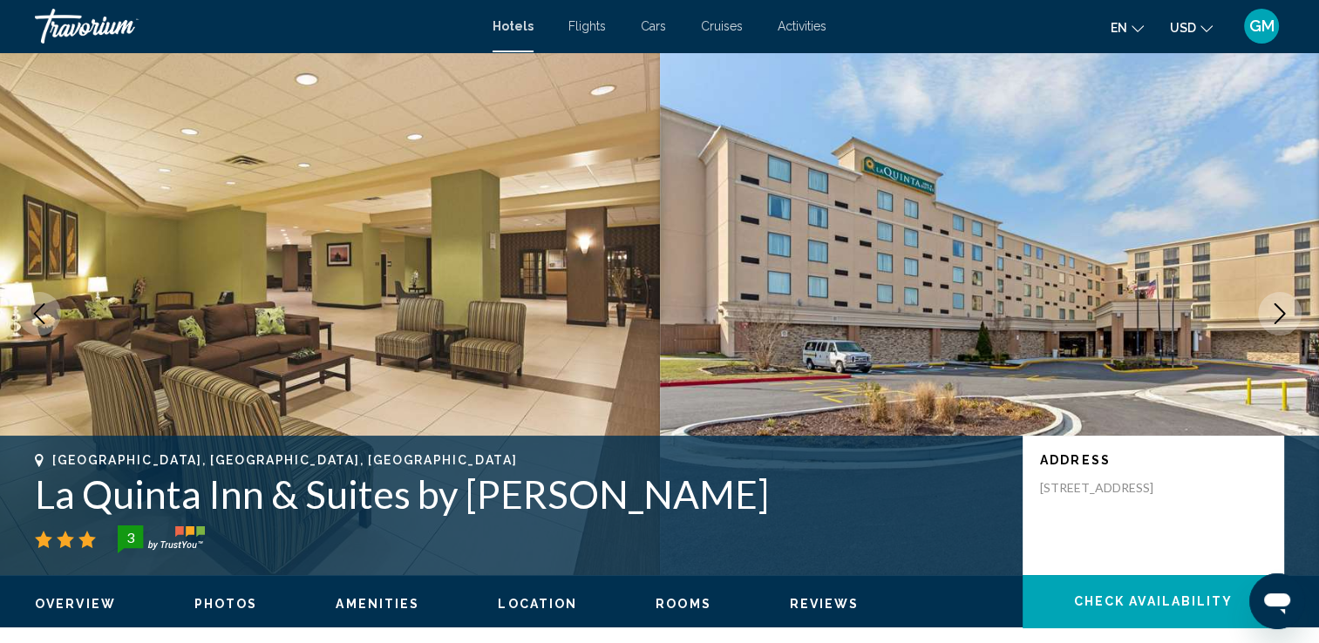
click at [249, 430] on img "Main content" at bounding box center [330, 313] width 660 height 523
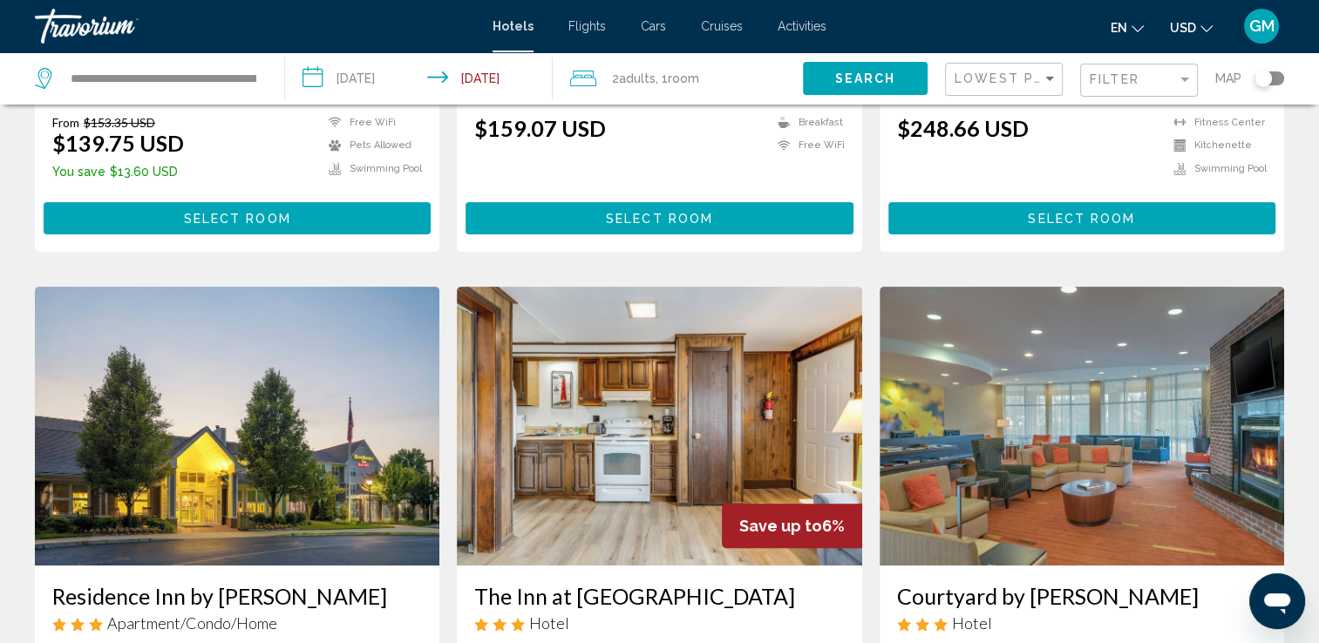
scroll to position [560, 0]
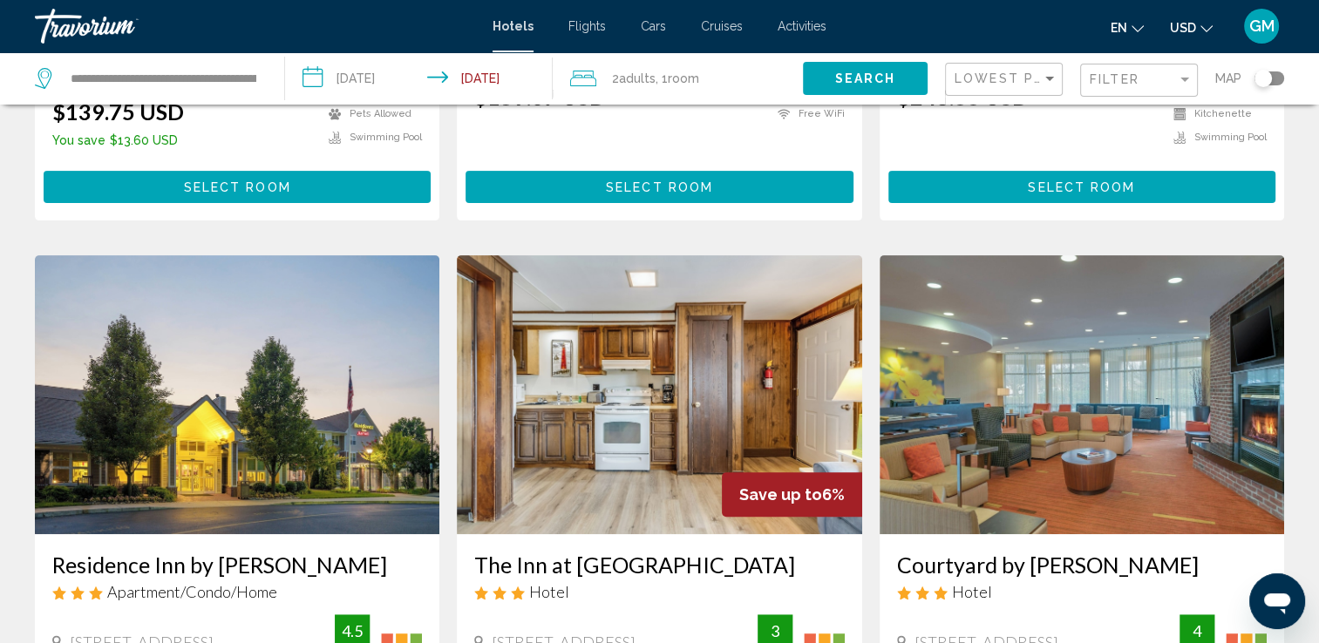
click at [378, 406] on img "Main content" at bounding box center [237, 394] width 405 height 279
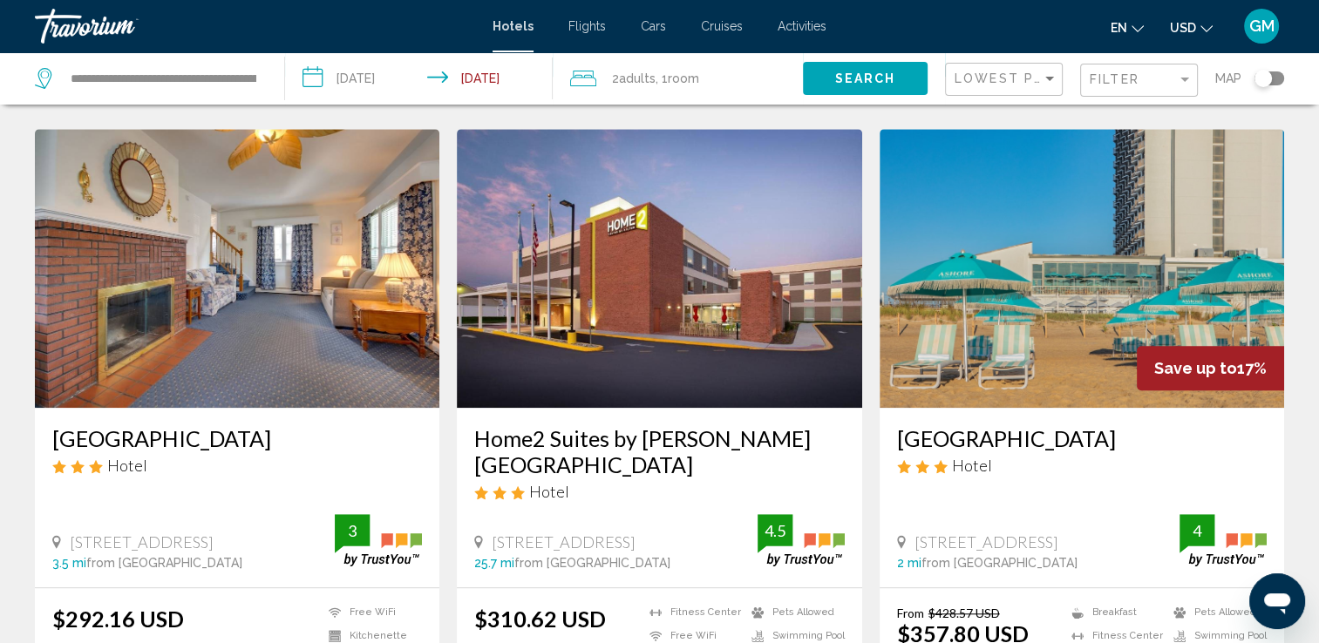
scroll to position [1305, 0]
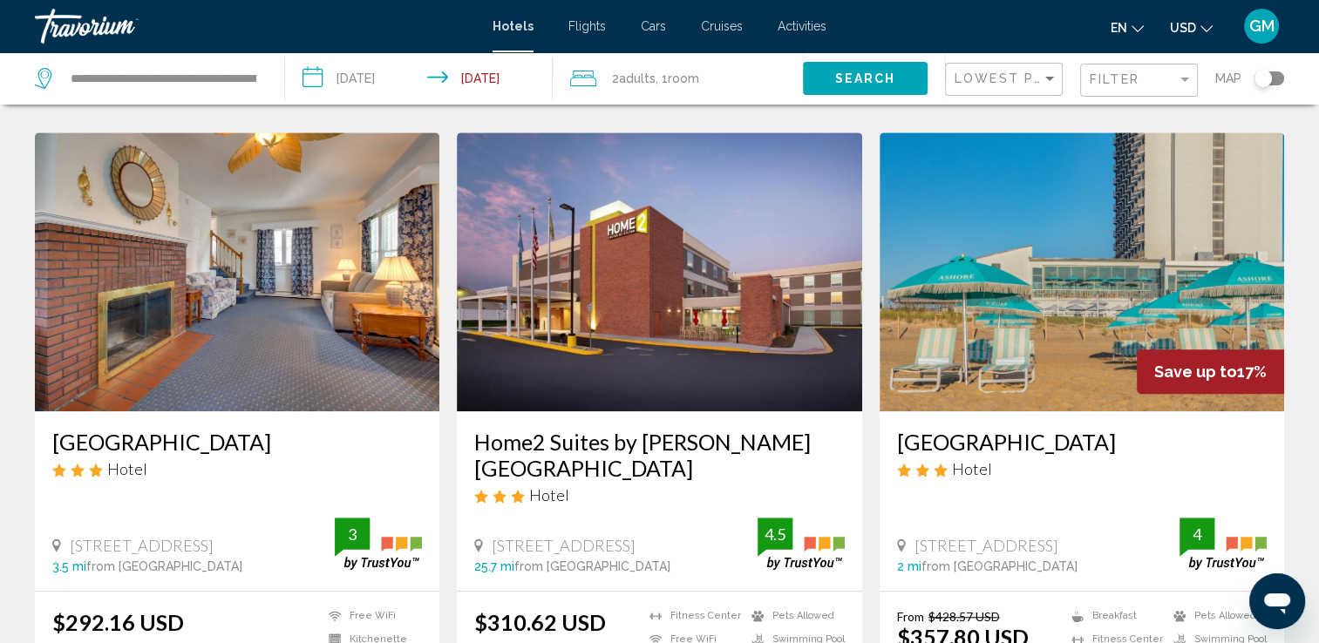
click at [1104, 289] on img "Main content" at bounding box center [1082, 272] width 405 height 279
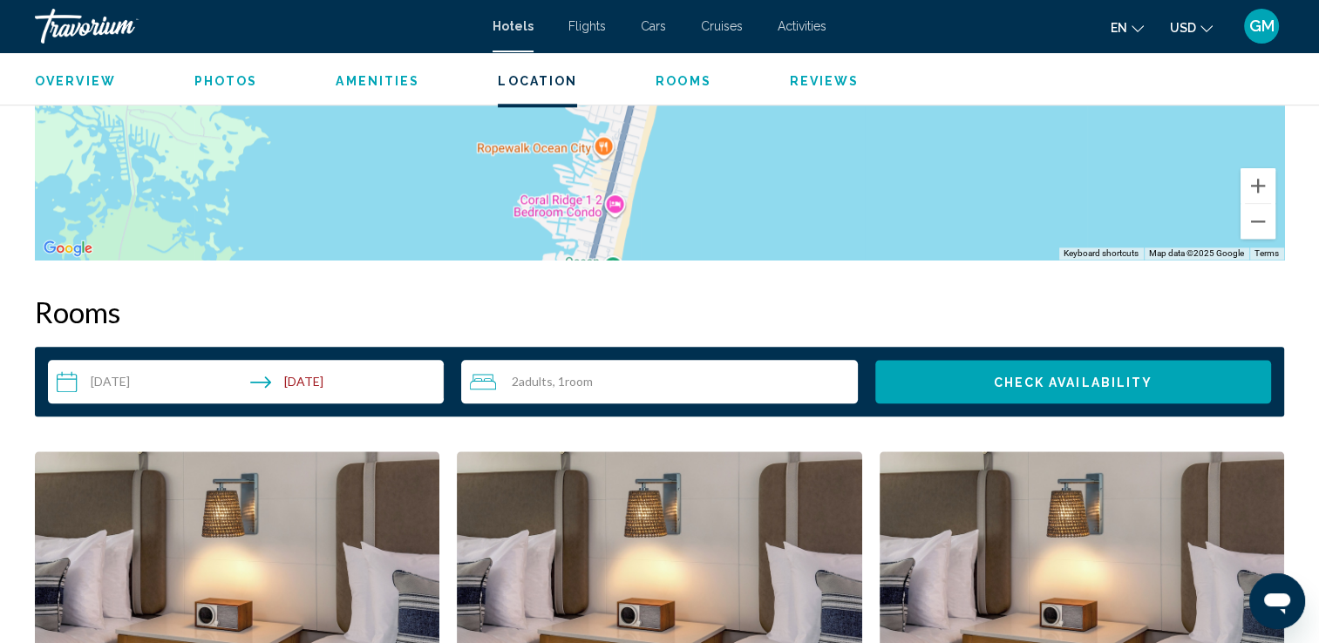
scroll to position [2055, 0]
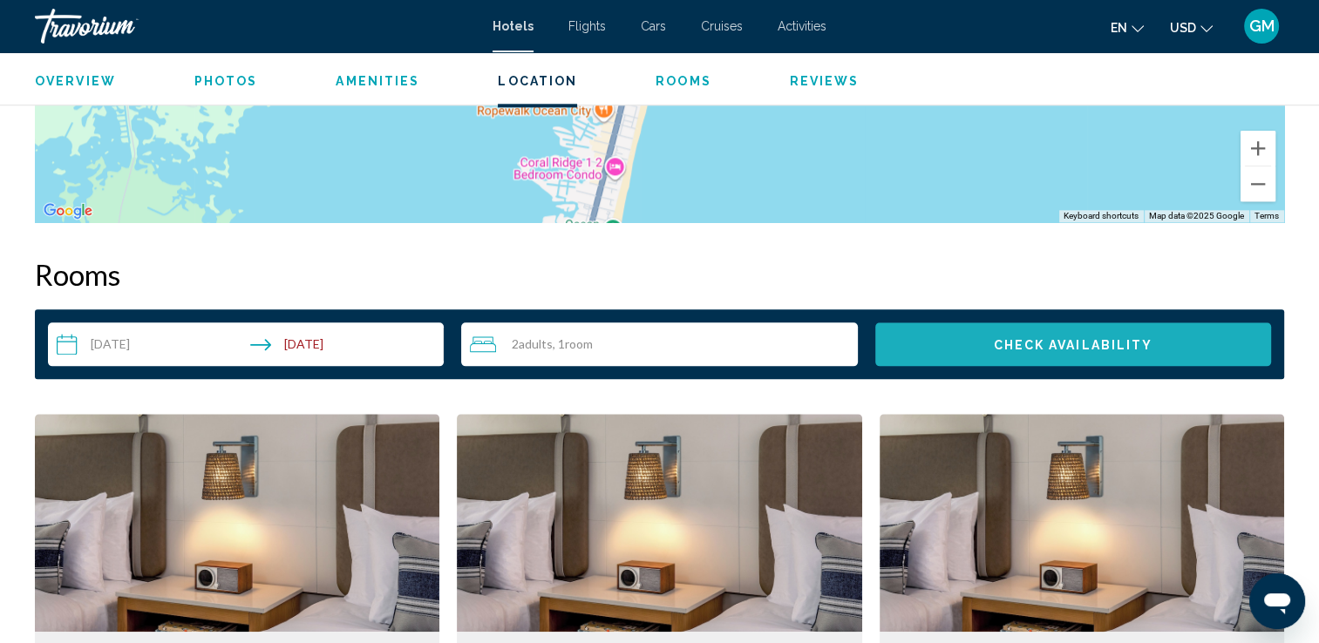
click at [1102, 338] on span "Check Availability" at bounding box center [1073, 345] width 160 height 14
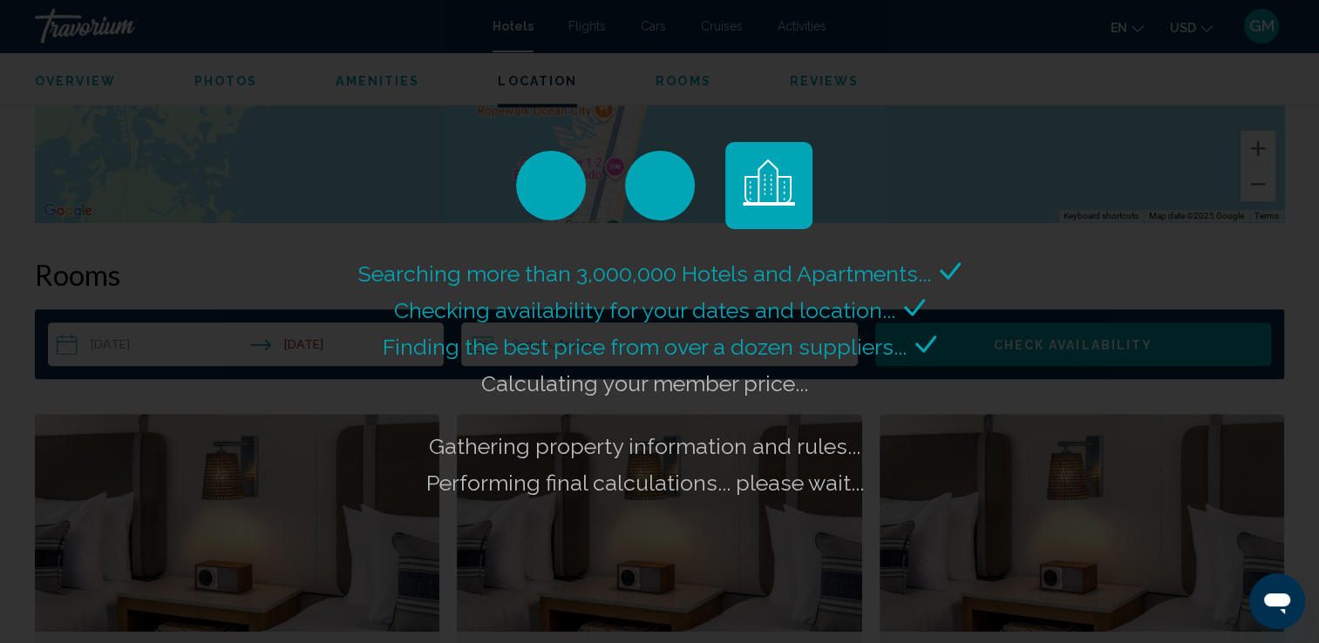
drag, startPoint x: 1102, startPoint y: 337, endPoint x: 1081, endPoint y: 305, distance: 37.7
click at [1081, 305] on div "Searching more than 3,000,000 Hotels and Apartments... Checking availability fo…" at bounding box center [659, 321] width 1319 height 643
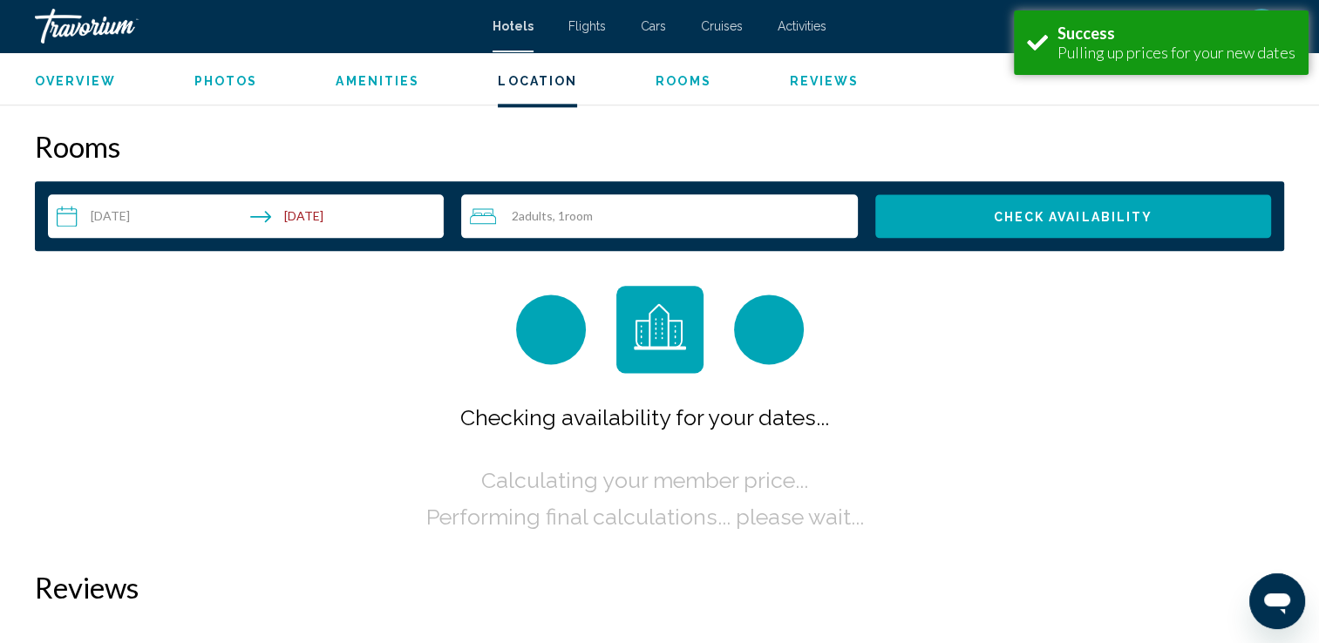
scroll to position [2207, 0]
